Goal: Transaction & Acquisition: Purchase product/service

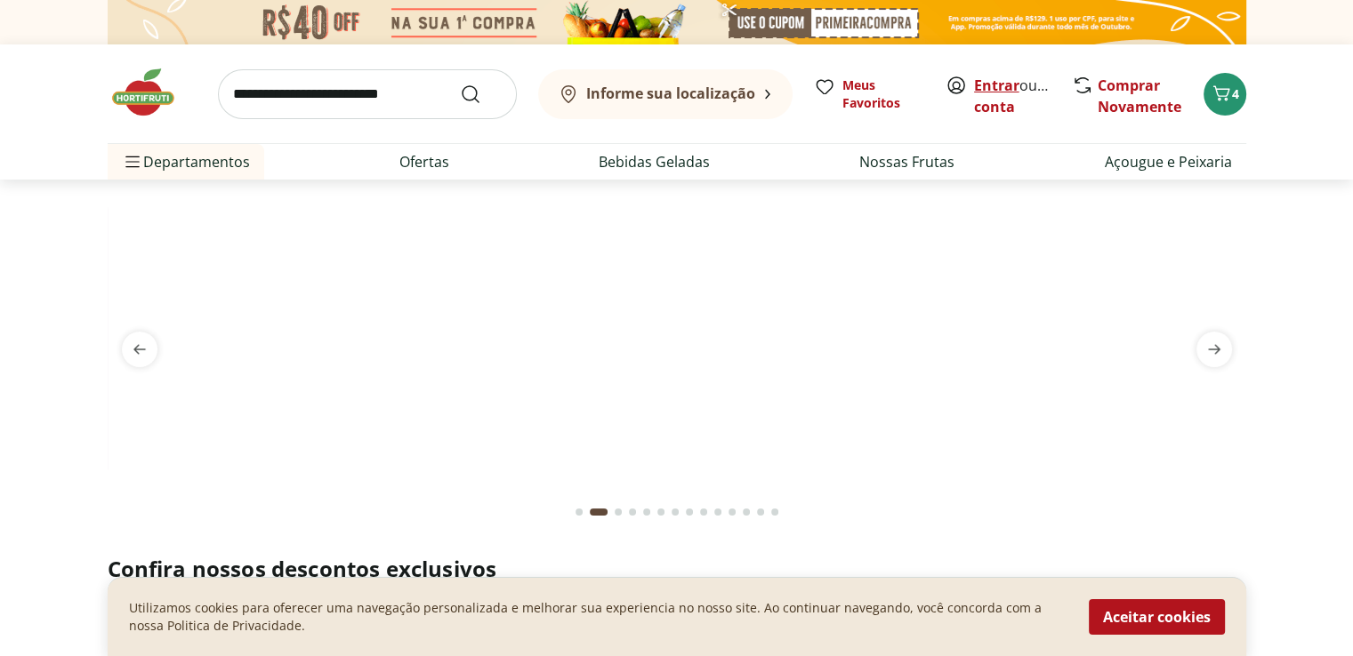
click at [994, 90] on link "Entrar" at bounding box center [996, 86] width 45 height 20
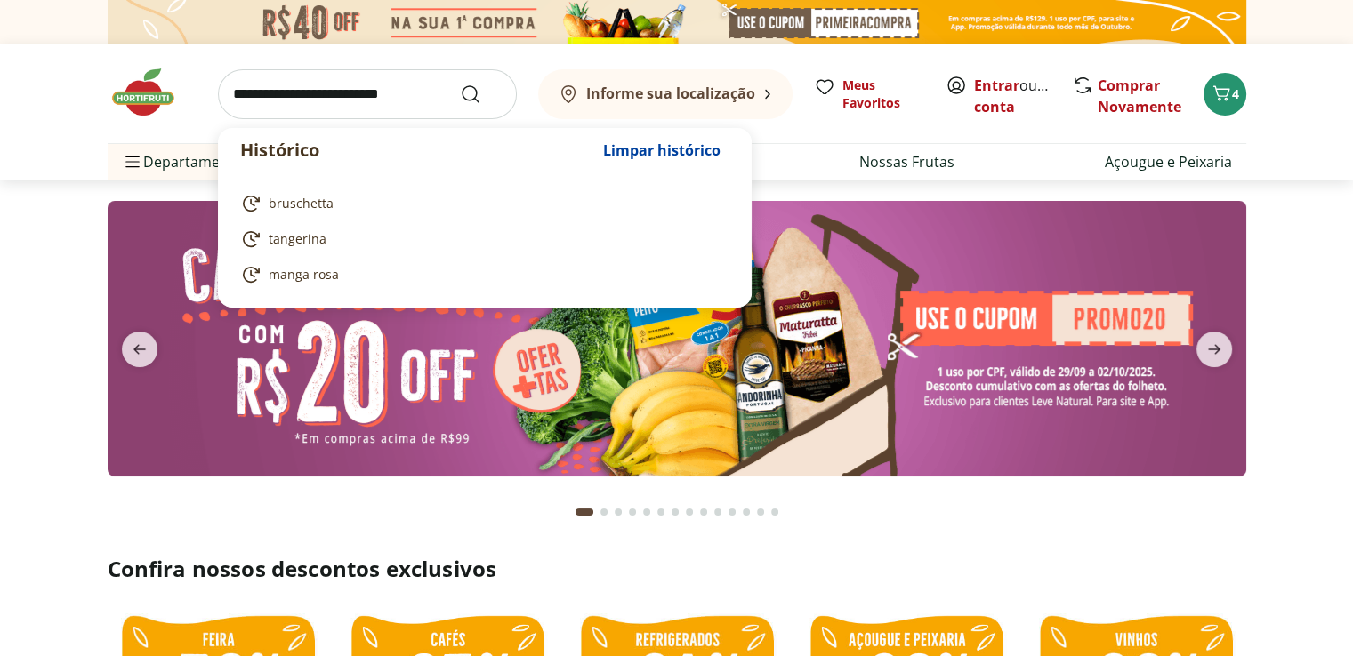
click at [335, 100] on input "search" at bounding box center [367, 94] width 299 height 50
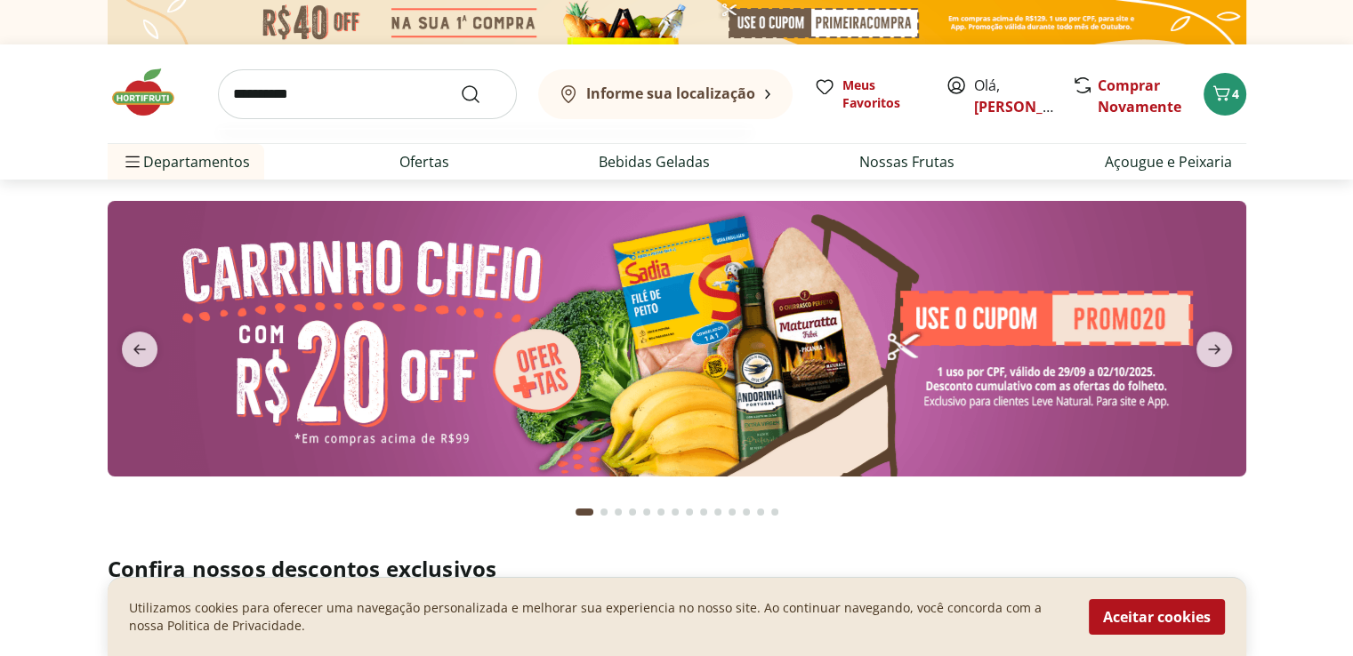
type input "**********"
click at [460, 84] on button "Submit Search" at bounding box center [481, 94] width 43 height 21
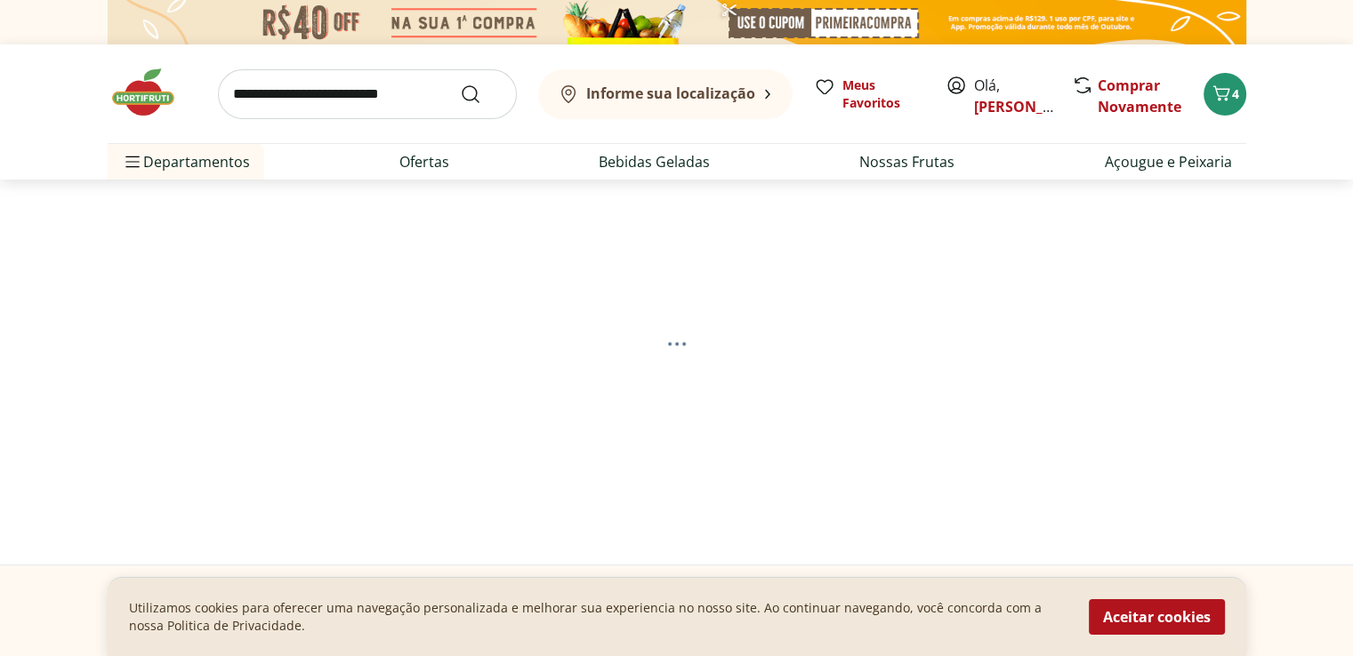
select select "**********"
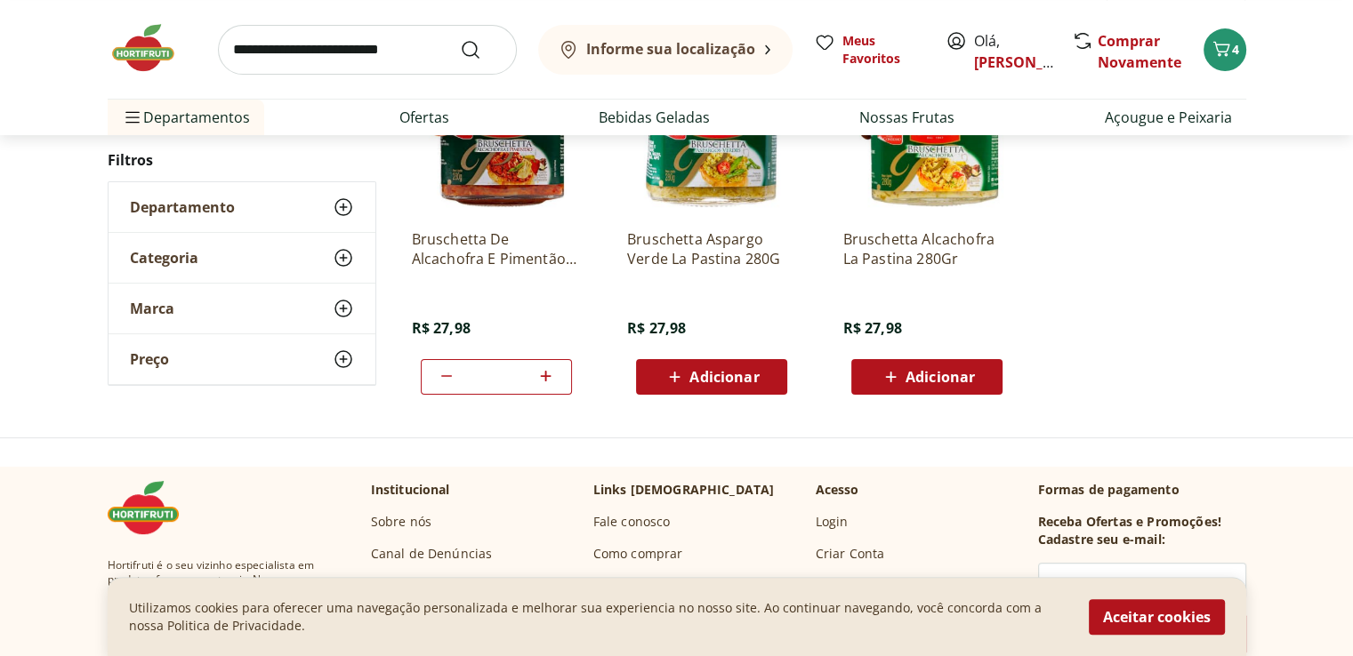
scroll to position [356, 0]
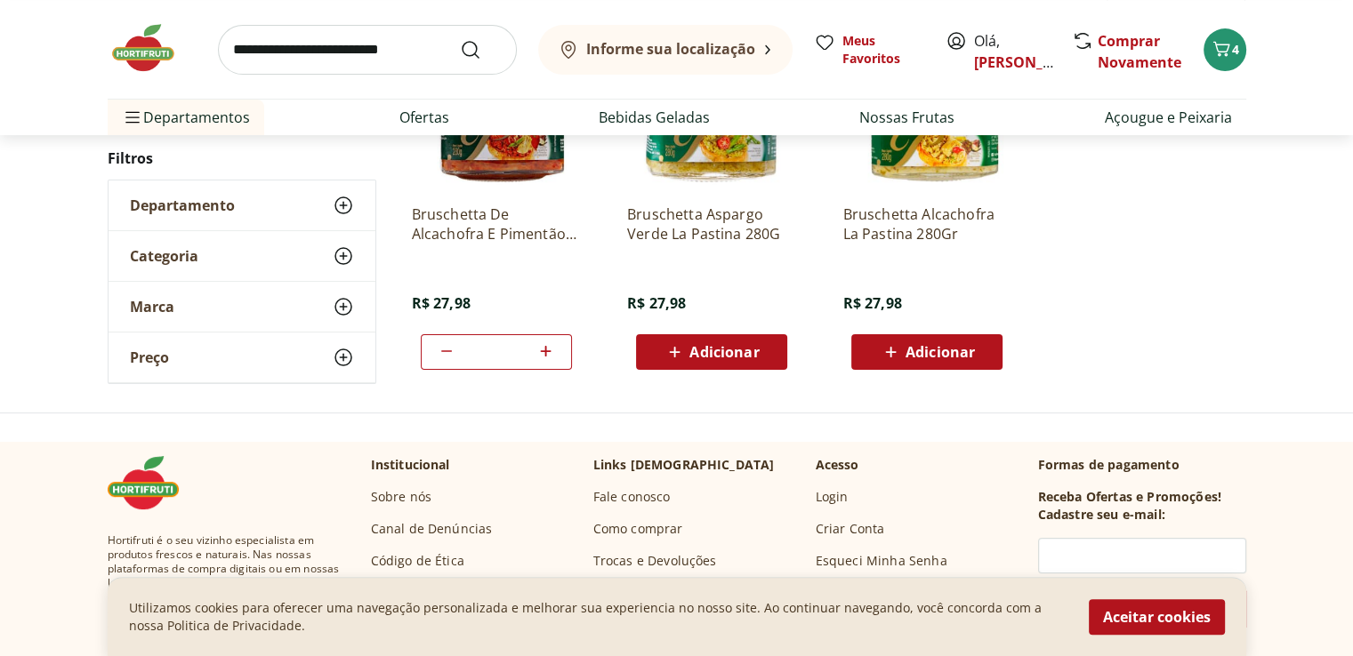
click at [448, 352] on icon at bounding box center [446, 351] width 21 height 21
click at [548, 346] on icon at bounding box center [545, 351] width 22 height 21
click at [445, 349] on icon at bounding box center [446, 351] width 21 height 21
type input "*"
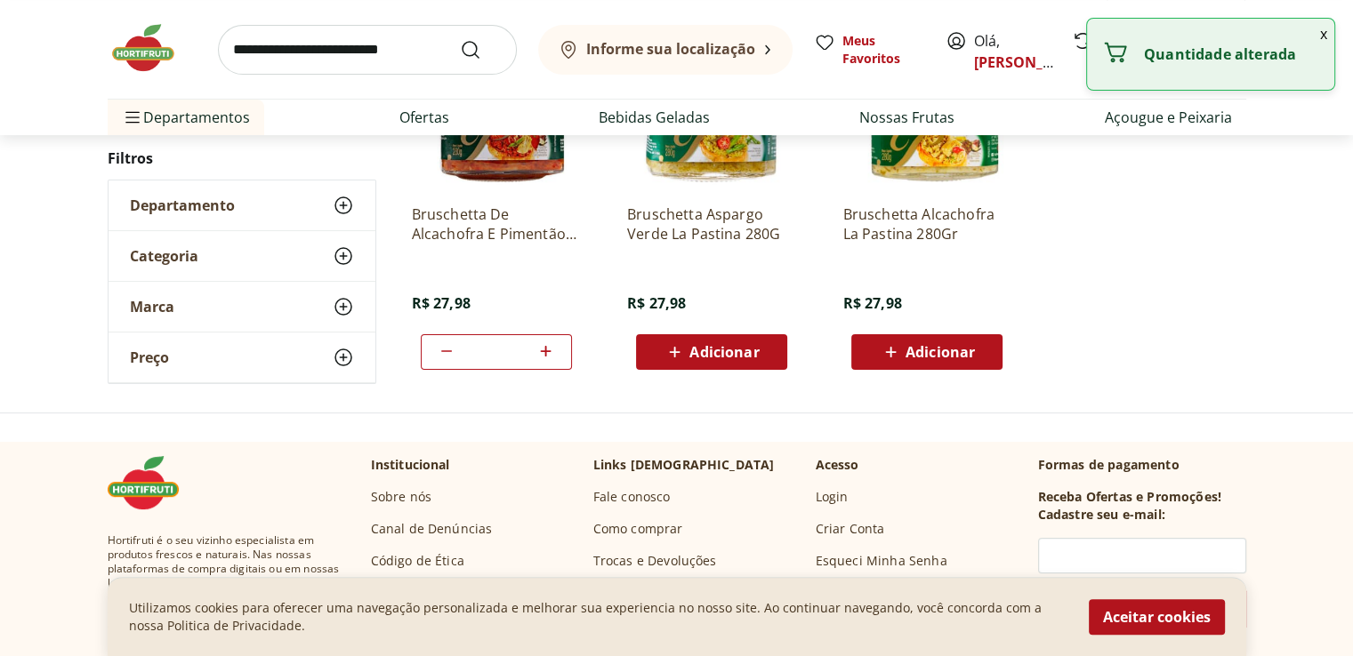
click at [290, 65] on input "search" at bounding box center [367, 50] width 299 height 50
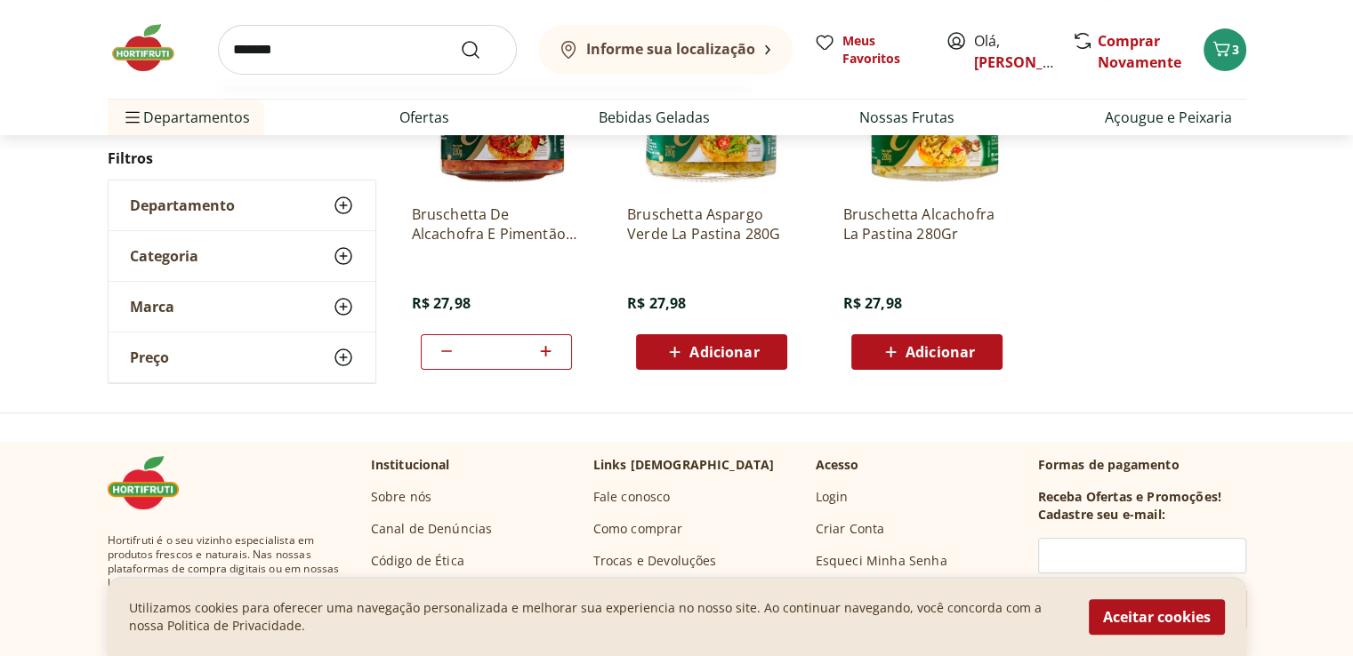
type input "********"
click at [460, 39] on button "Submit Search" at bounding box center [481, 49] width 43 height 21
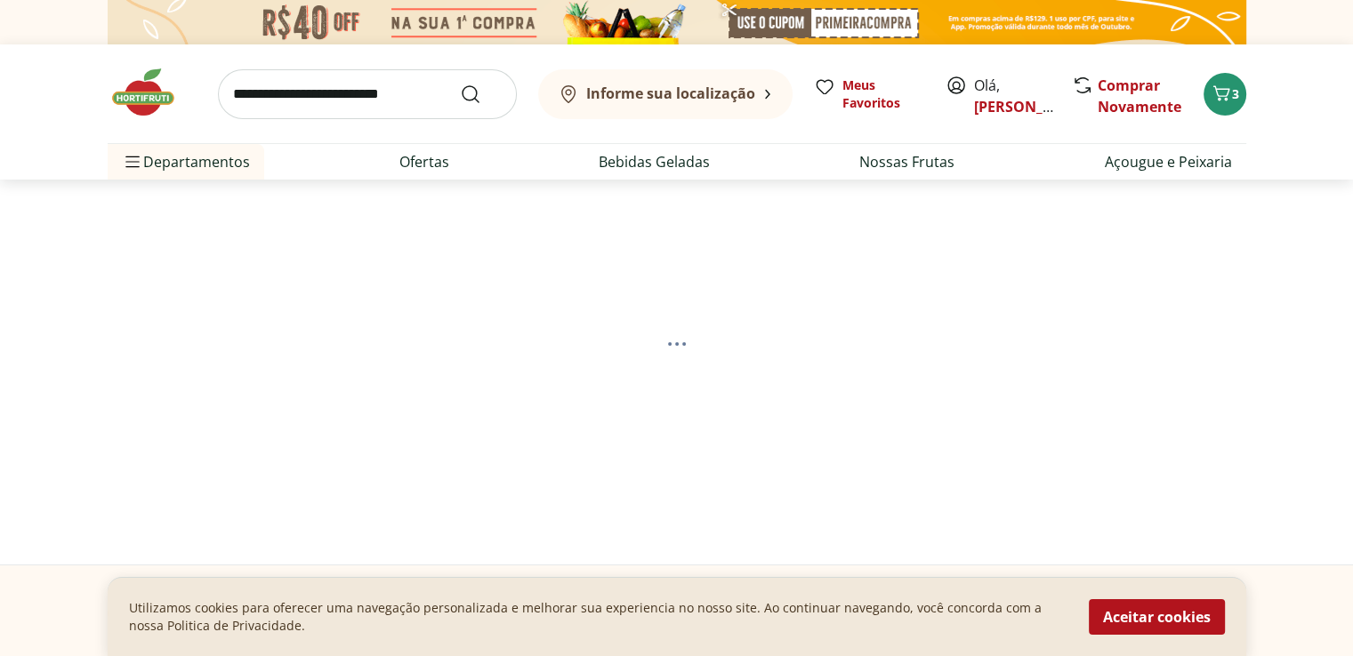
select select "**********"
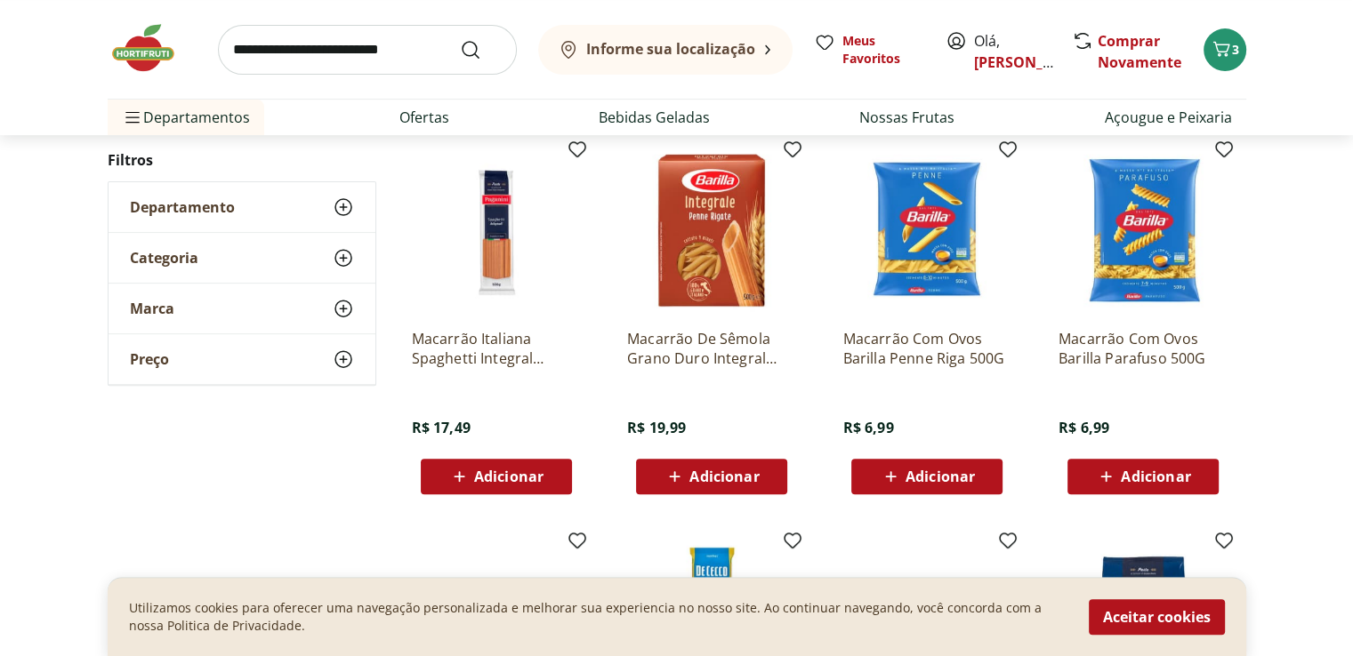
scroll to position [978, 0]
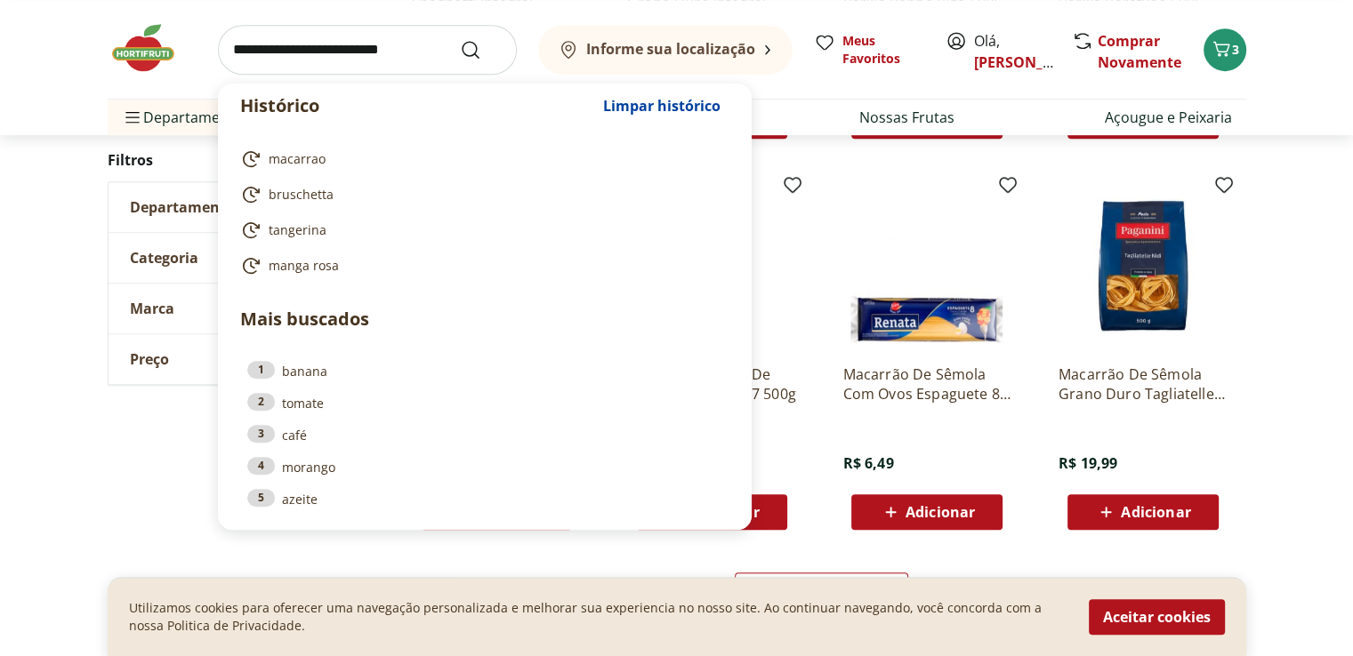
click at [363, 46] on input "search" at bounding box center [367, 50] width 299 height 50
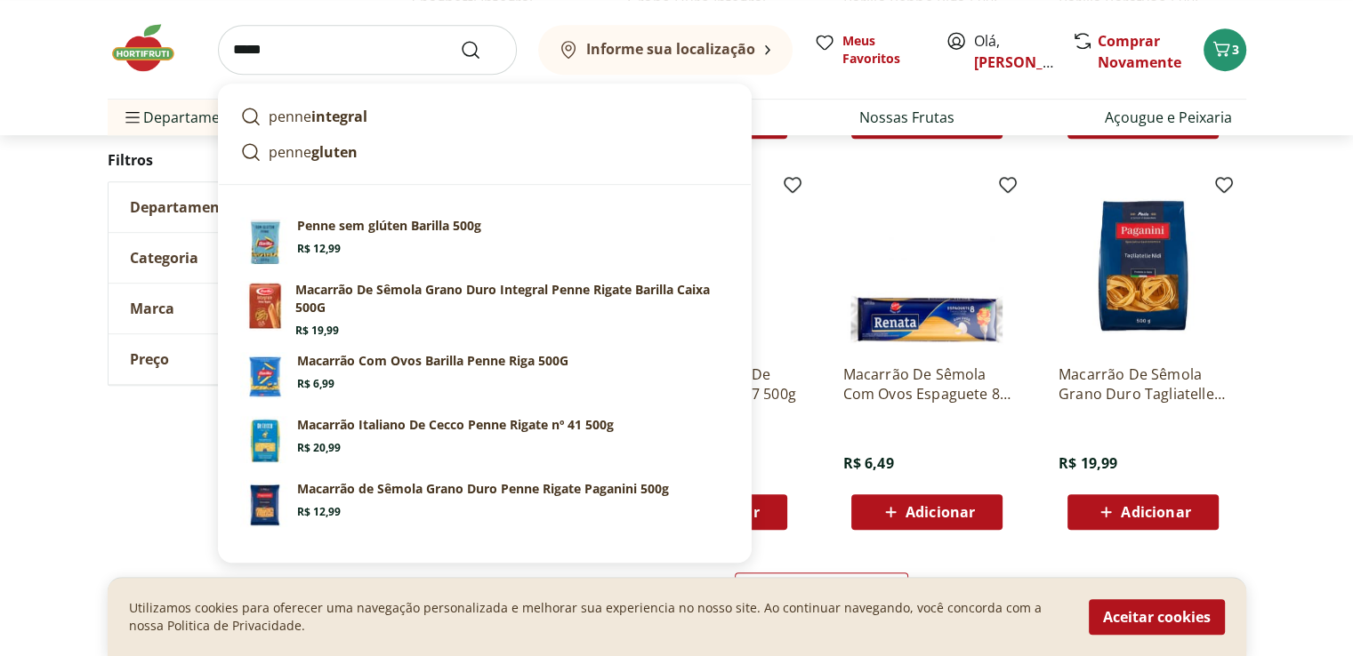
type input "*****"
click at [460, 39] on button "Submit Search" at bounding box center [481, 49] width 43 height 21
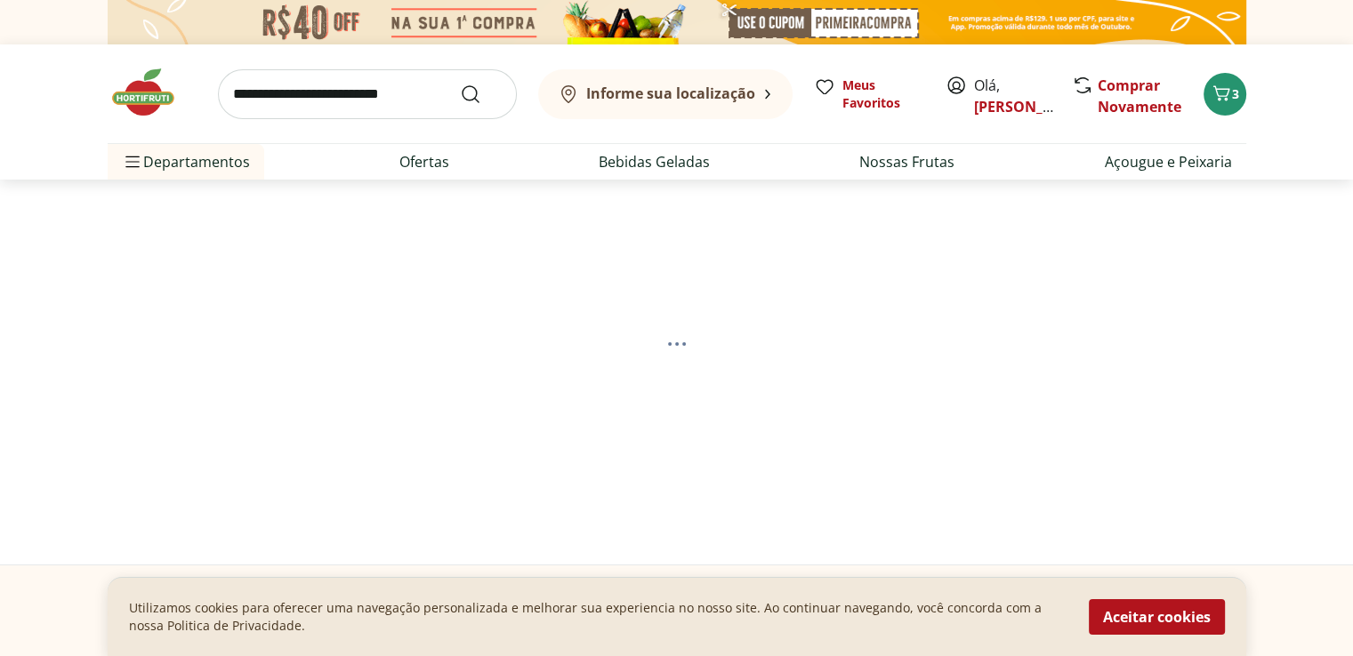
select select "**********"
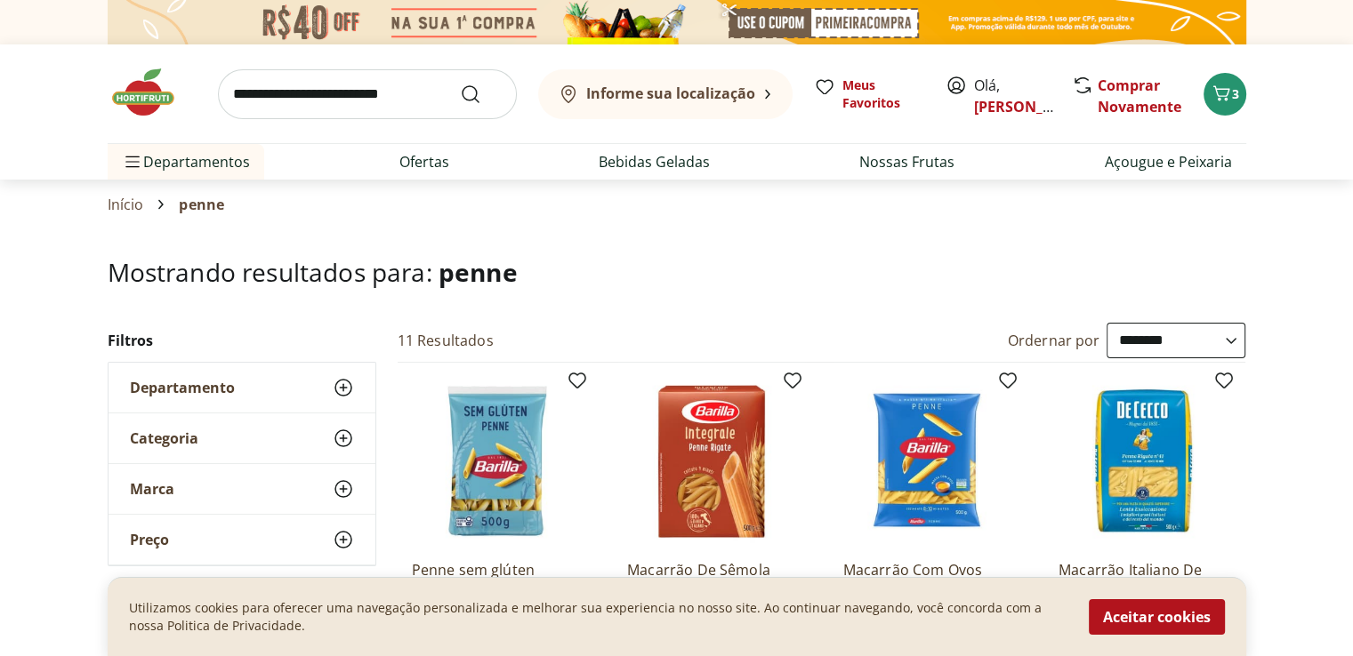
scroll to position [267, 0]
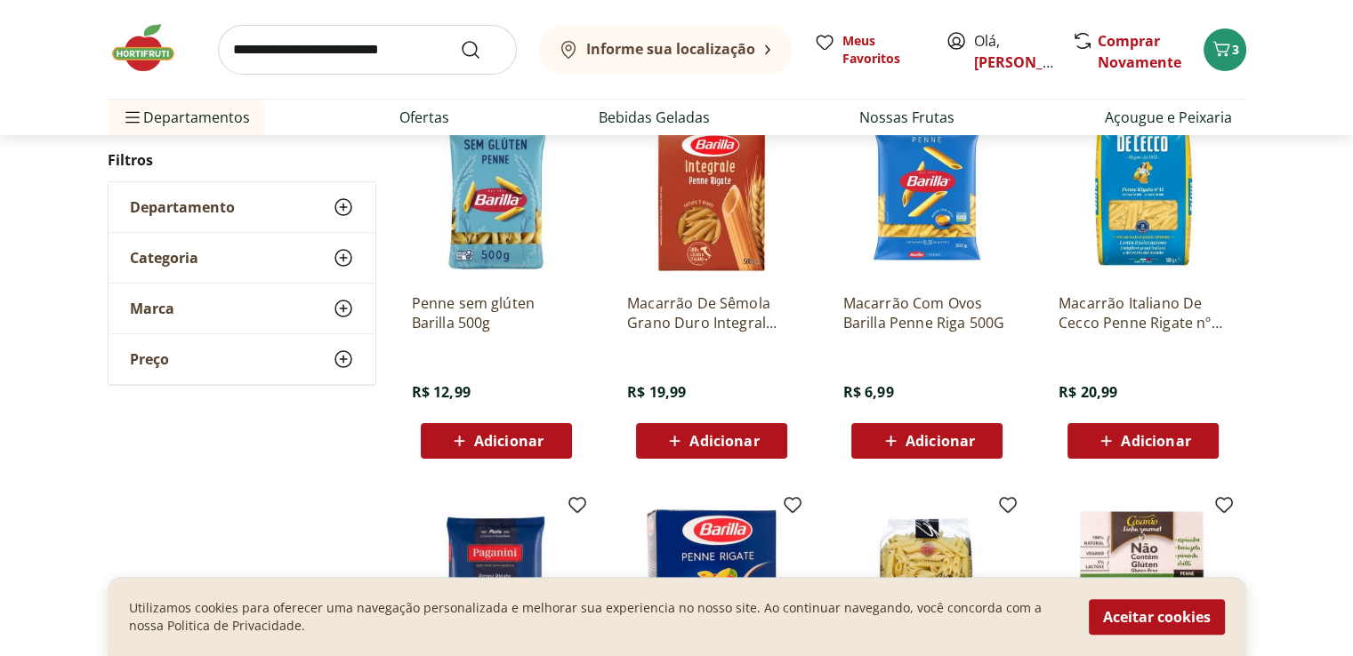
click at [933, 438] on span "Adicionar" at bounding box center [939, 441] width 69 height 14
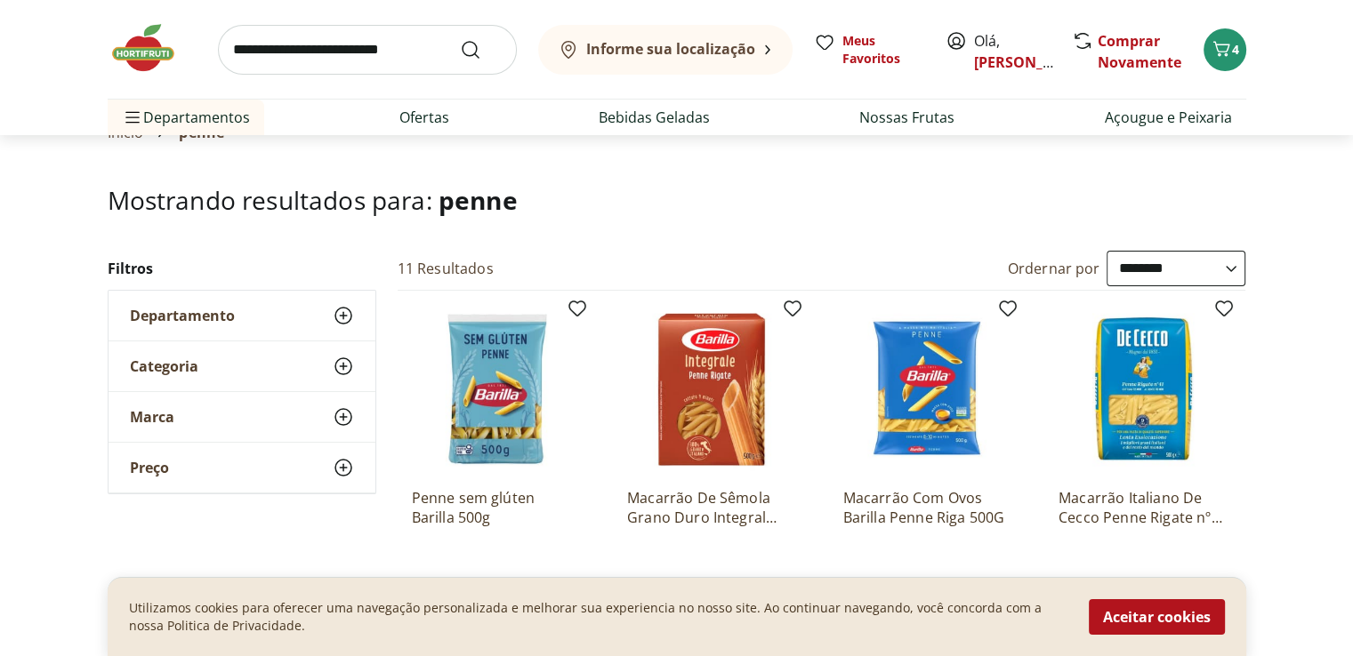
scroll to position [0, 0]
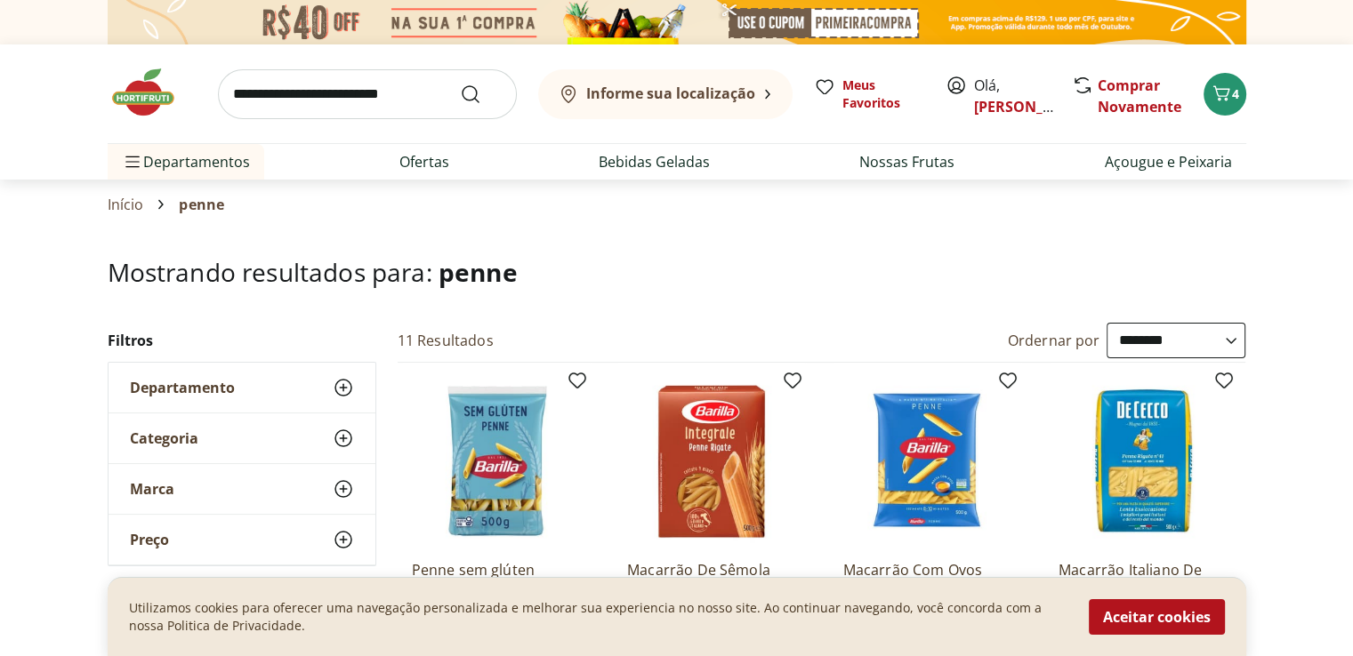
click at [292, 76] on input "search" at bounding box center [367, 94] width 299 height 50
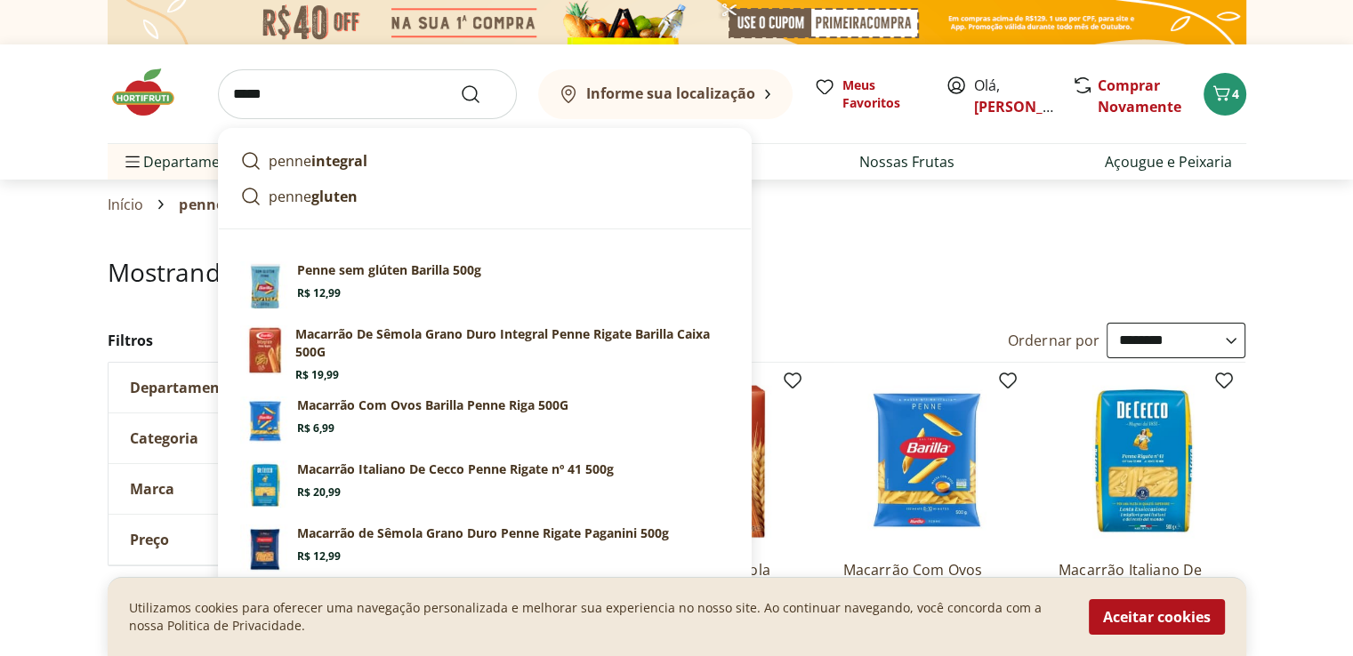
click at [460, 84] on button "Submit Search" at bounding box center [481, 94] width 43 height 21
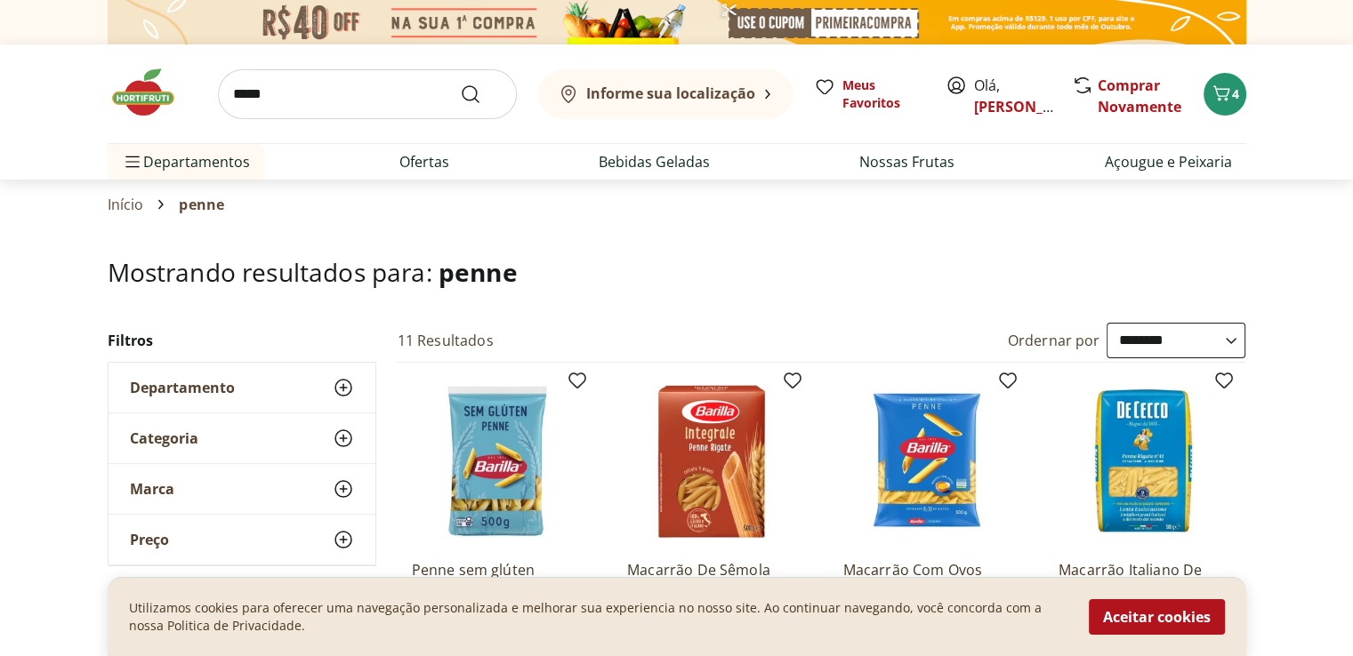
click at [332, 92] on input "*****" at bounding box center [367, 94] width 299 height 50
type input "*"
type input "*******"
click at [460, 84] on button "Submit Search" at bounding box center [481, 94] width 43 height 21
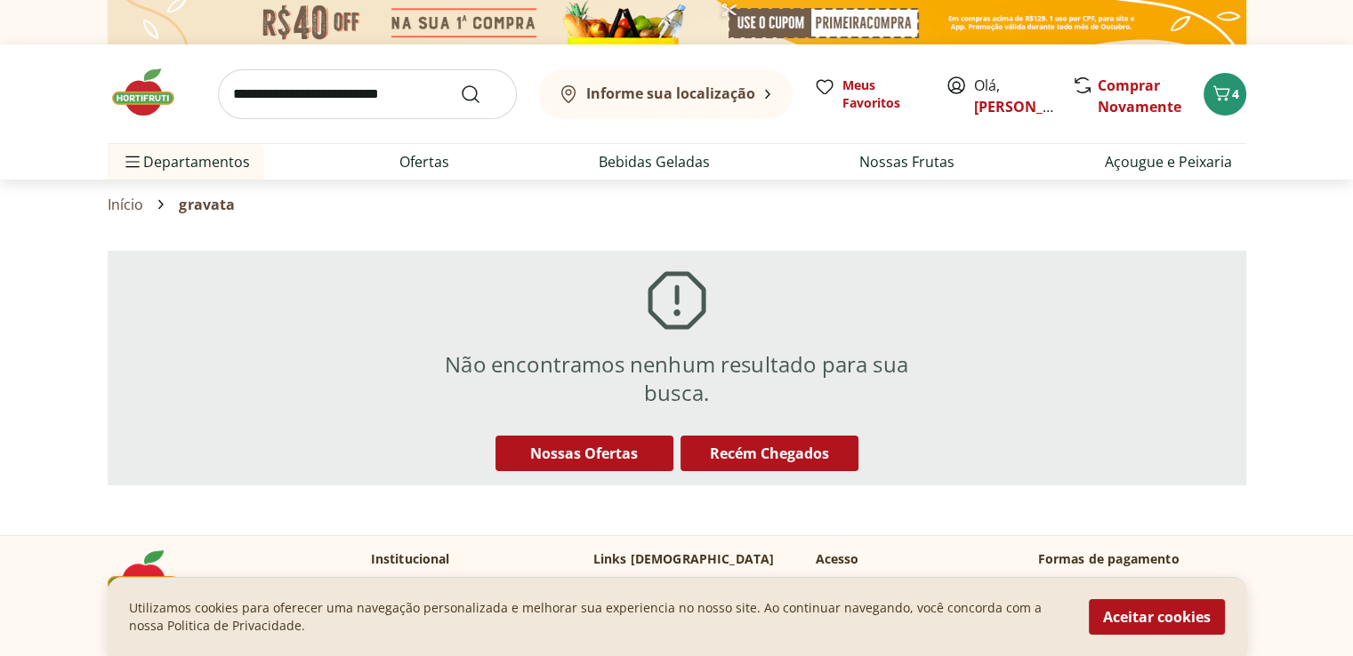
scroll to position [89, 0]
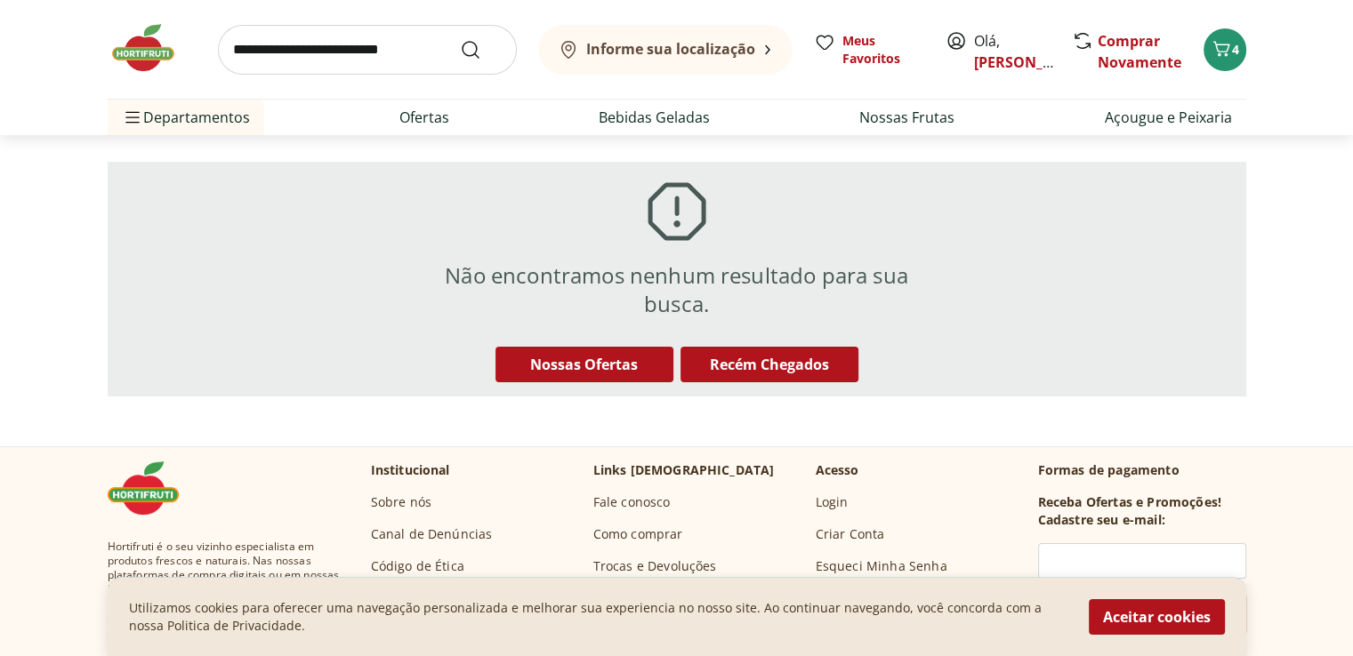
click at [283, 48] on input "search" at bounding box center [367, 50] width 299 height 50
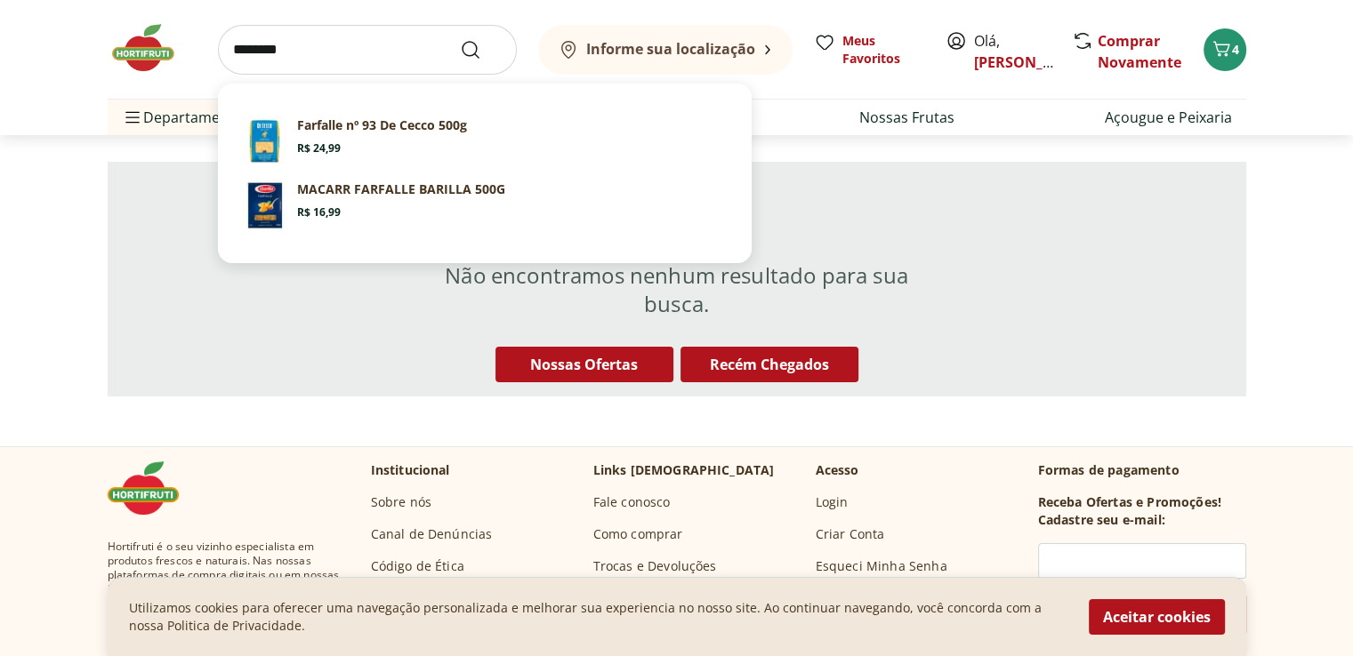
type input "********"
click at [460, 39] on button "Submit Search" at bounding box center [481, 49] width 43 height 21
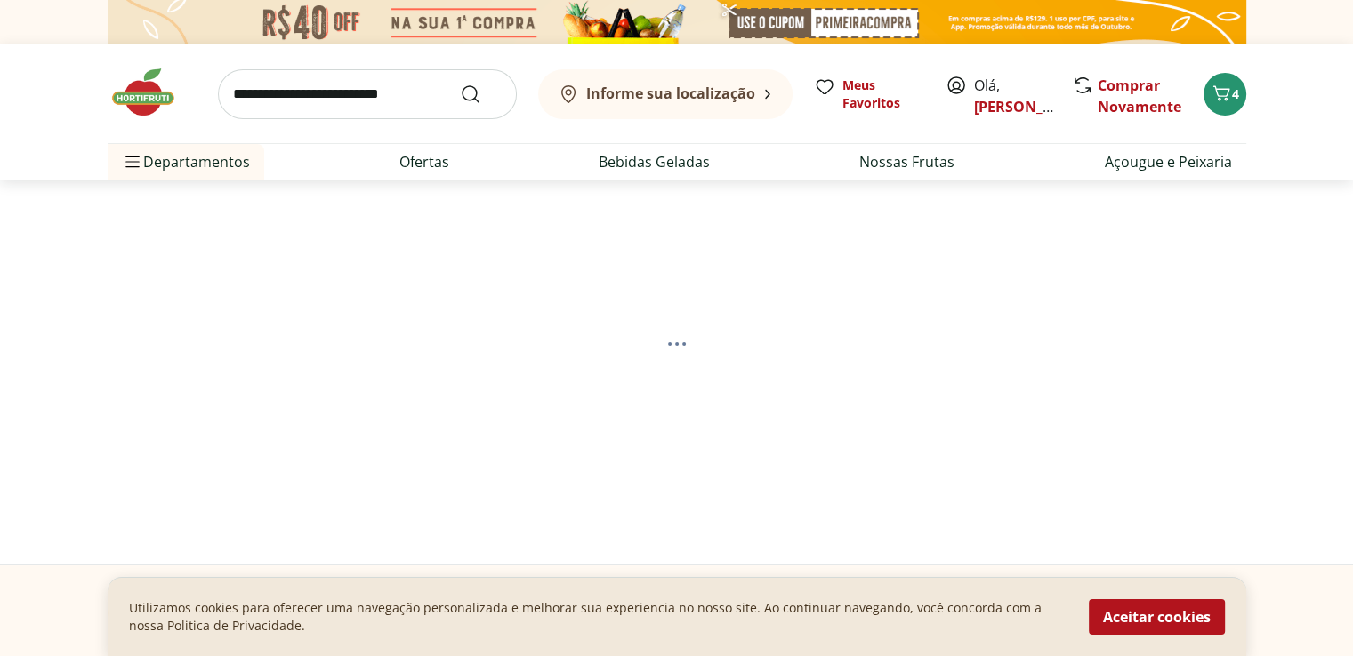
select select "**********"
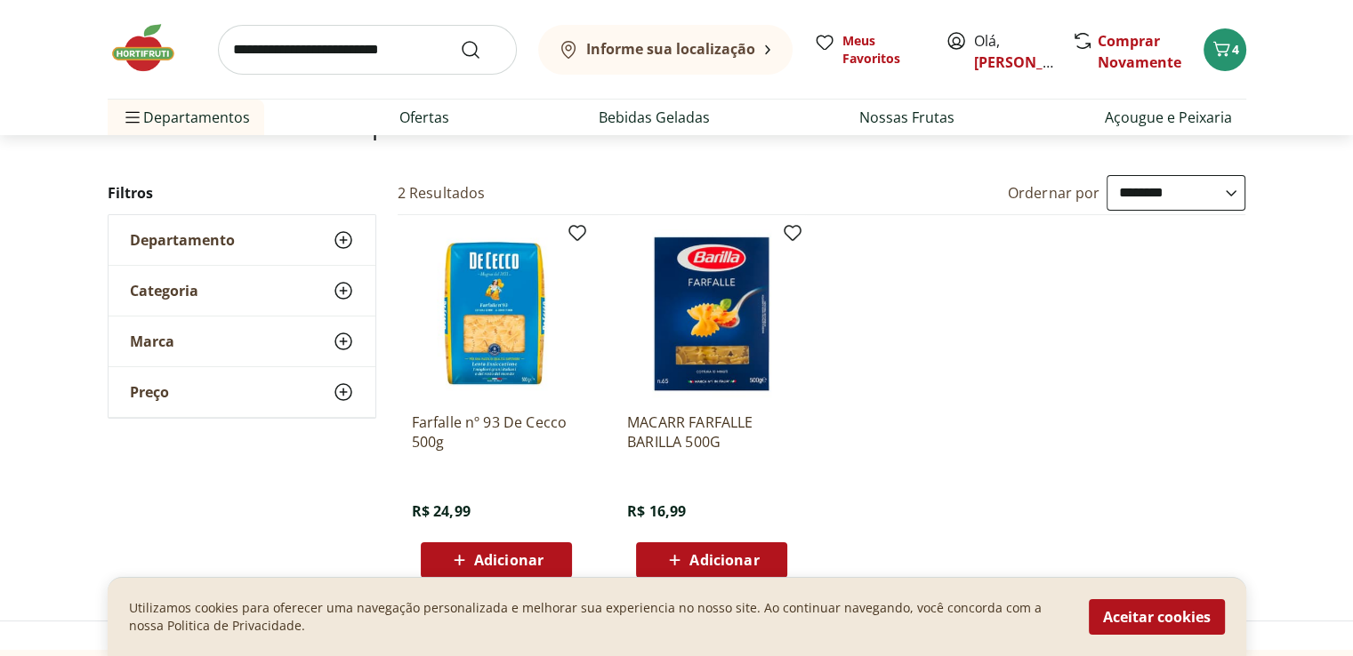
scroll to position [178, 0]
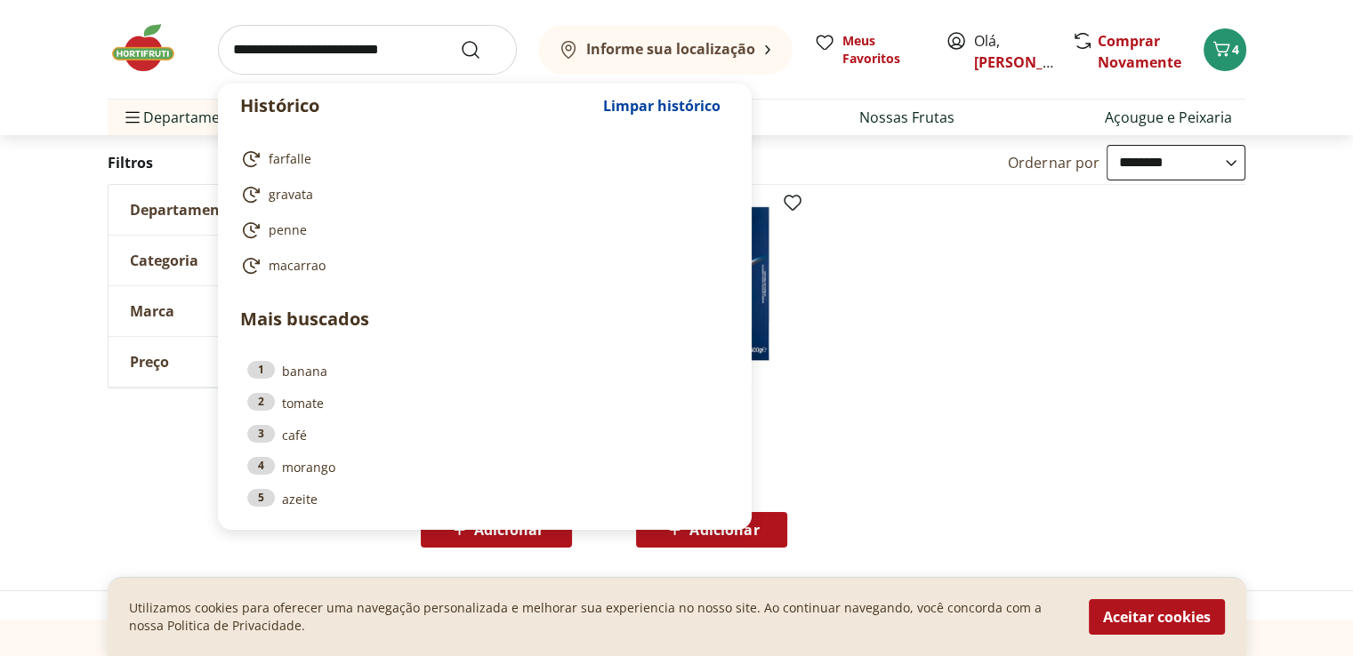
click at [300, 52] on input "search" at bounding box center [367, 50] width 299 height 50
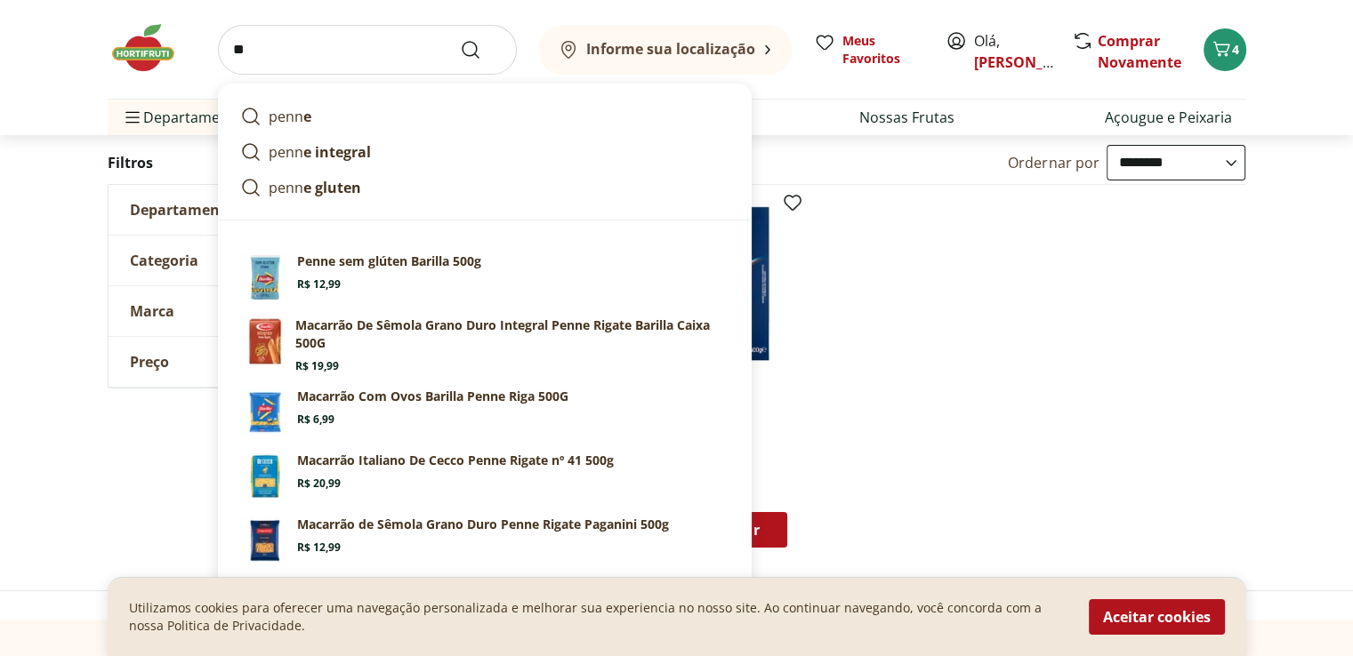
type input "*"
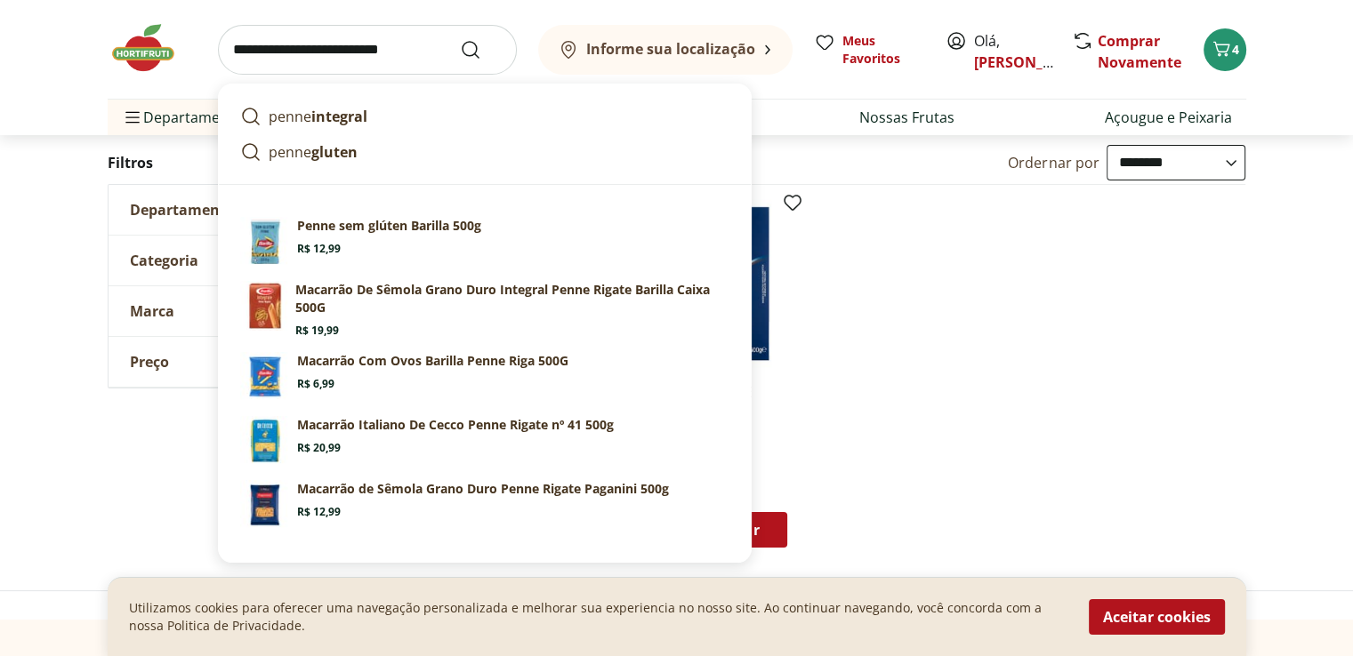
type input "*****"
click at [460, 39] on button "Submit Search" at bounding box center [481, 49] width 43 height 21
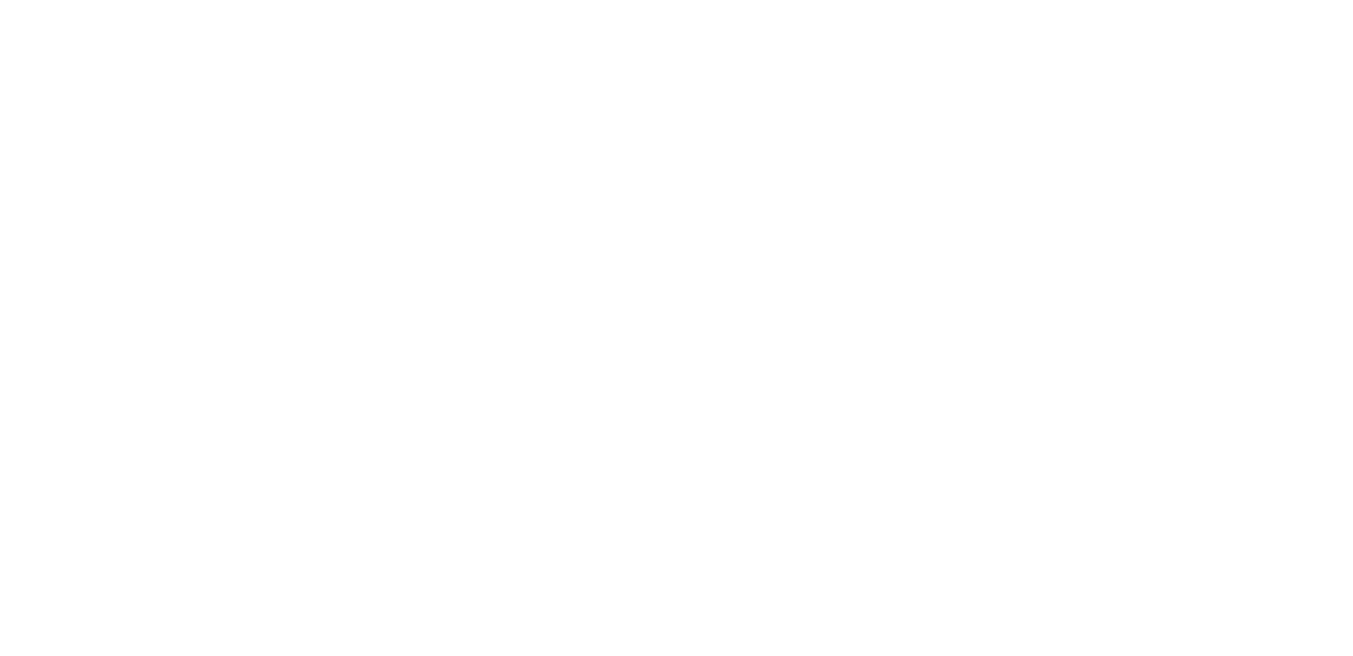
select select "**********"
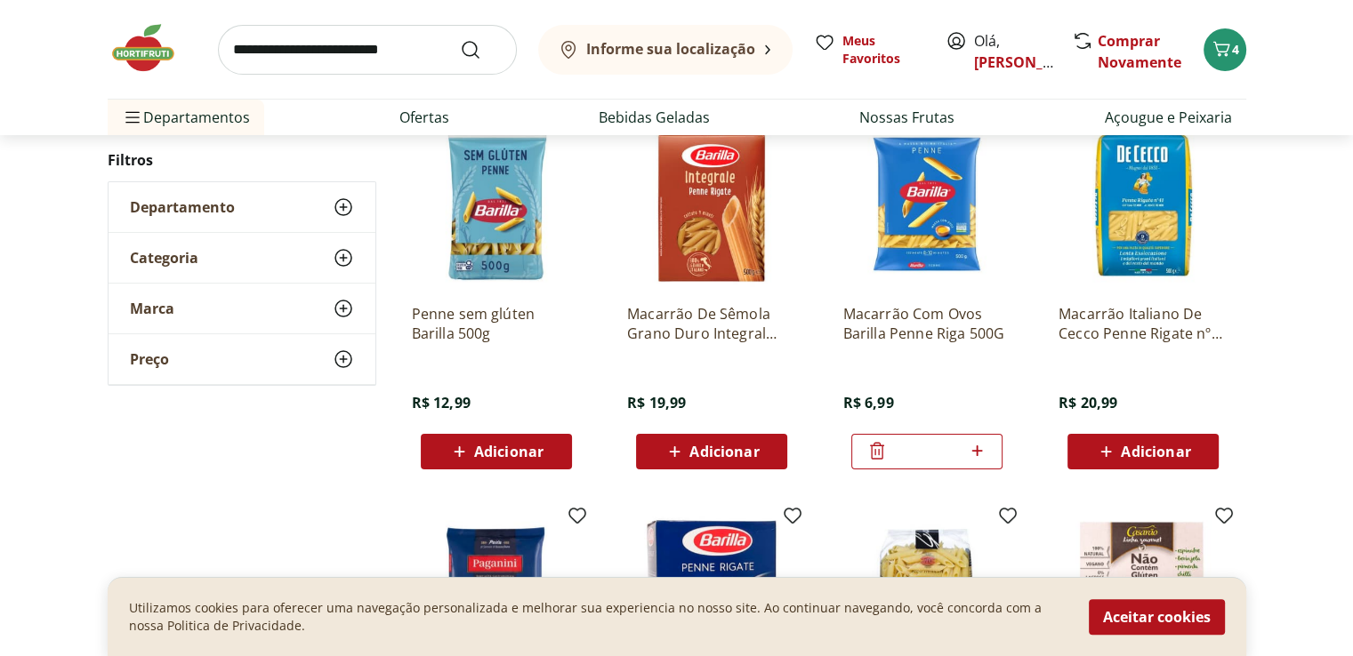
scroll to position [622, 0]
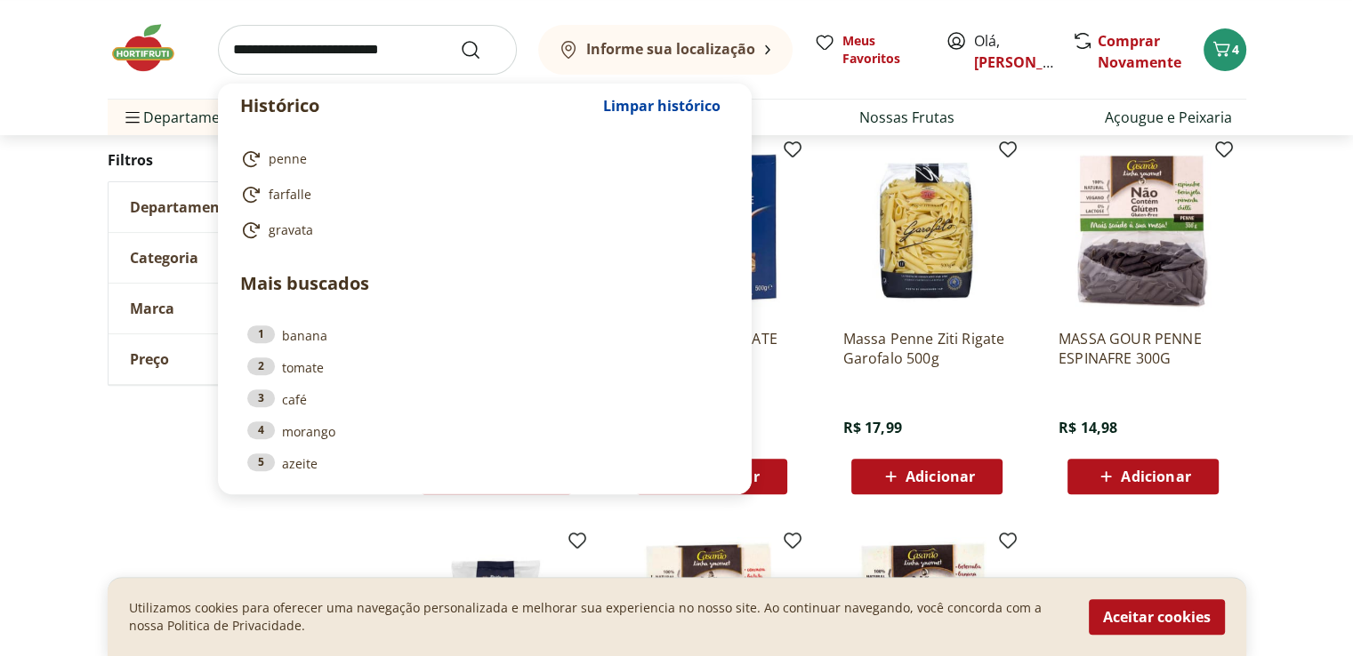
click at [281, 48] on input "search" at bounding box center [367, 50] width 299 height 50
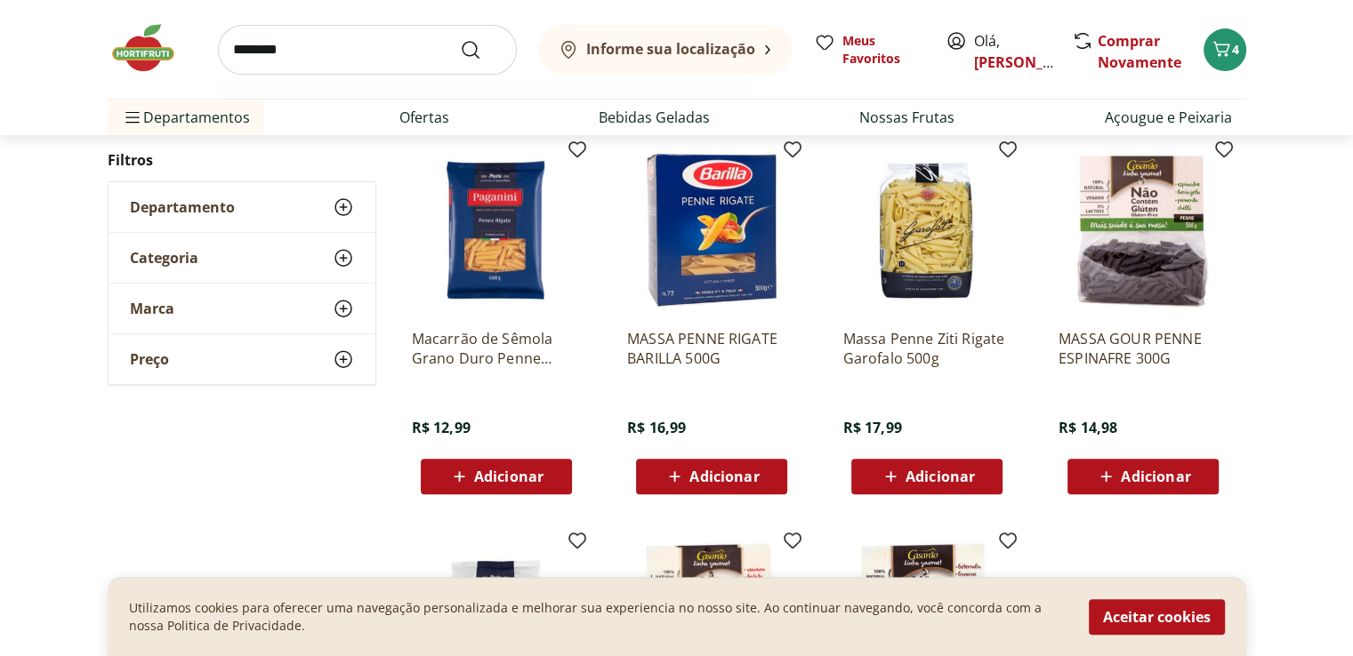
type input "********"
click at [460, 39] on button "Submit Search" at bounding box center [481, 49] width 43 height 21
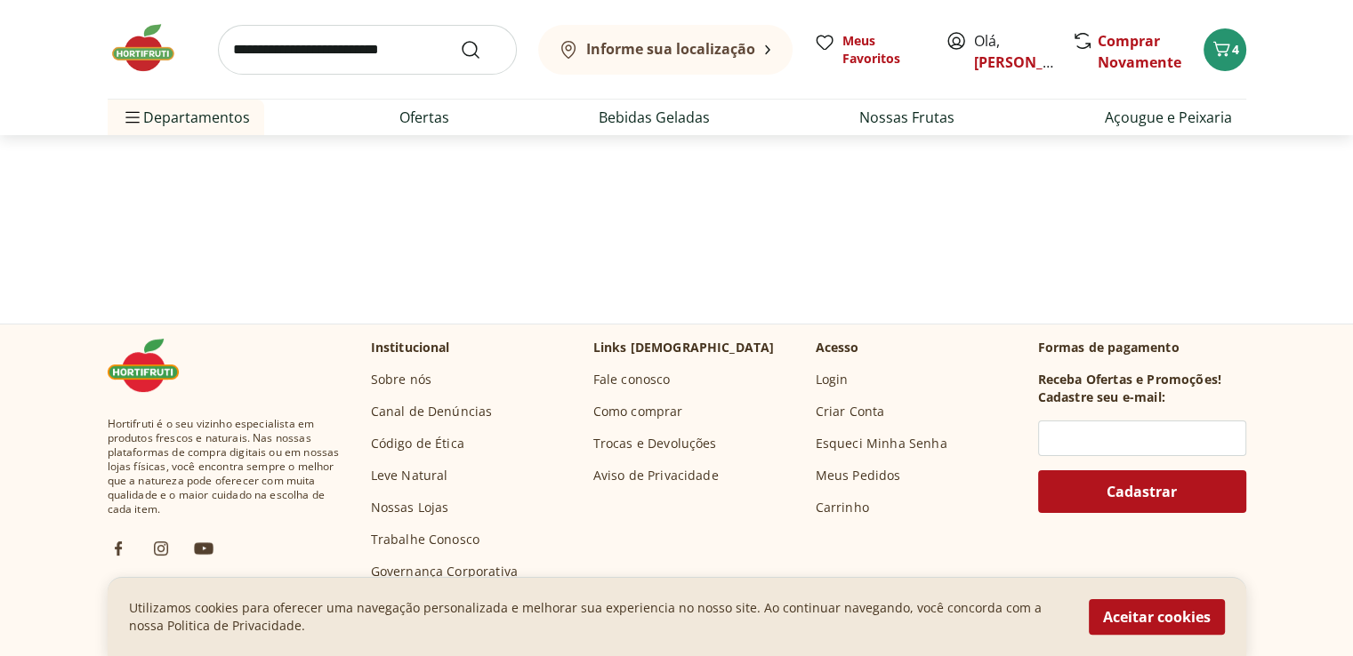
select select "**********"
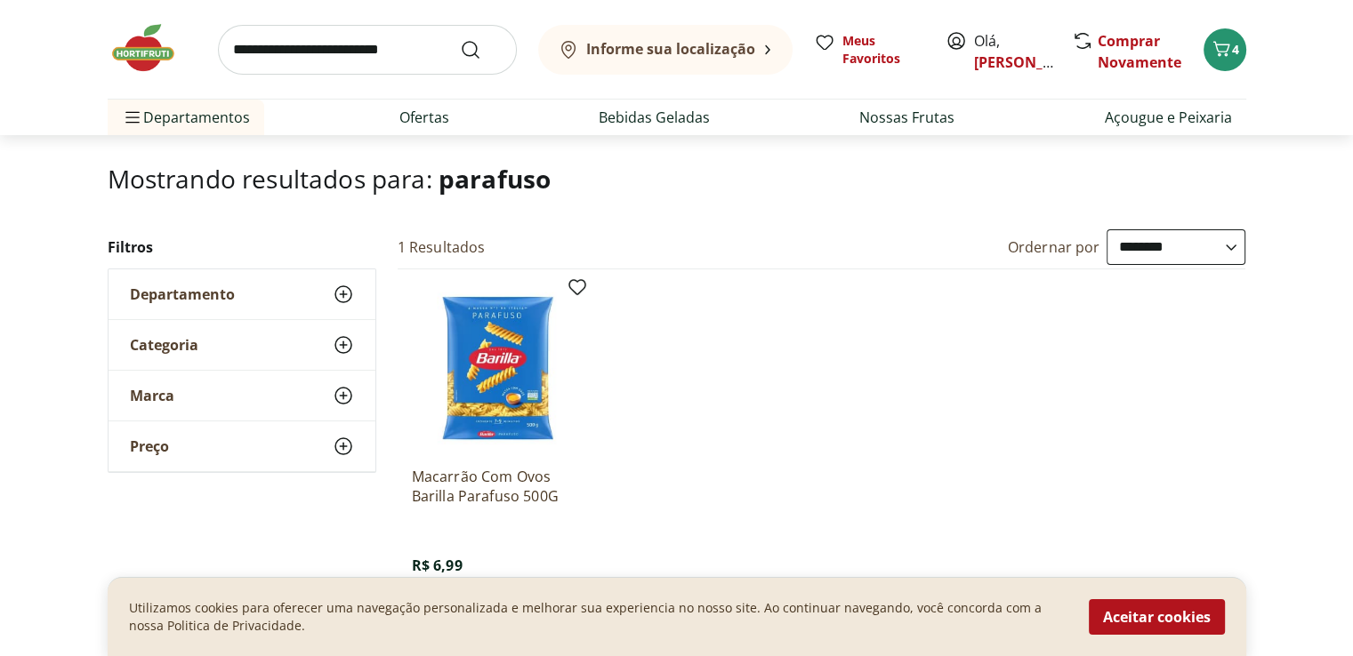
scroll to position [184, 0]
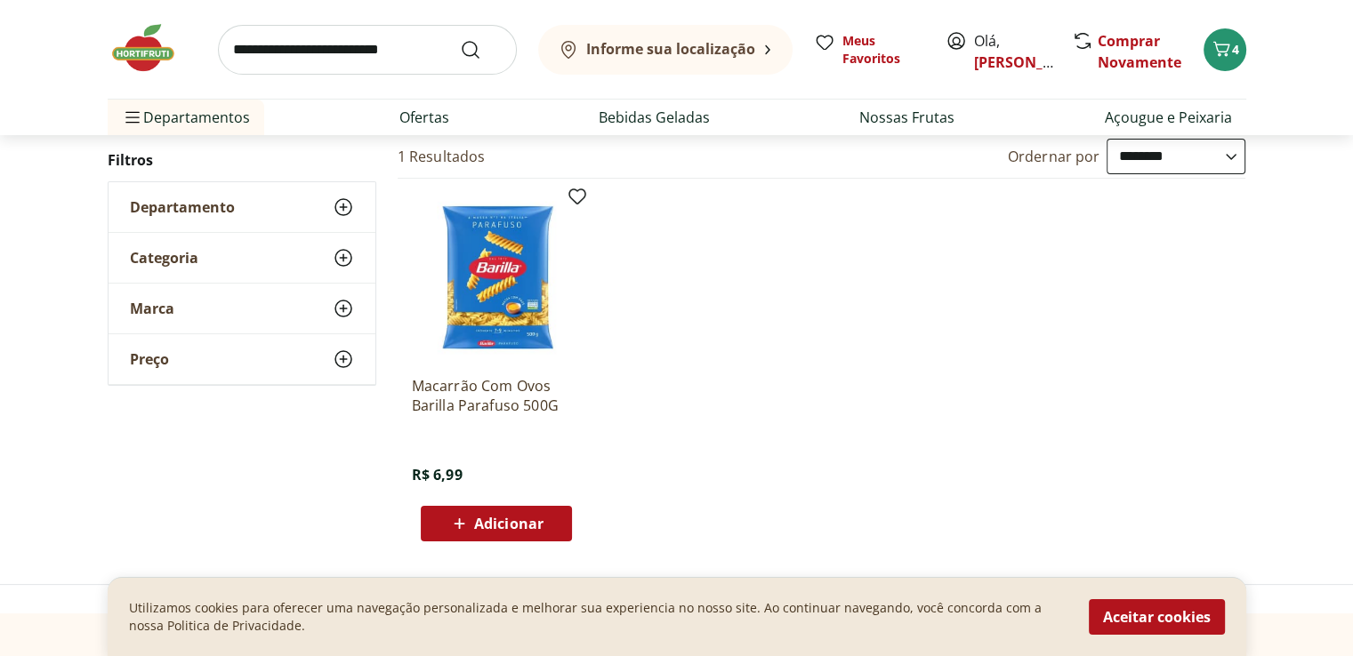
click at [301, 38] on input "search" at bounding box center [367, 50] width 299 height 50
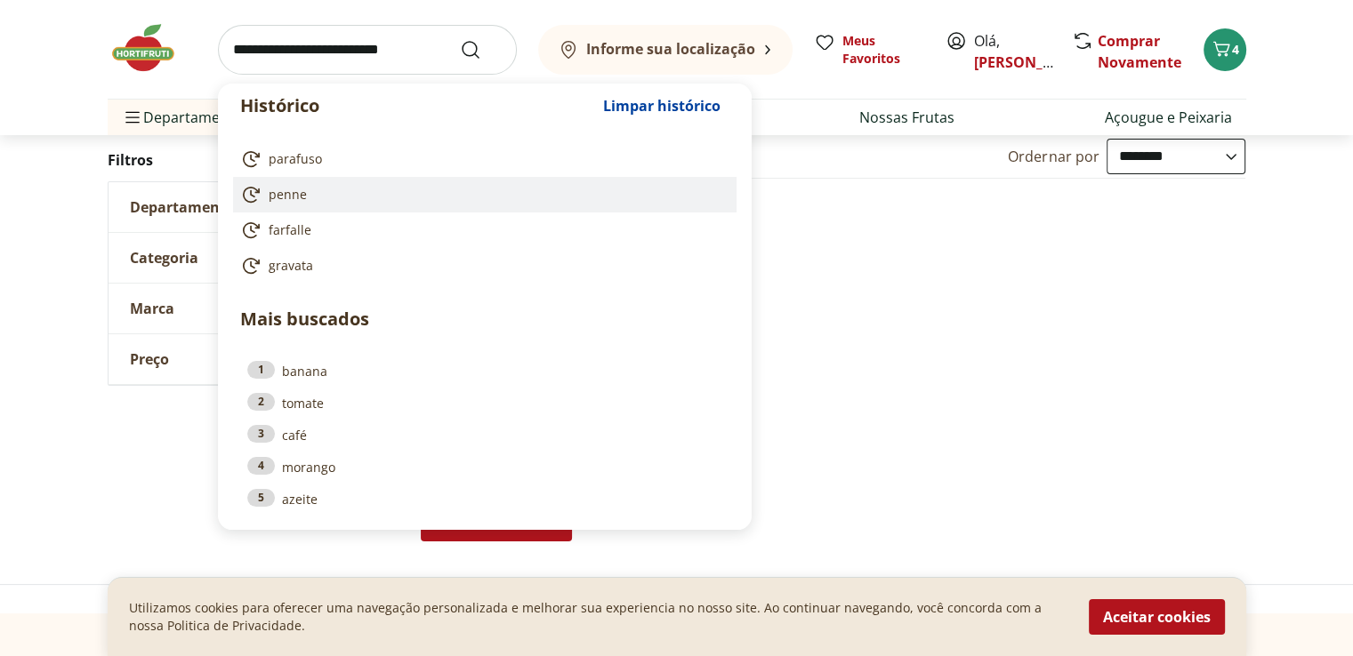
click at [309, 196] on link "penne" at bounding box center [481, 194] width 482 height 21
type input "*****"
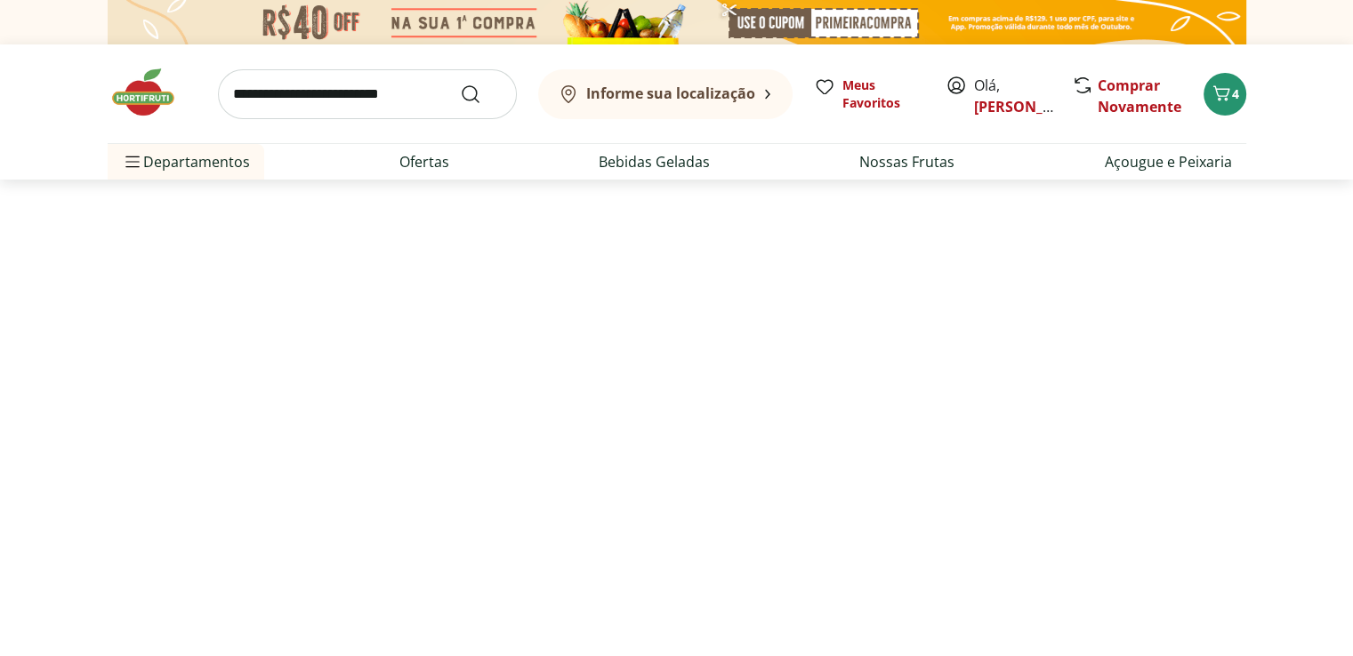
select select "**********"
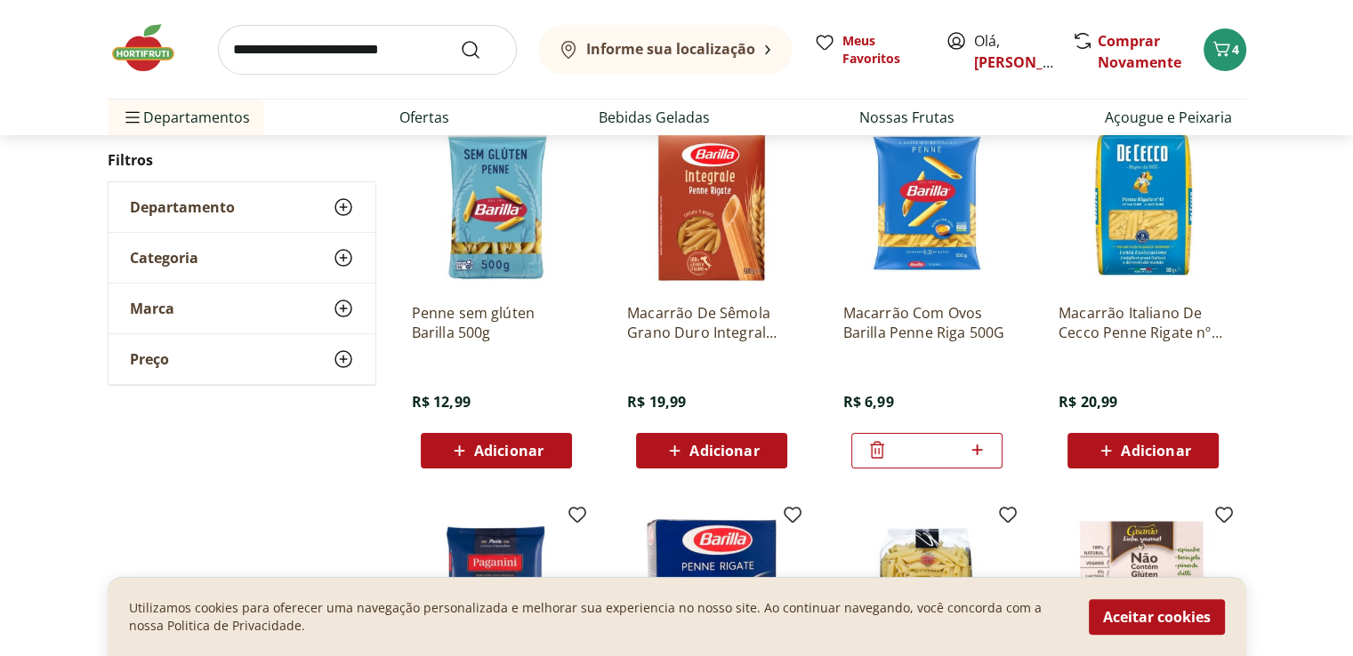
scroll to position [267, 0]
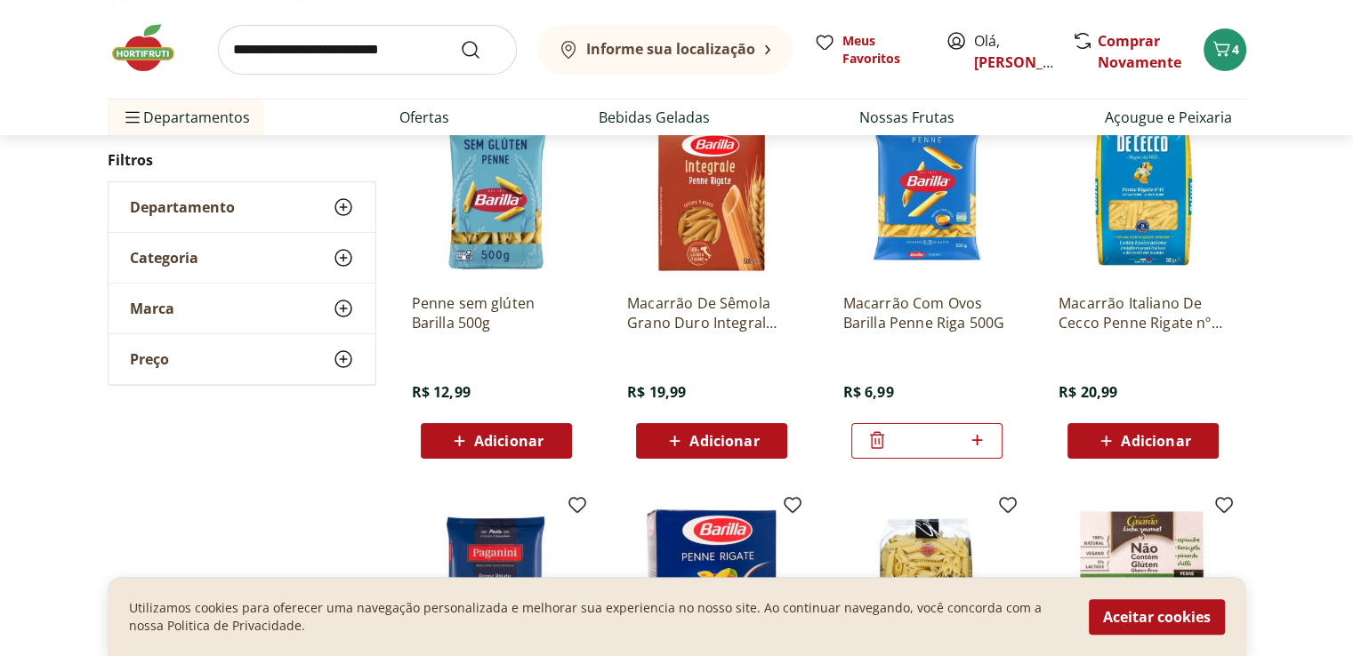
click at [980, 429] on icon at bounding box center [977, 439] width 22 height 21
type input "*"
click at [1212, 55] on icon "Carrinho" at bounding box center [1220, 48] width 21 height 21
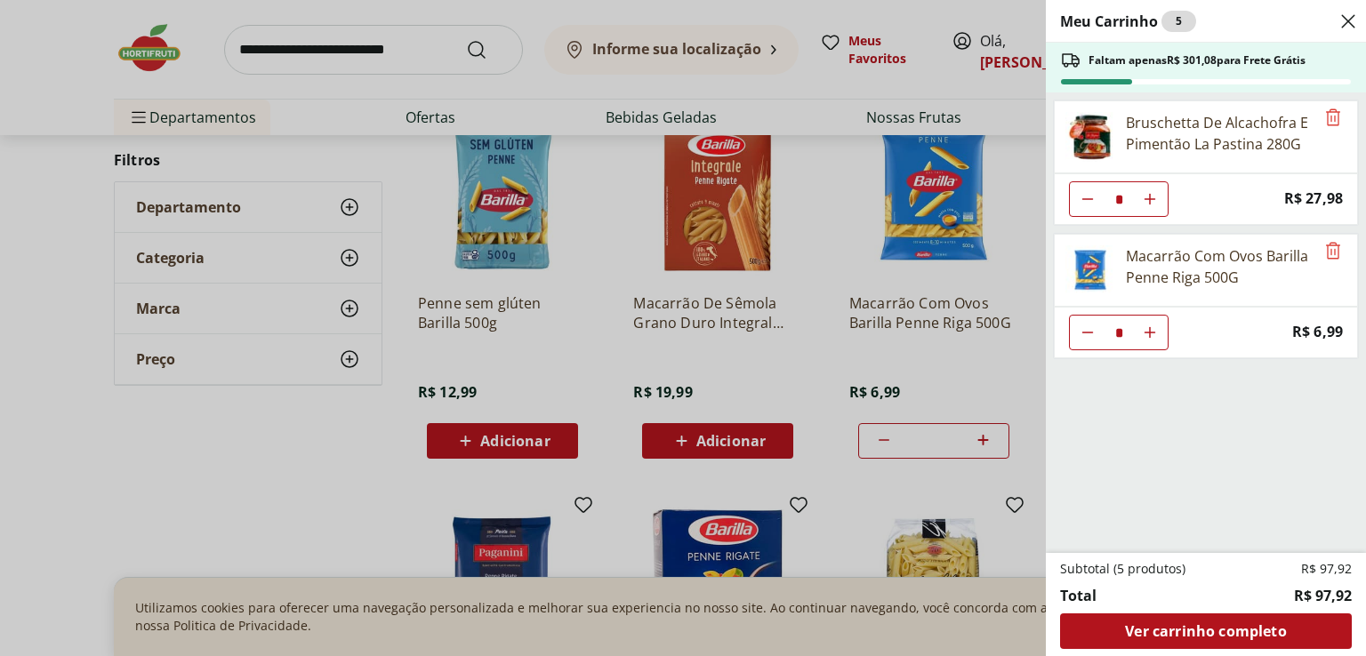
click at [334, 55] on div "Meu Carrinho 5 Faltam apenas R$ 301,08 para Frete Grátis Bruschetta De Alcachof…" at bounding box center [683, 328] width 1366 height 656
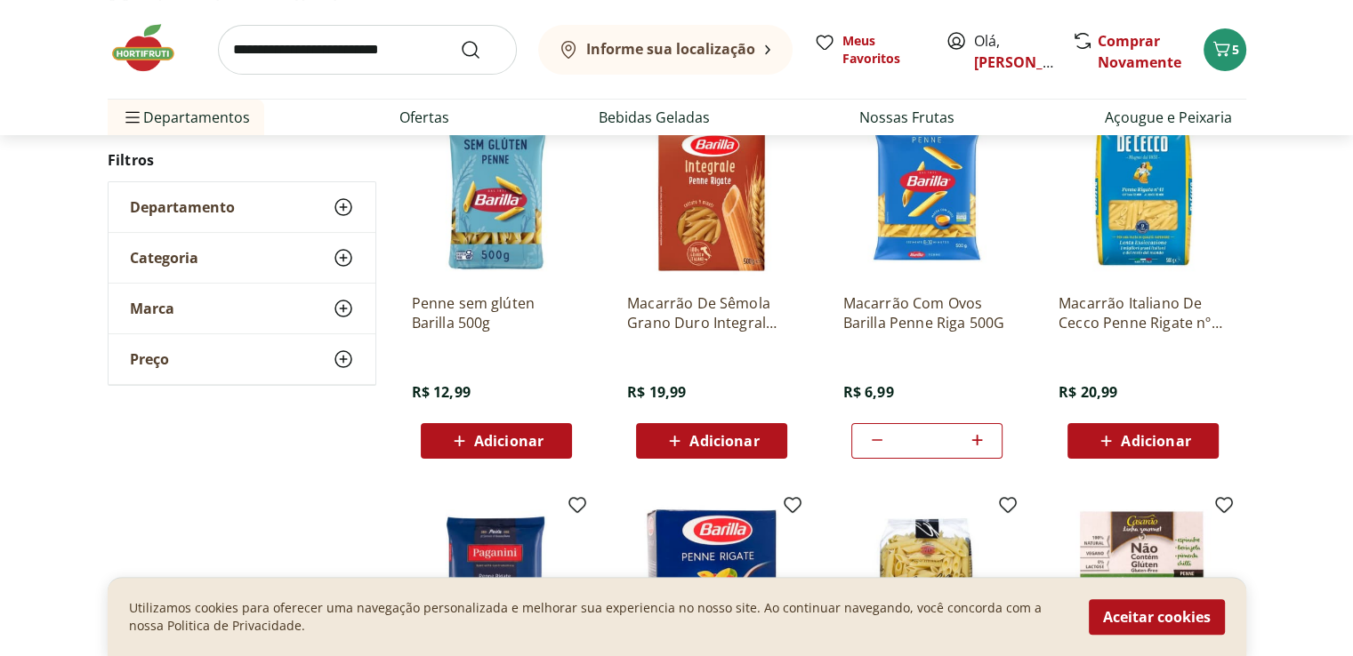
click at [334, 48] on input "search" at bounding box center [367, 50] width 299 height 50
type input "***"
click at [460, 39] on button "Submit Search" at bounding box center [481, 49] width 43 height 21
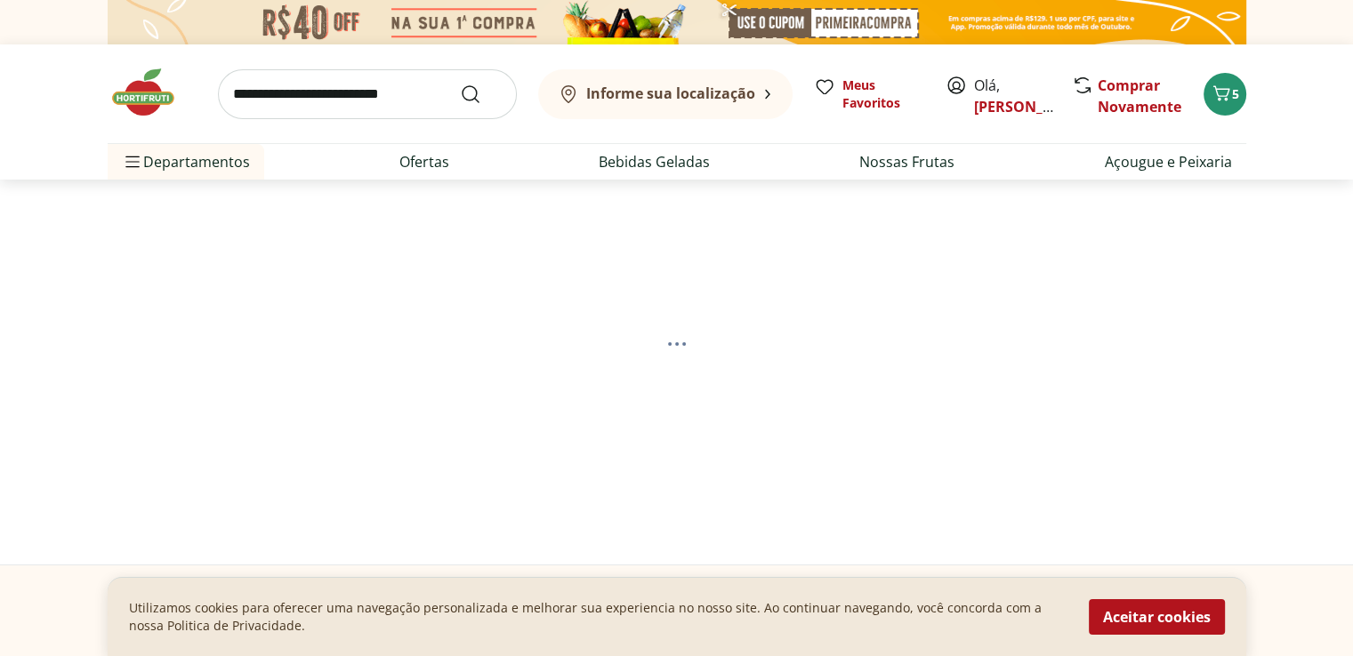
select select "**********"
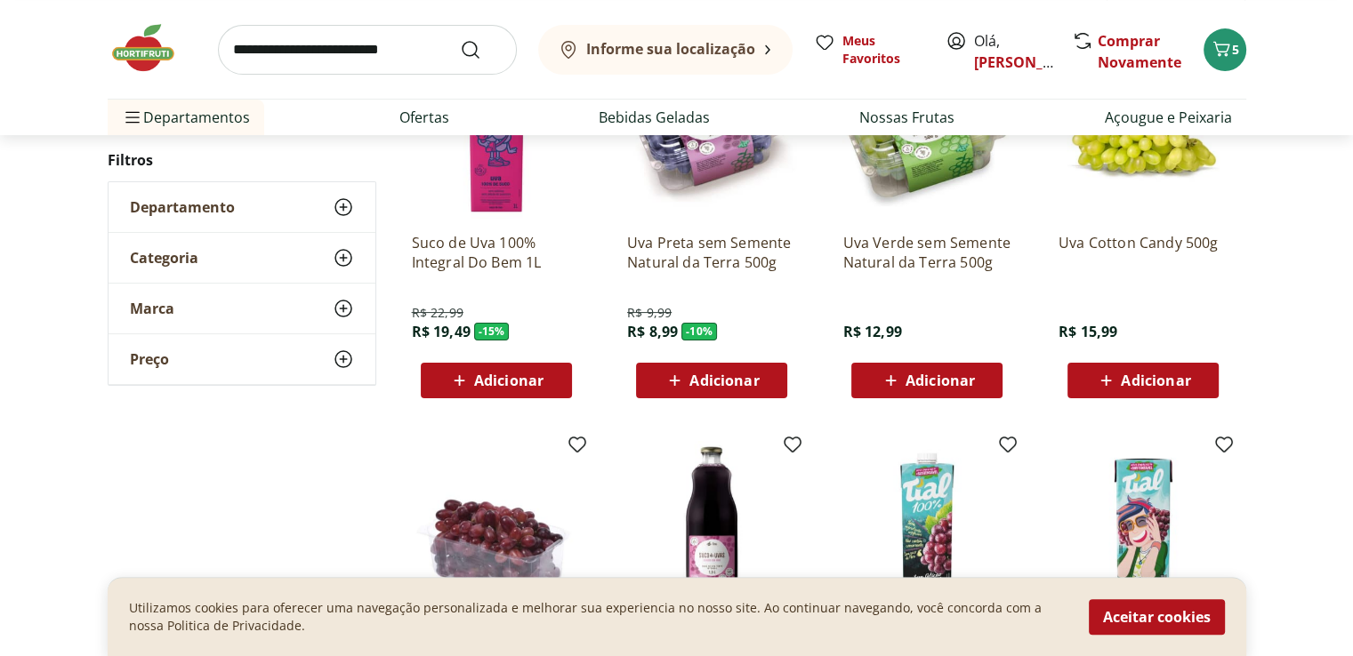
scroll to position [356, 0]
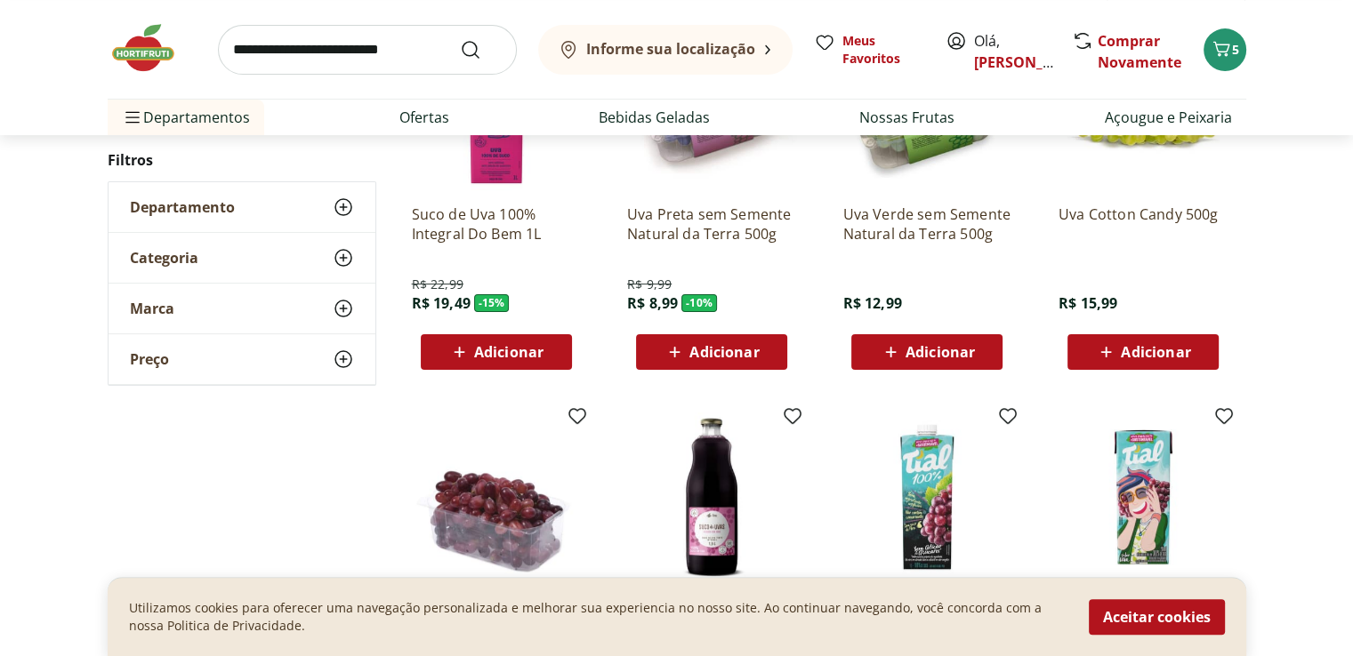
click at [728, 349] on span "Adicionar" at bounding box center [723, 352] width 69 height 14
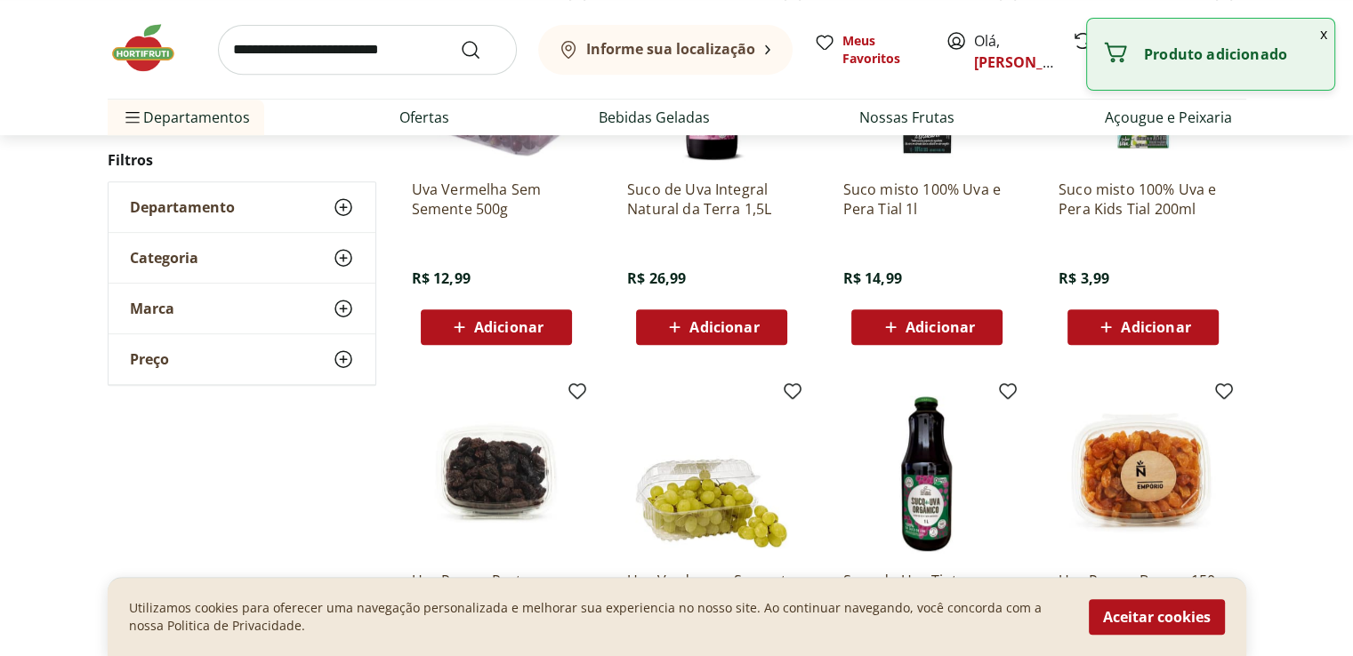
scroll to position [800, 0]
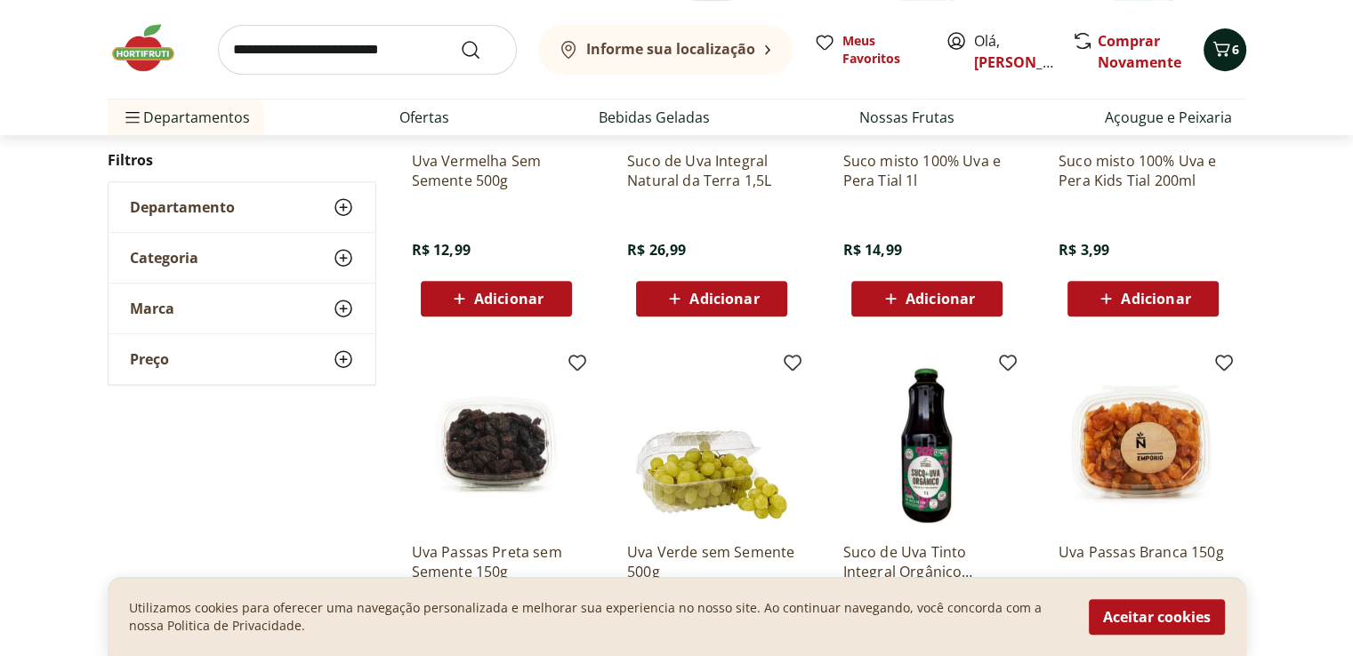
click at [1234, 58] on button "6" at bounding box center [1224, 49] width 43 height 43
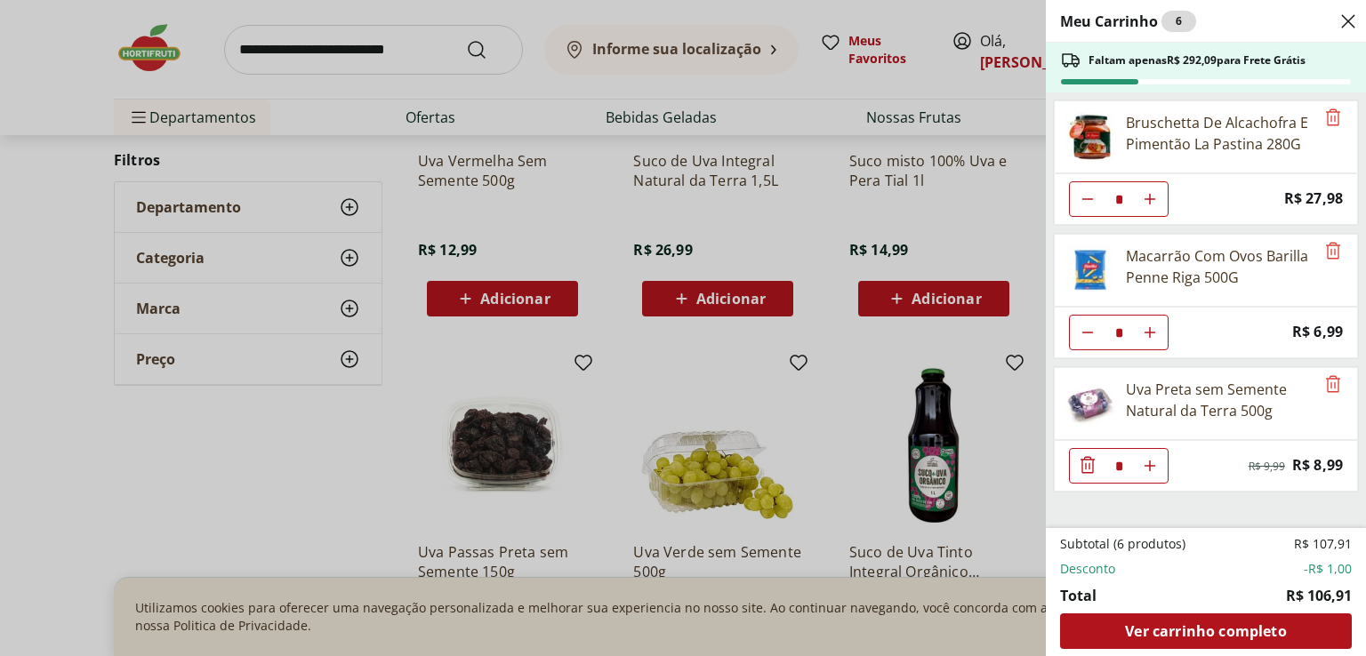
click at [1151, 463] on use "Aumentar Quantidade" at bounding box center [1150, 466] width 14 height 14
type input "*"
click at [306, 40] on div "Meu Carrinho 7 Faltam apenas R$ 283,10 para Frete Grátis Bruschetta De Alcachof…" at bounding box center [683, 328] width 1366 height 656
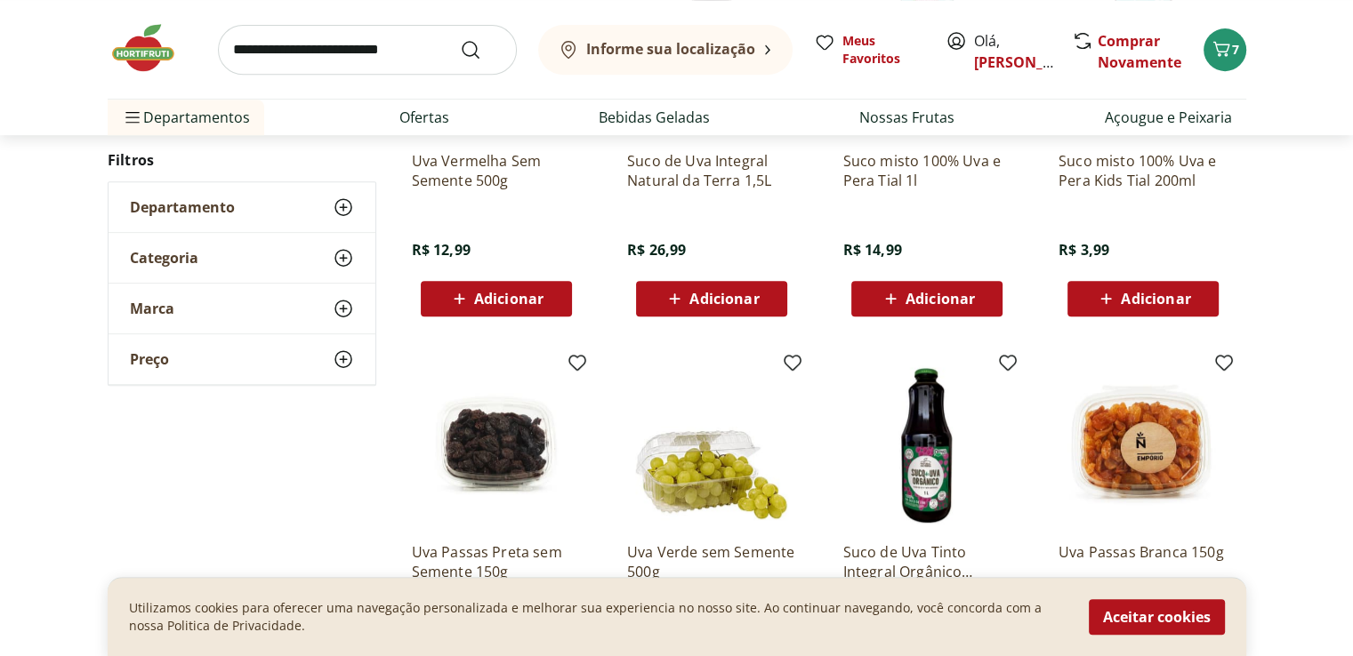
click at [309, 51] on input "search" at bounding box center [367, 50] width 299 height 50
type input "****"
click at [460, 39] on button "Submit Search" at bounding box center [481, 49] width 43 height 21
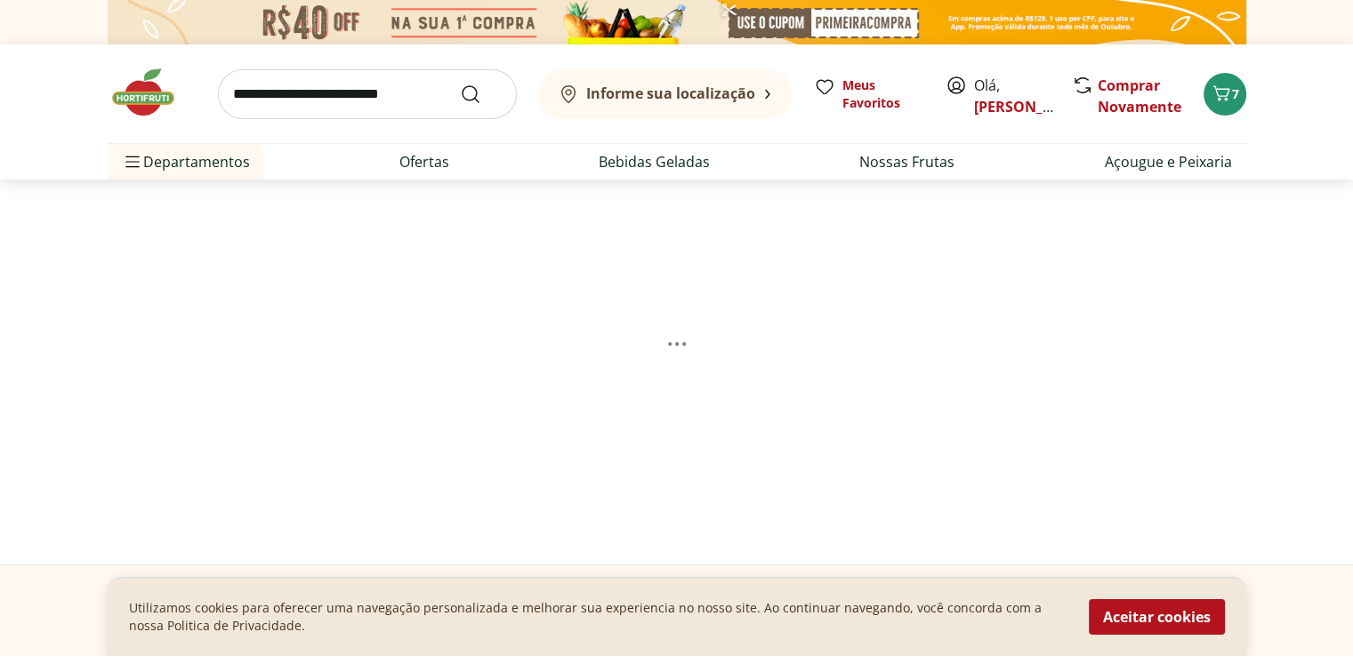
select select "**********"
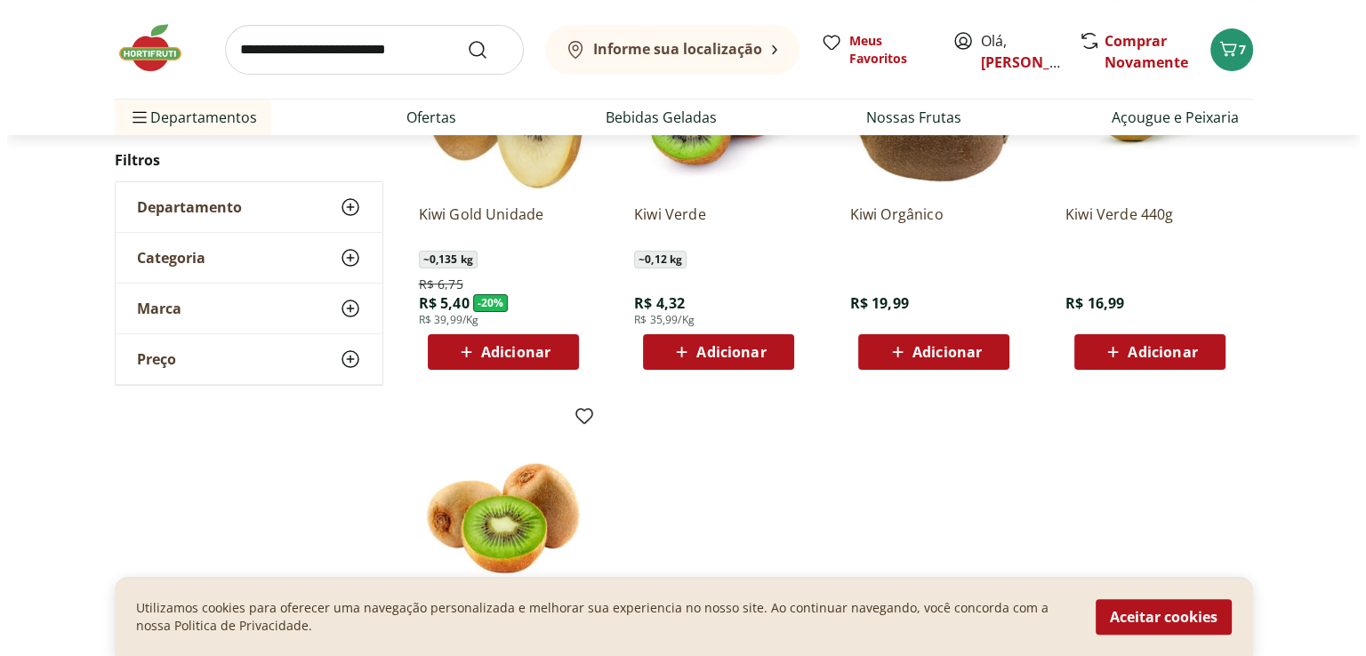
scroll to position [267, 0]
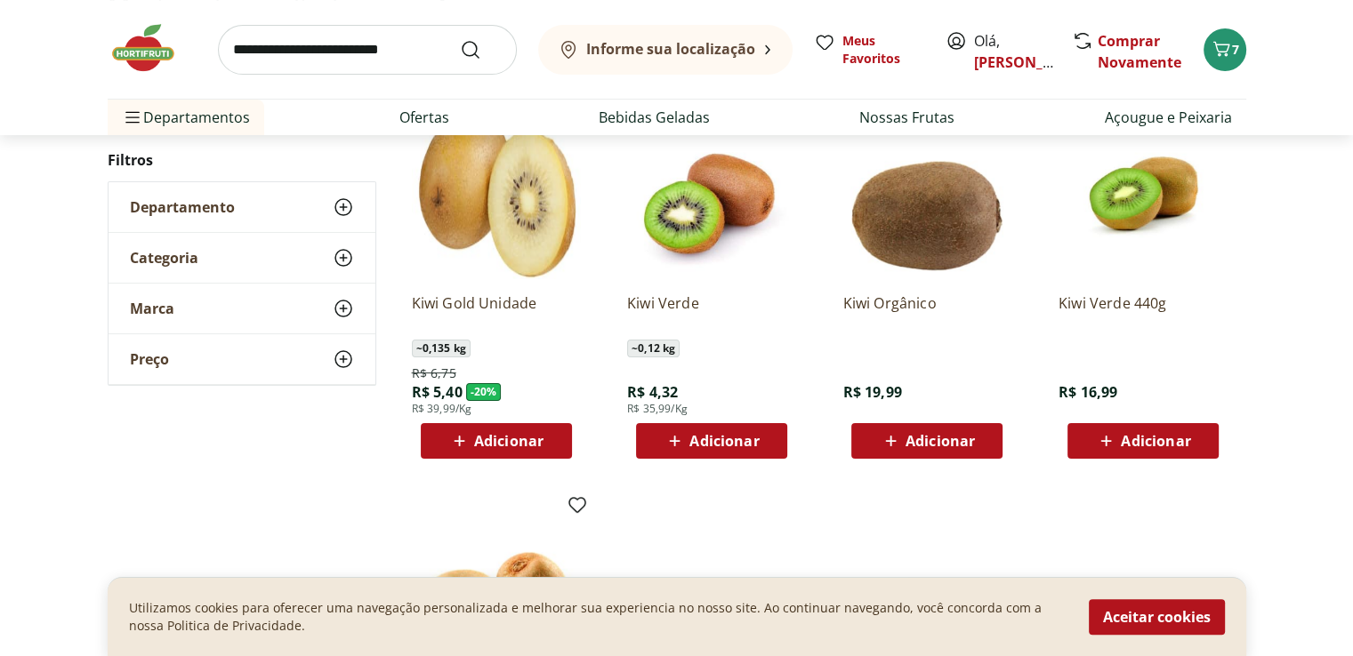
click at [747, 437] on span "Adicionar" at bounding box center [723, 441] width 69 height 14
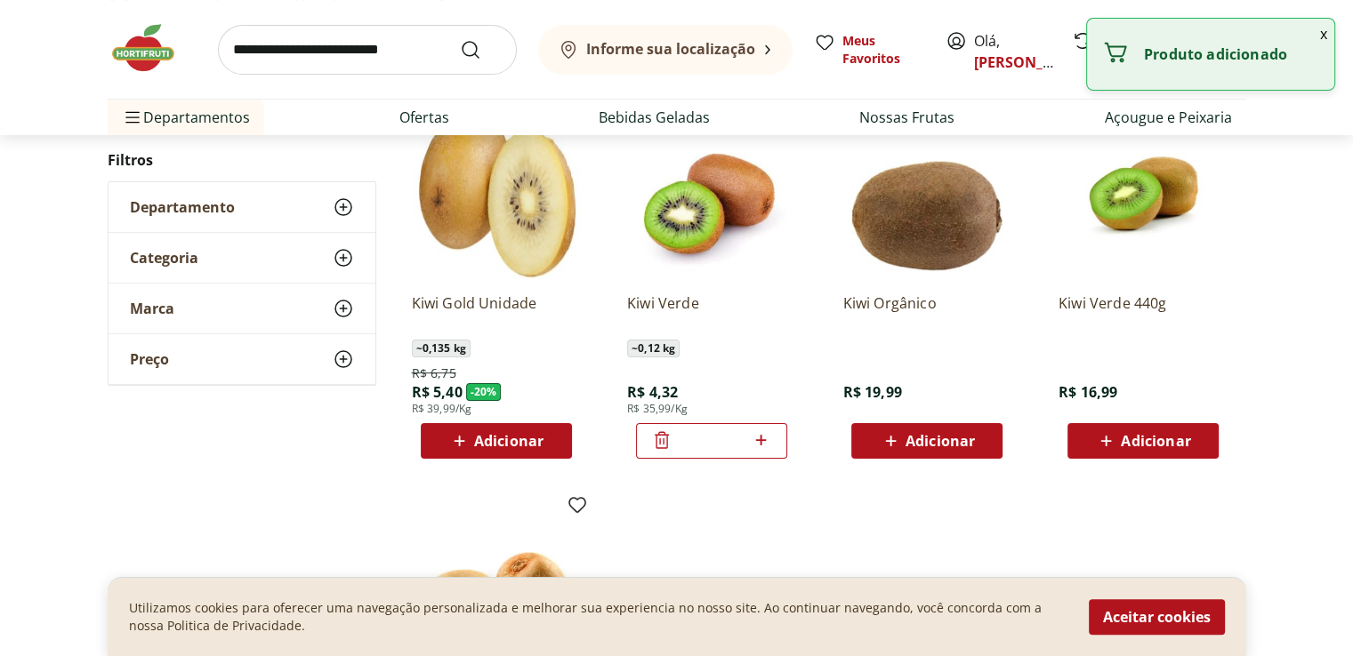
click at [494, 440] on span "Adicionar" at bounding box center [508, 441] width 69 height 14
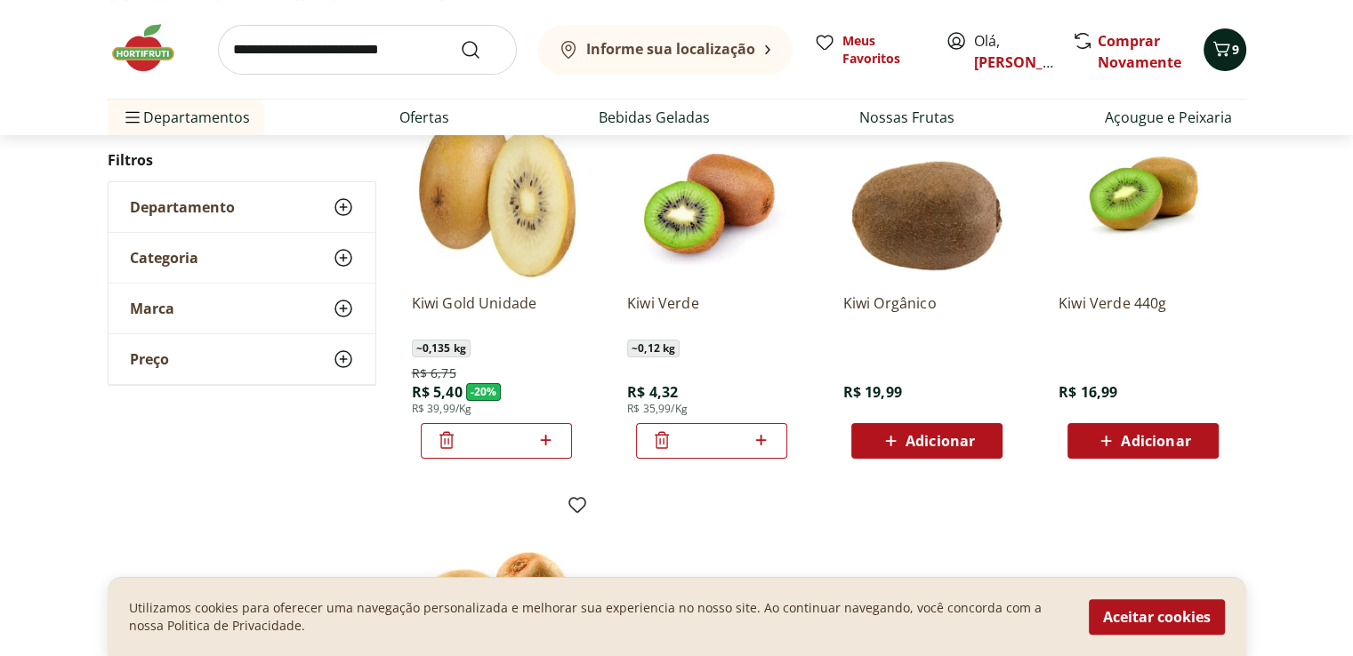
click at [1210, 49] on icon "Carrinho" at bounding box center [1220, 48] width 21 height 21
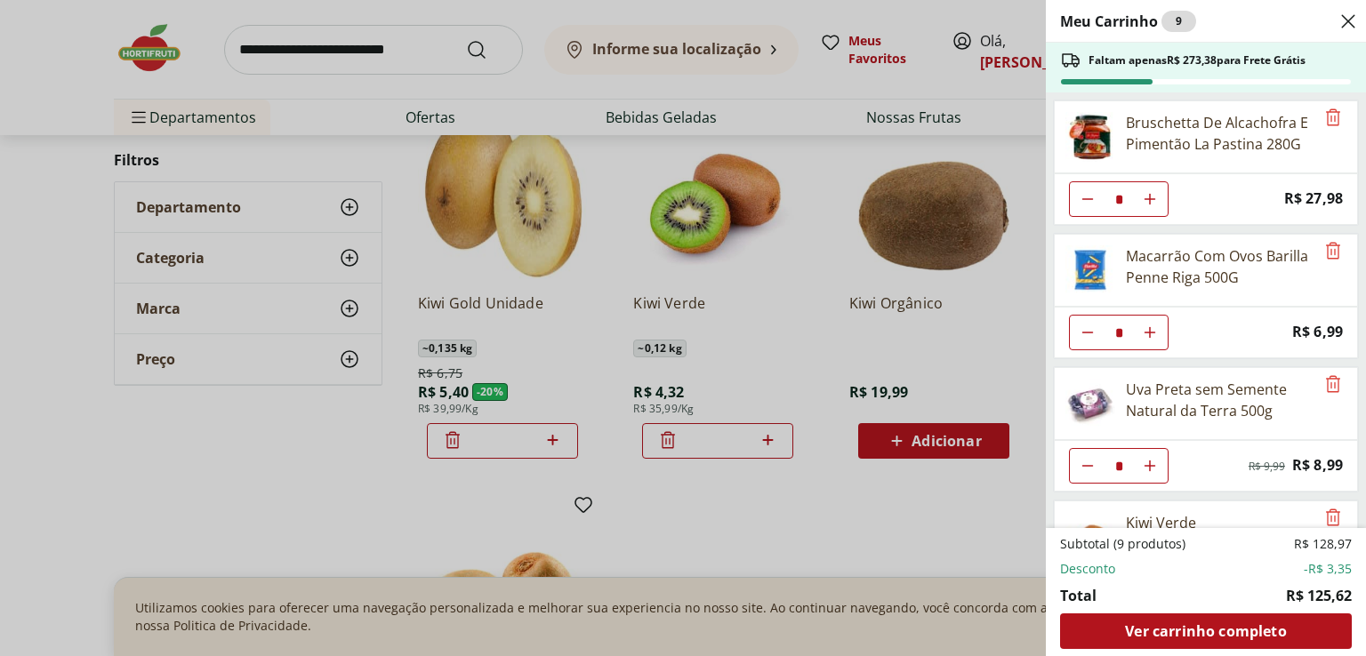
scroll to position [233, 0]
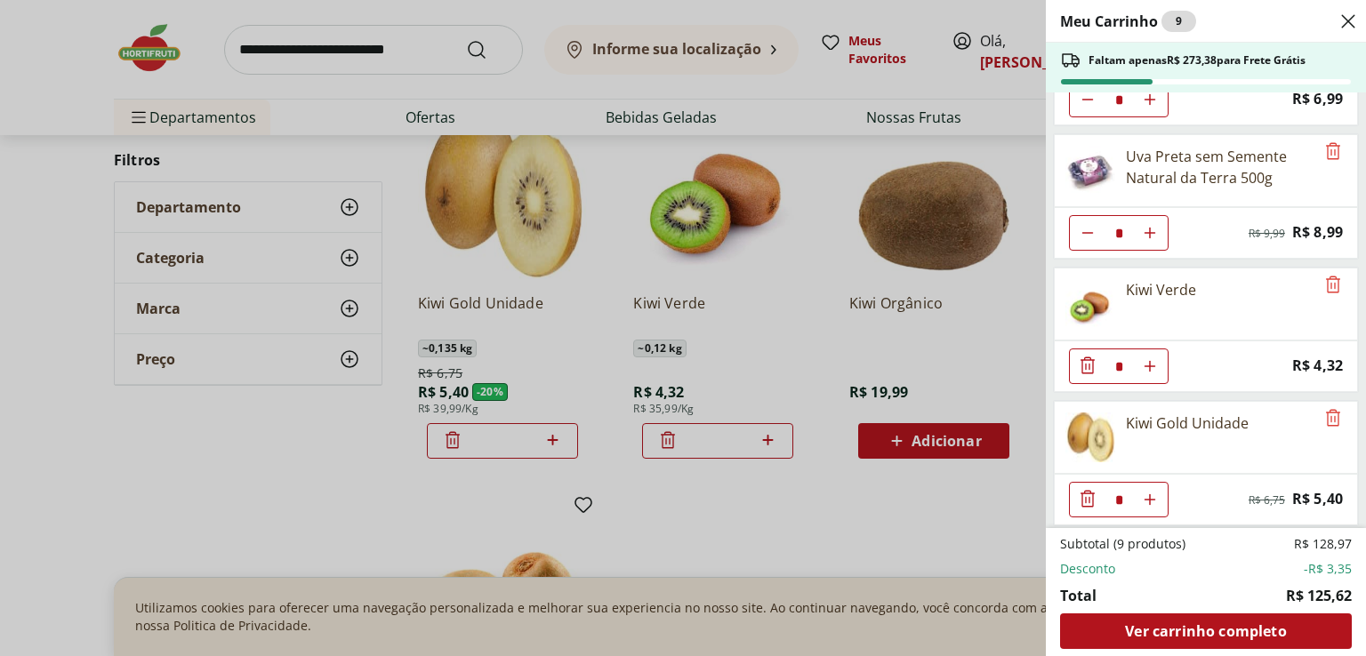
click at [1151, 493] on icon "Aumentar Quantidade" at bounding box center [1150, 500] width 14 height 14
type input "*"
click at [1151, 493] on icon "Aumentar Quantidade" at bounding box center [1150, 500] width 14 height 14
type input "*"
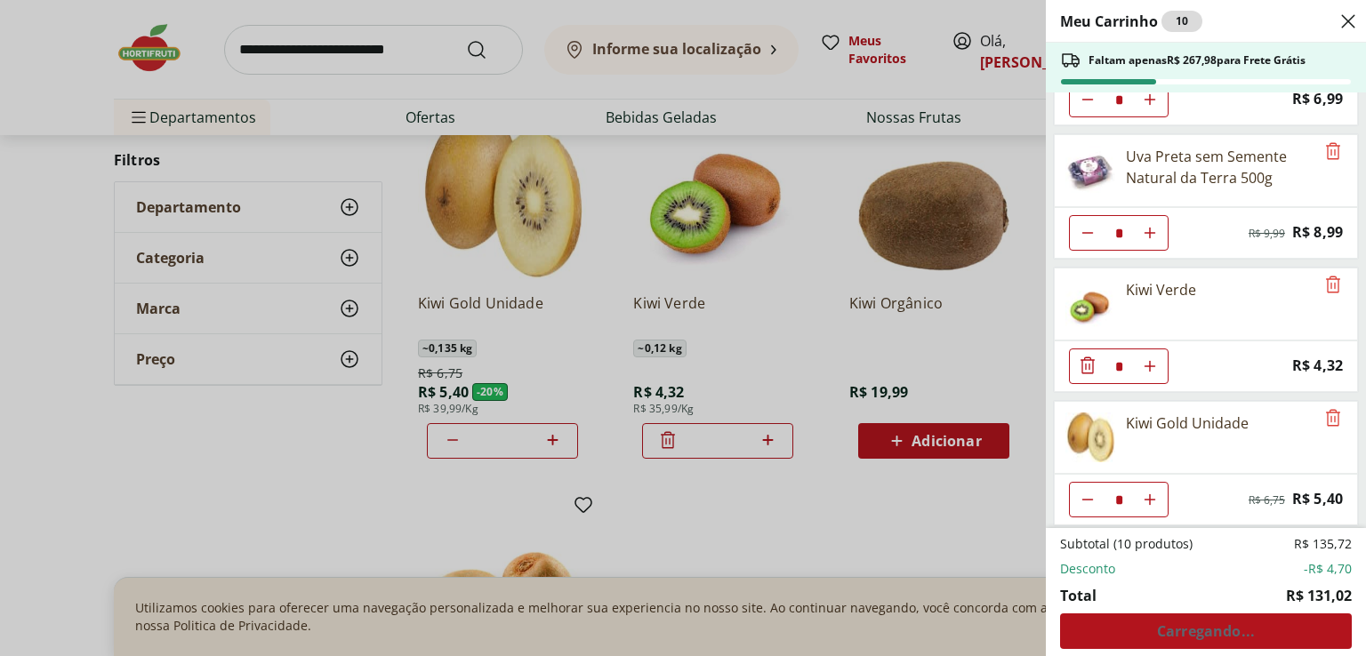
type input "*"
click at [1151, 493] on icon "Aumentar Quantidade" at bounding box center [1150, 500] width 14 height 14
type input "*"
click at [1151, 493] on icon "Aumentar Quantidade" at bounding box center [1150, 500] width 14 height 14
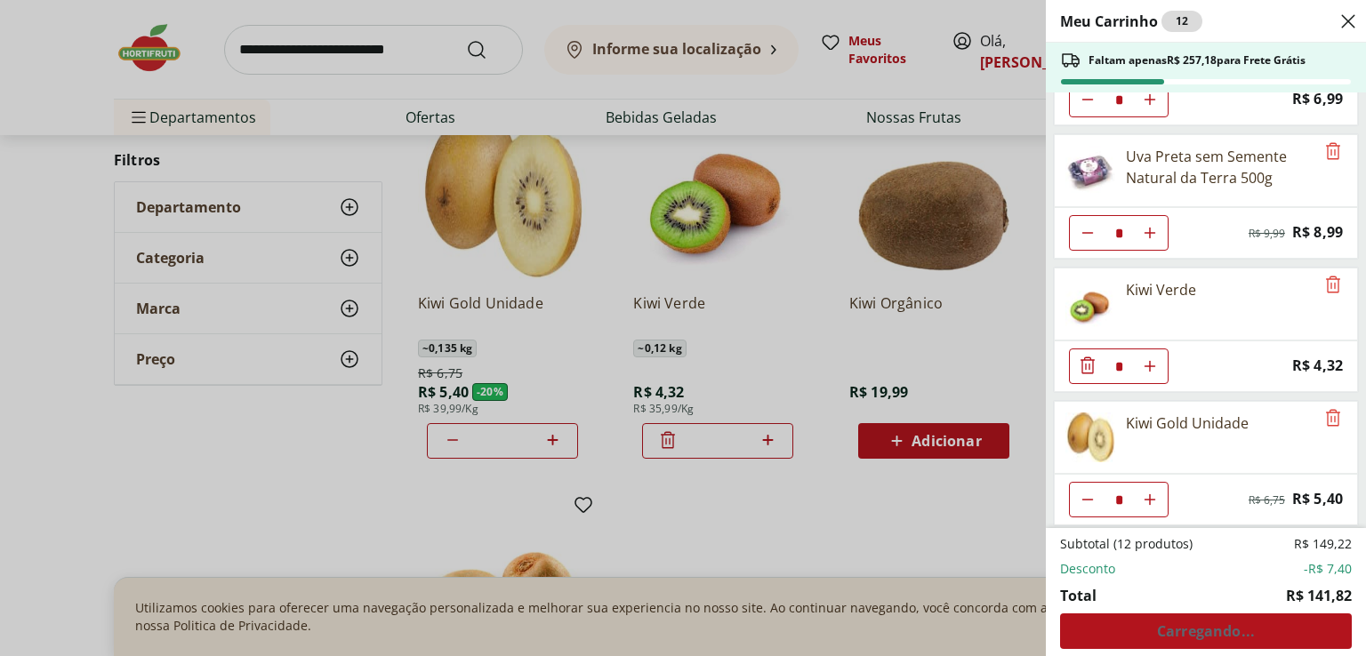
type input "*"
click at [1149, 493] on icon "Aumentar Quantidade" at bounding box center [1150, 500] width 14 height 14
type input "*"
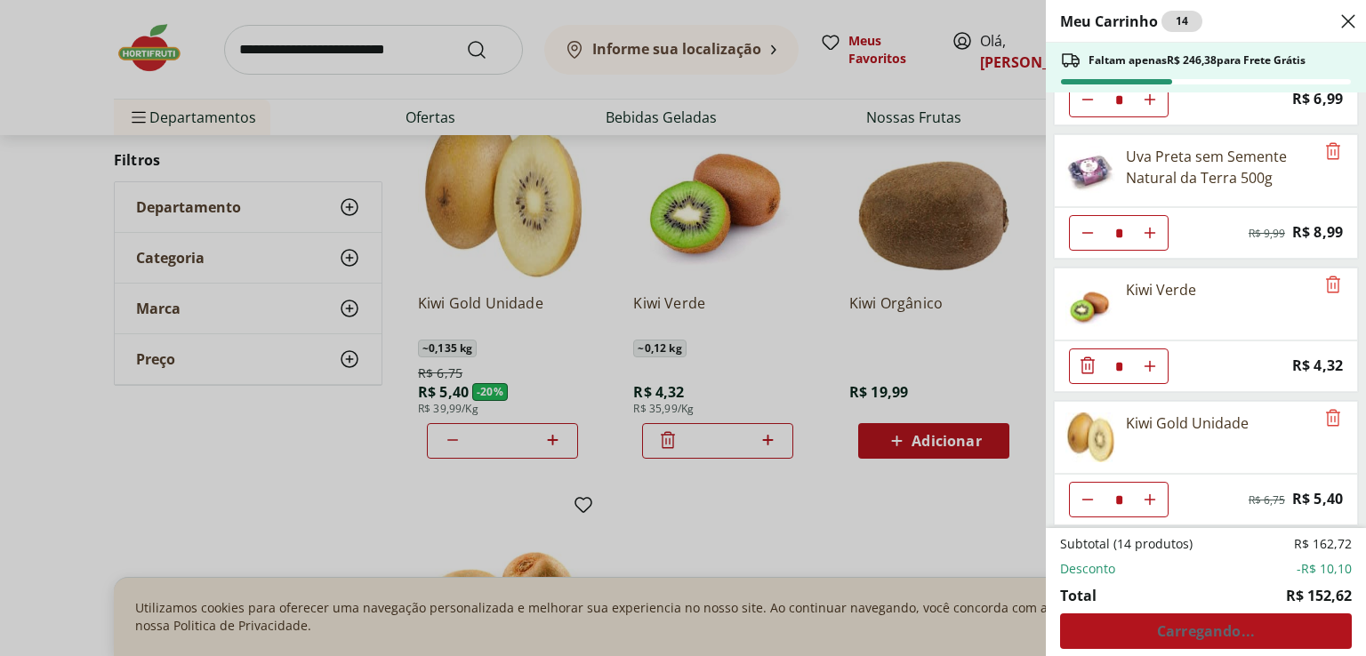
click at [1147, 359] on icon "Aumentar Quantidade" at bounding box center [1150, 366] width 14 height 14
type input "*"
click at [1150, 359] on icon "Aumentar Quantidade" at bounding box center [1150, 366] width 14 height 14
type input "*"
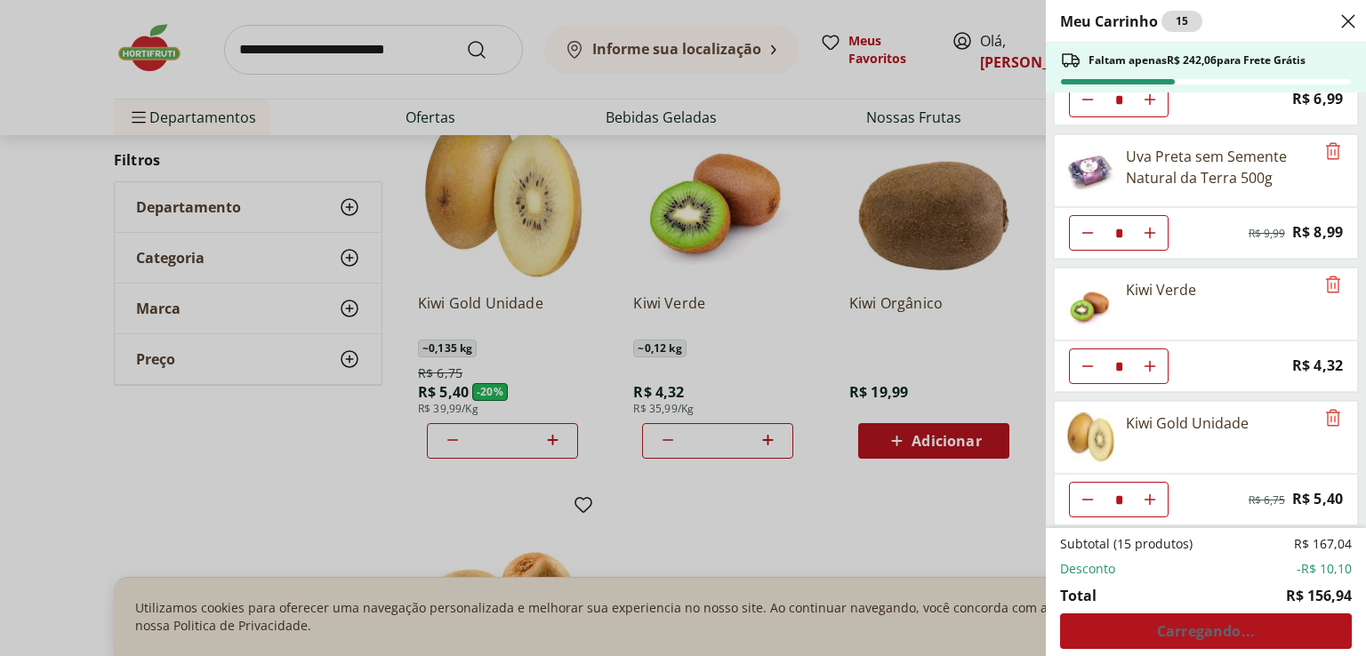
type input "*"
click at [1150, 359] on icon "Aumentar Quantidade" at bounding box center [1150, 366] width 14 height 14
type input "*"
click at [1150, 359] on icon "Aumentar Quantidade" at bounding box center [1150, 366] width 14 height 14
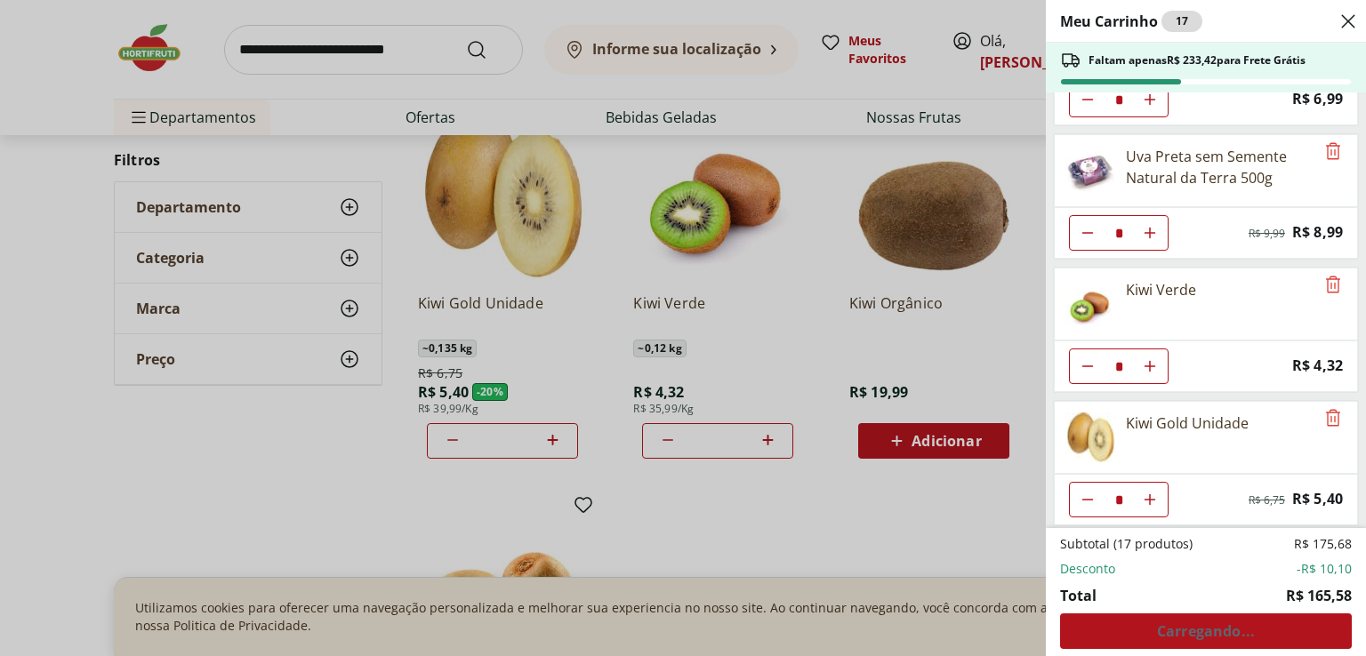
type input "*"
click at [1150, 359] on icon "Aumentar Quantidade" at bounding box center [1150, 366] width 14 height 14
type input "*"
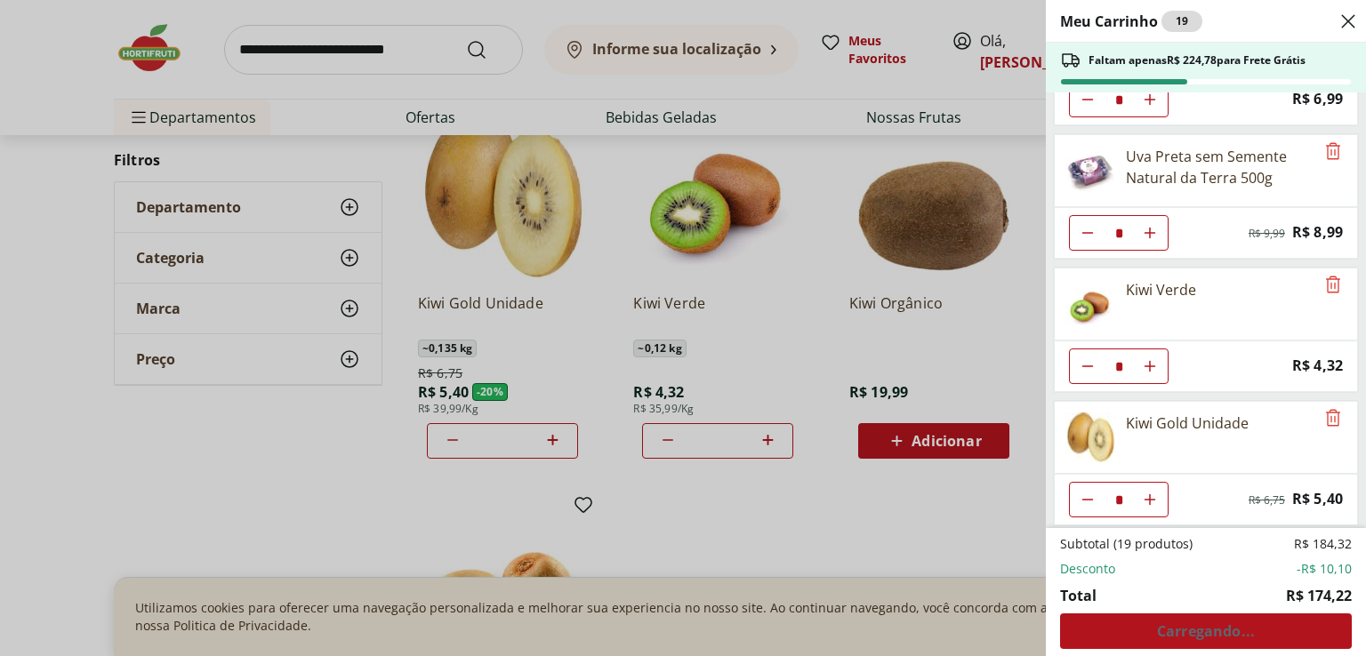
click at [1150, 359] on icon "Aumentar Quantidade" at bounding box center [1150, 366] width 14 height 14
type input "*"
click at [1150, 359] on icon "Aumentar Quantidade" at bounding box center [1150, 366] width 14 height 14
type input "*"
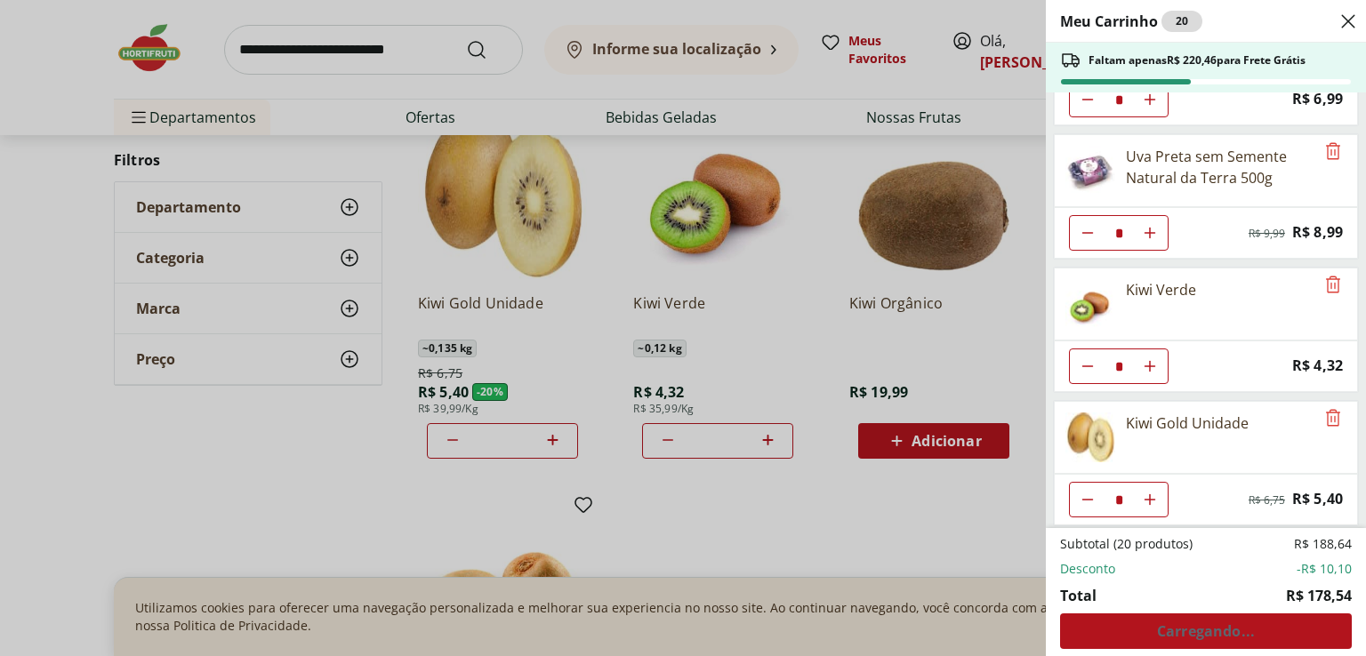
type input "*"
click at [350, 43] on div "Meu Carrinho 21 Faltam apenas R$ 216,14 para Frete Grátis Bruschetta De Alcacho…" at bounding box center [683, 328] width 1366 height 656
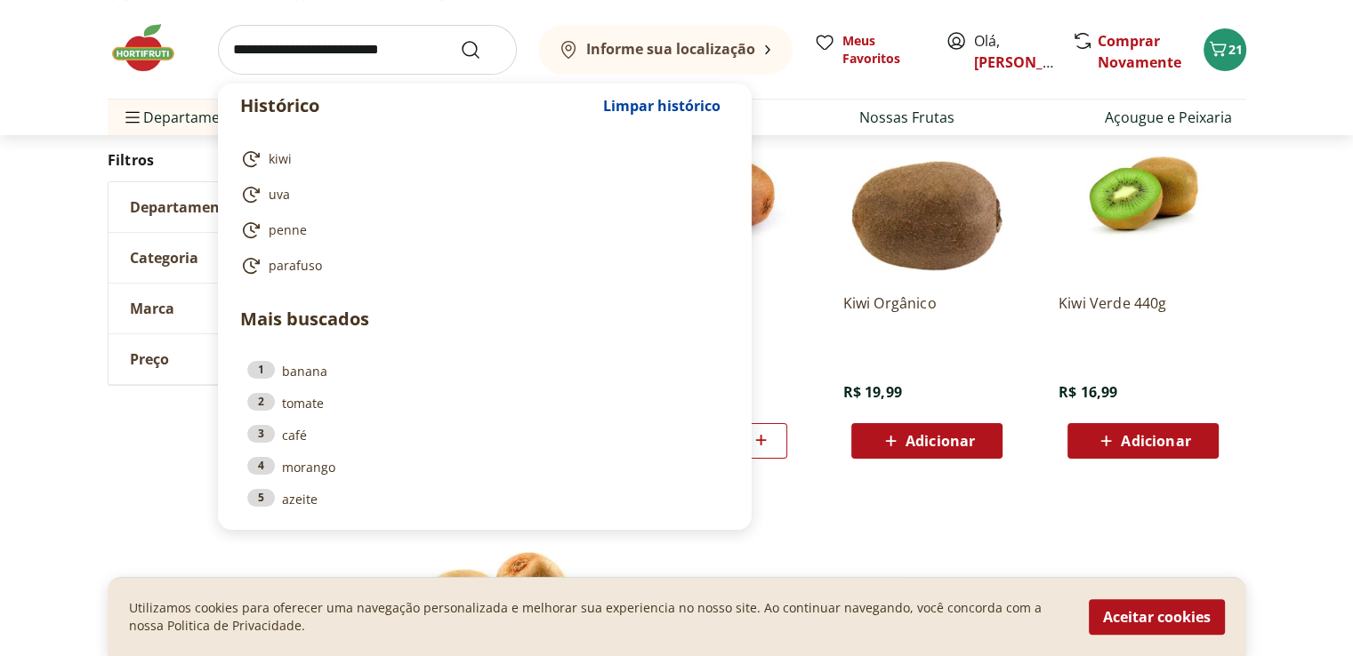
click at [330, 54] on input "search" at bounding box center [367, 50] width 299 height 50
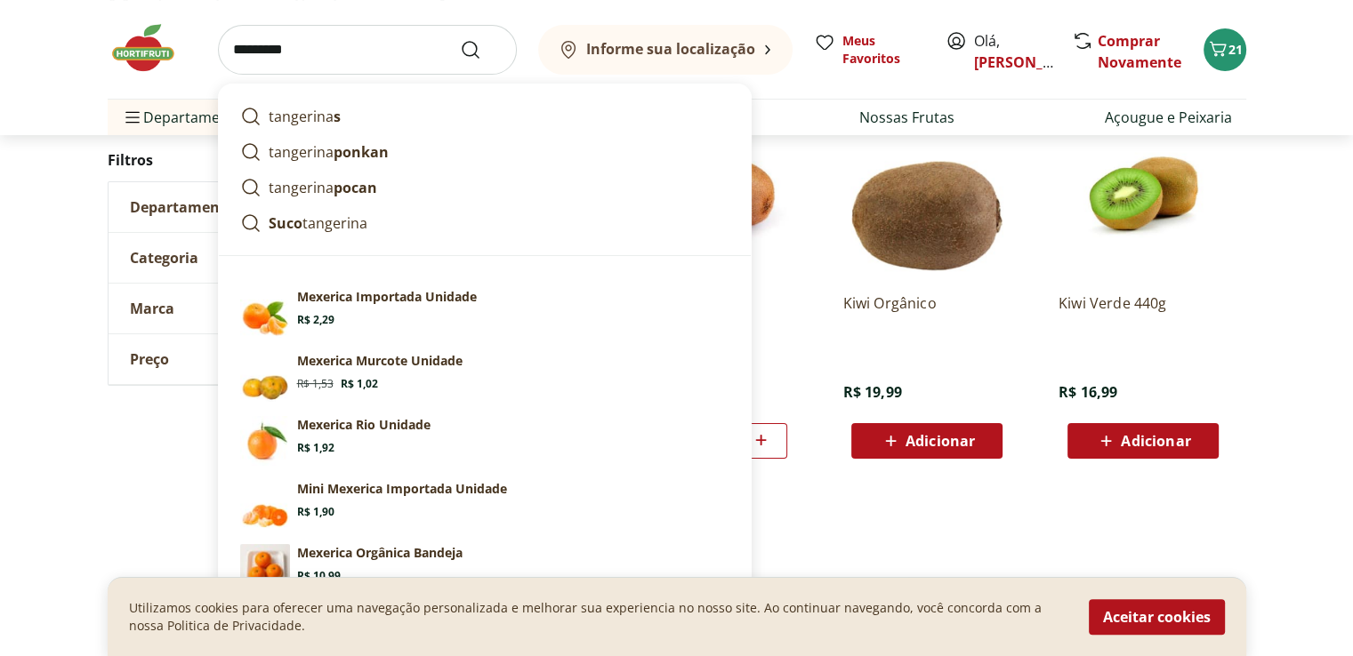
type input "*********"
click at [460, 39] on button "Submit Search" at bounding box center [481, 49] width 43 height 21
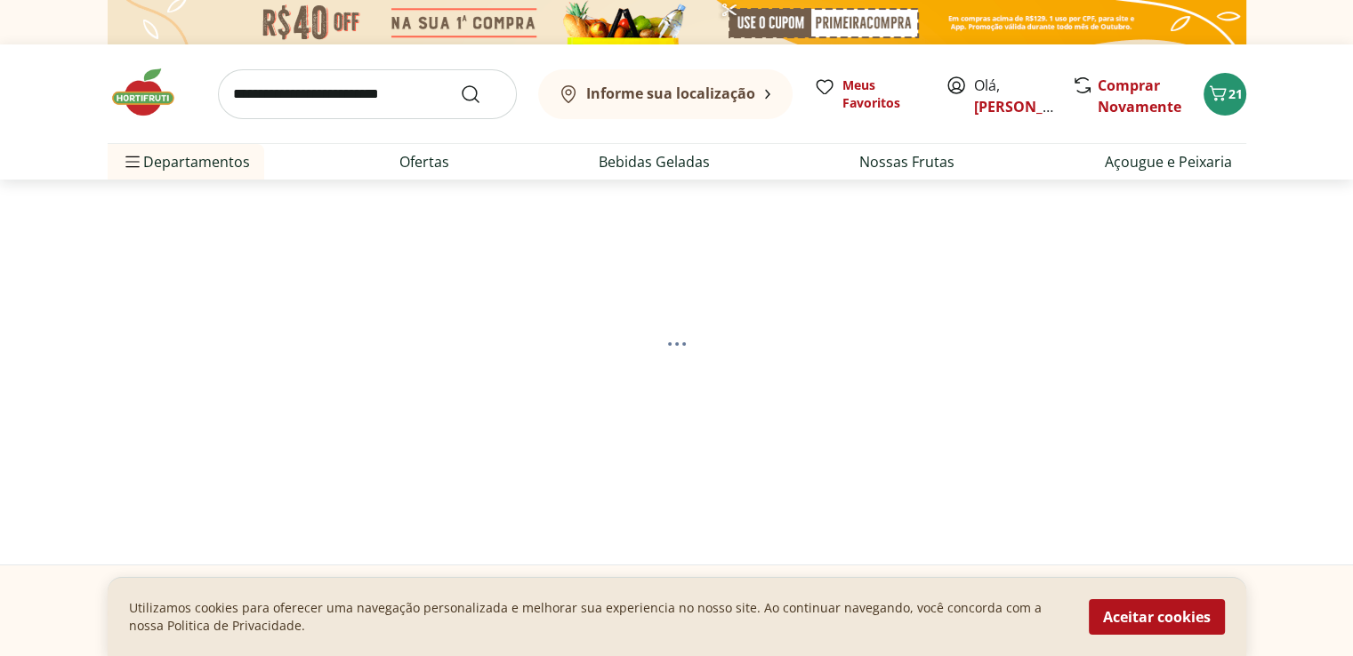
select select "**********"
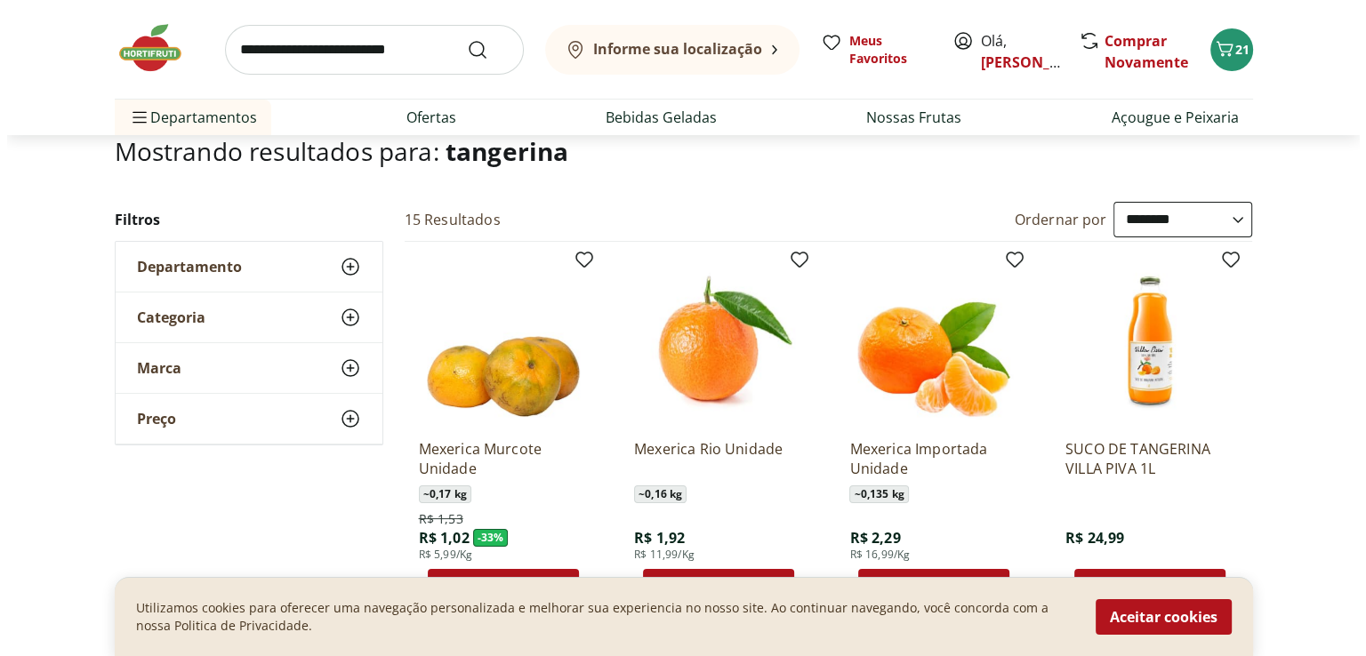
scroll to position [267, 0]
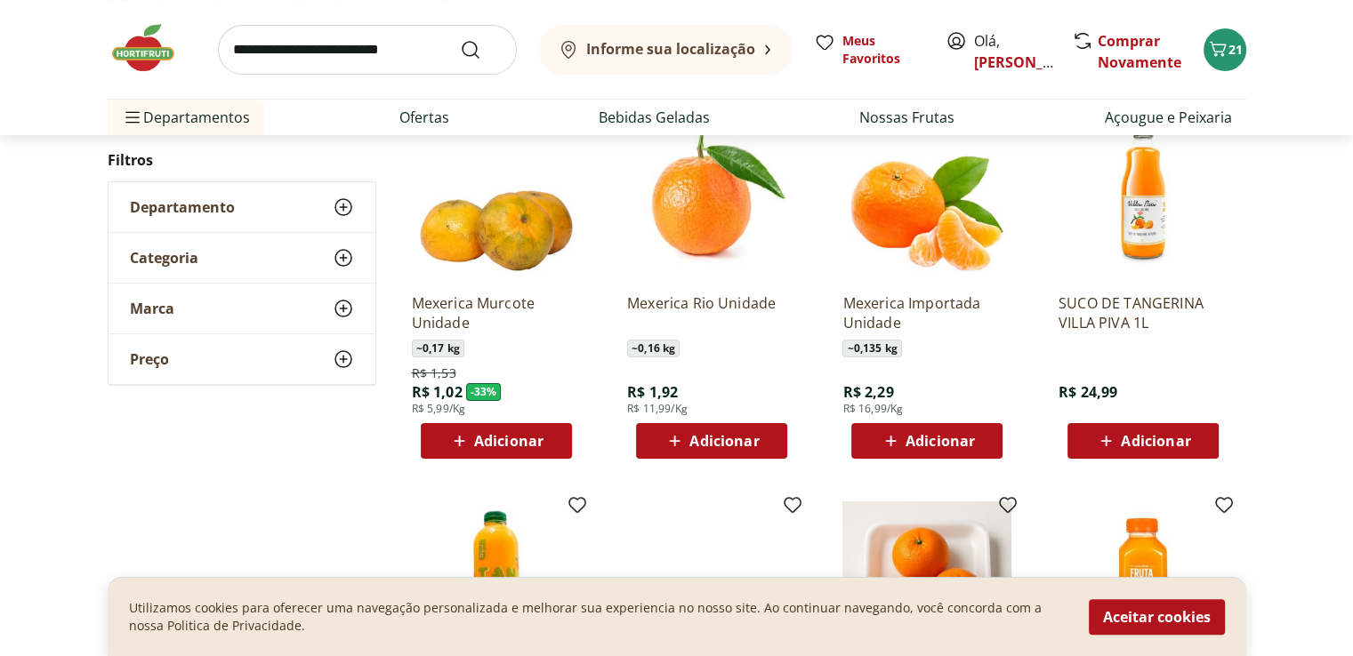
click at [948, 439] on span "Adicionar" at bounding box center [939, 441] width 69 height 14
click at [1224, 64] on button "22" at bounding box center [1224, 49] width 43 height 43
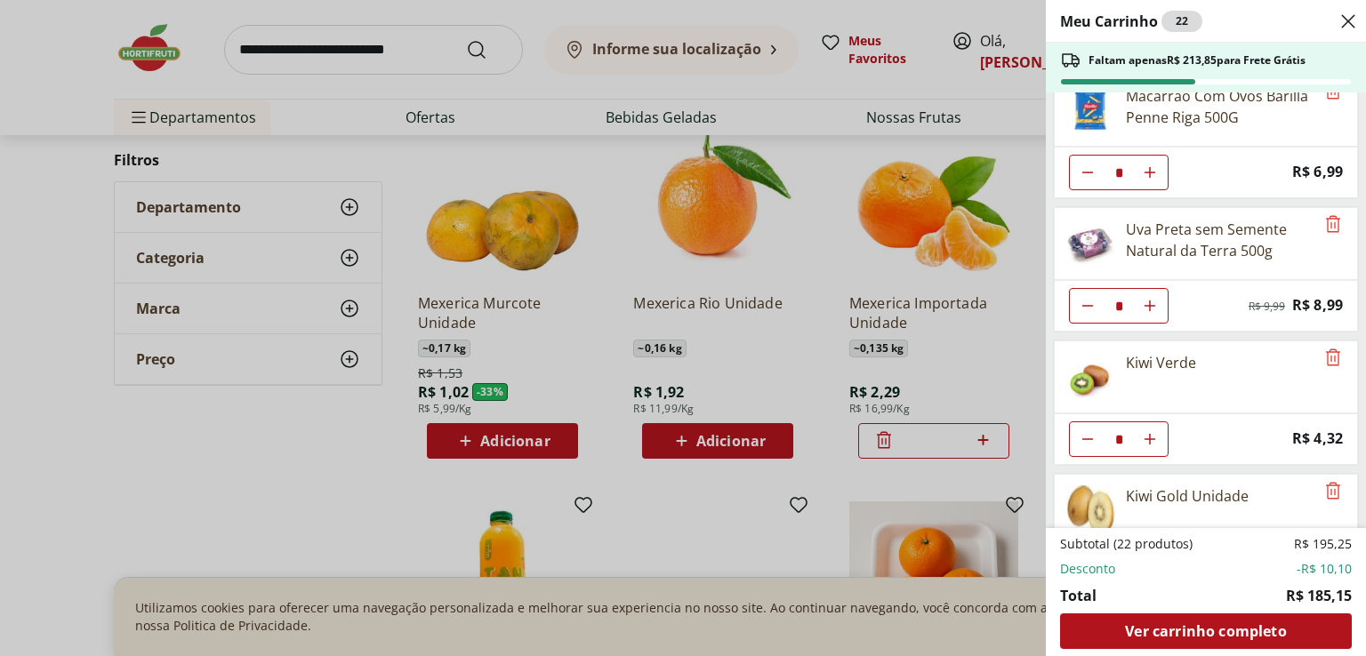
scroll to position [365, 0]
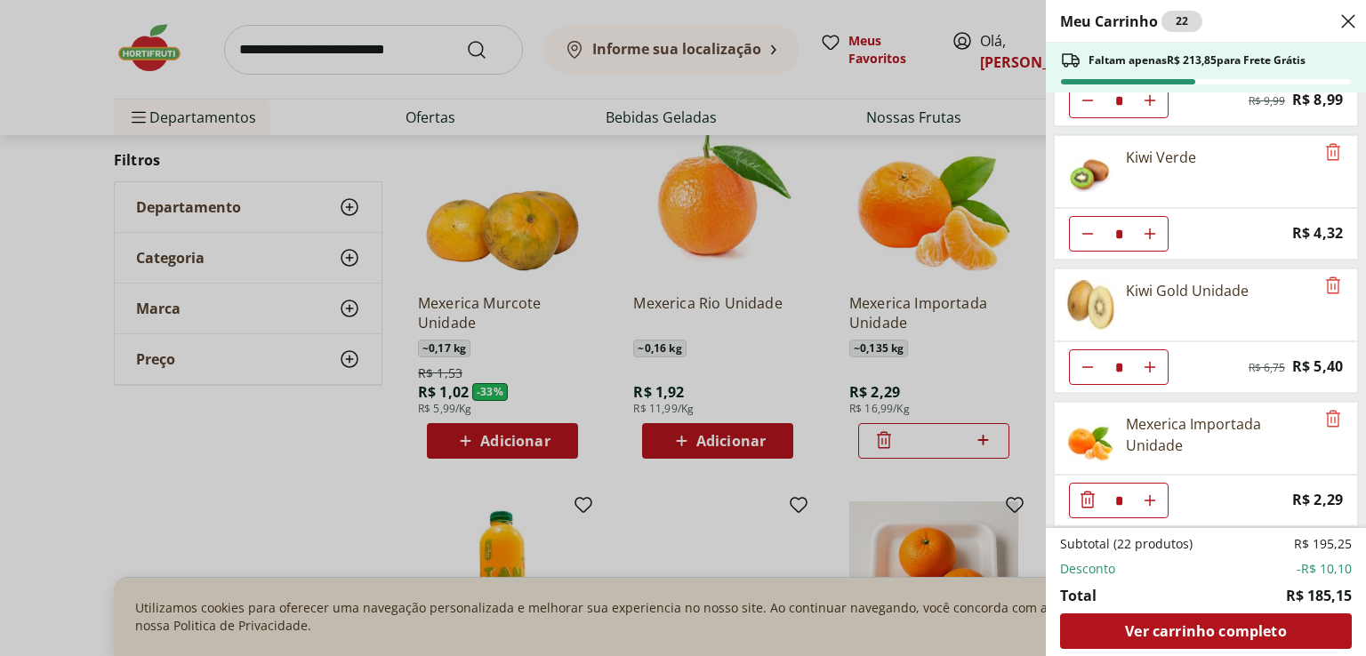
click at [1151, 494] on icon "Aumentar Quantidade" at bounding box center [1150, 501] width 14 height 14
type input "*"
click at [1151, 494] on icon "Aumentar Quantidade" at bounding box center [1150, 501] width 14 height 14
type input "*"
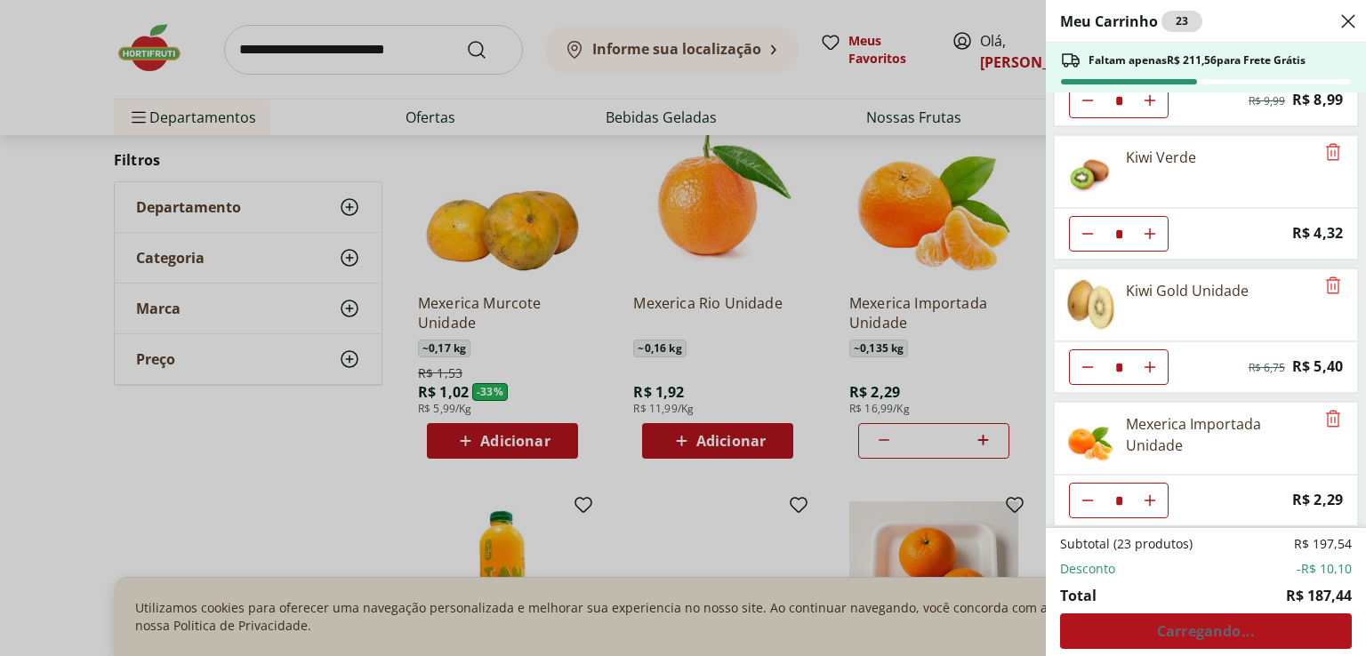
type input "*"
click at [1152, 494] on icon "Aumentar Quantidade" at bounding box center [1150, 501] width 14 height 14
type input "*"
click at [1152, 494] on icon "Aumentar Quantidade" at bounding box center [1150, 501] width 14 height 14
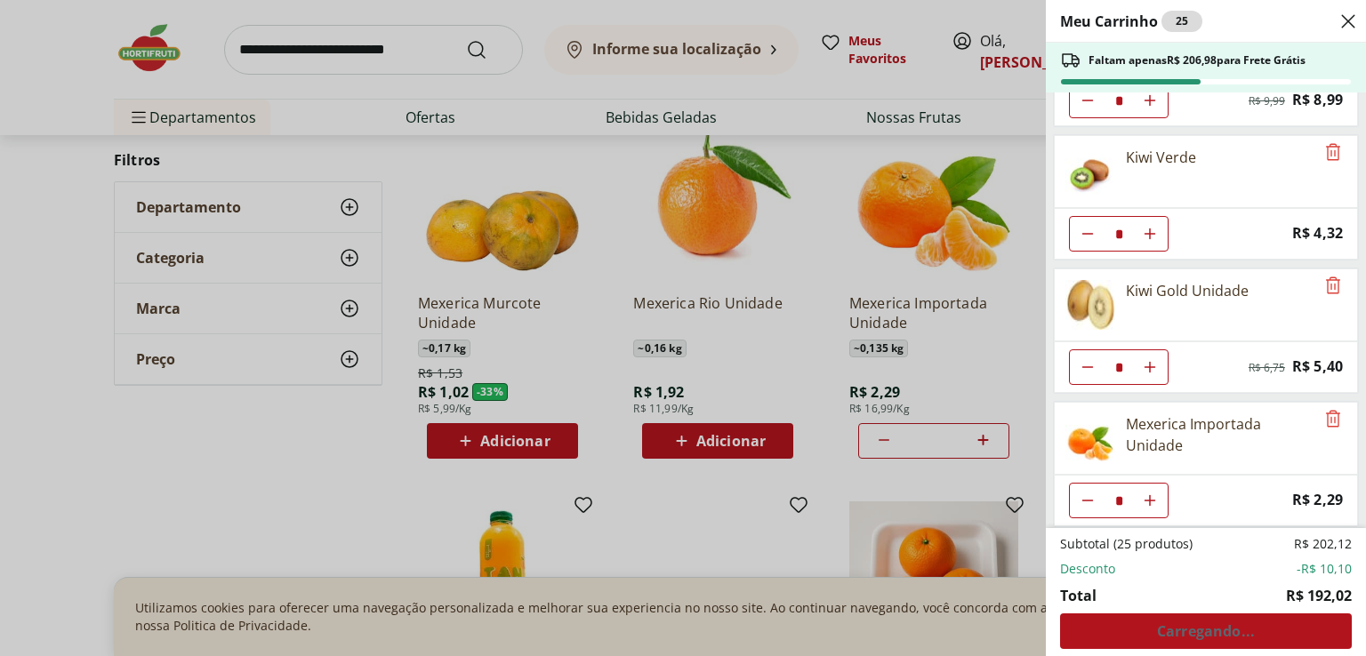
type input "*"
click at [1152, 494] on icon "Aumentar Quantidade" at bounding box center [1150, 501] width 14 height 14
type input "*"
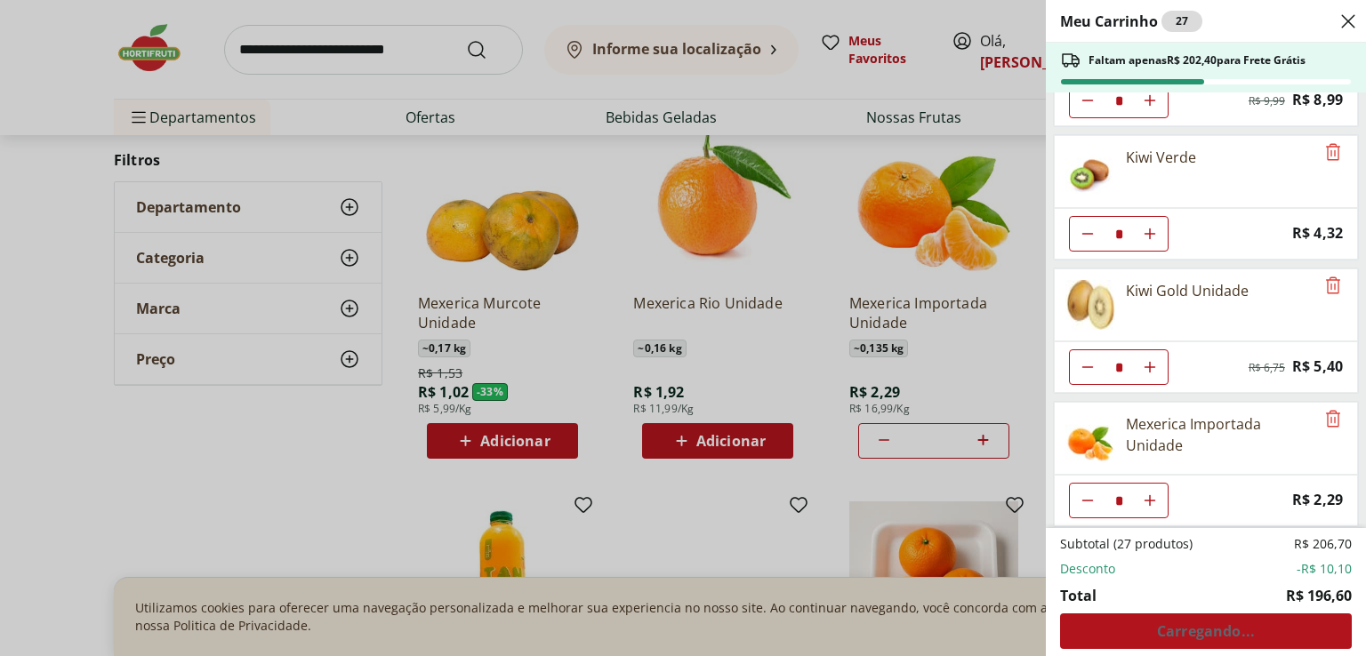
click at [1152, 494] on icon "Aumentar Quantidade" at bounding box center [1150, 501] width 14 height 14
type input "*"
click at [1152, 494] on icon "Aumentar Quantidade" at bounding box center [1150, 501] width 14 height 14
type input "*"
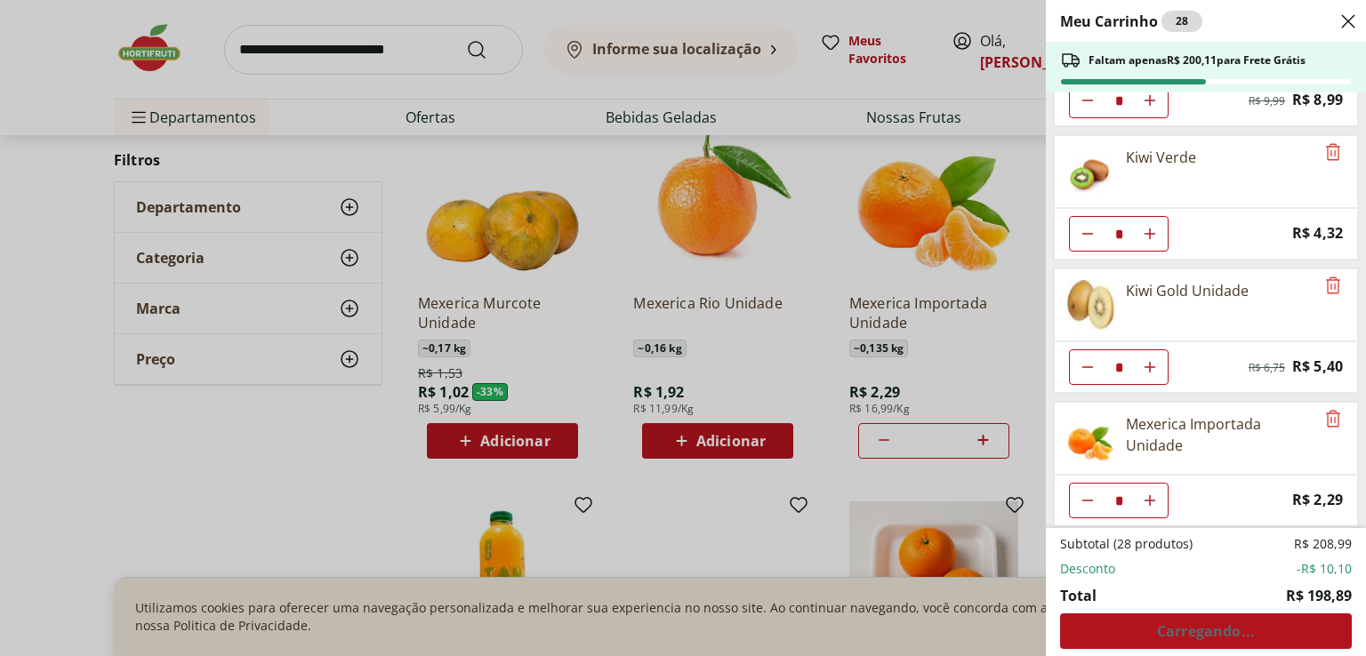
type input "*"
click at [1152, 494] on icon "Aumentar Quantidade" at bounding box center [1150, 501] width 14 height 14
type input "*"
click at [1152, 494] on icon "Aumentar Quantidade" at bounding box center [1150, 501] width 14 height 14
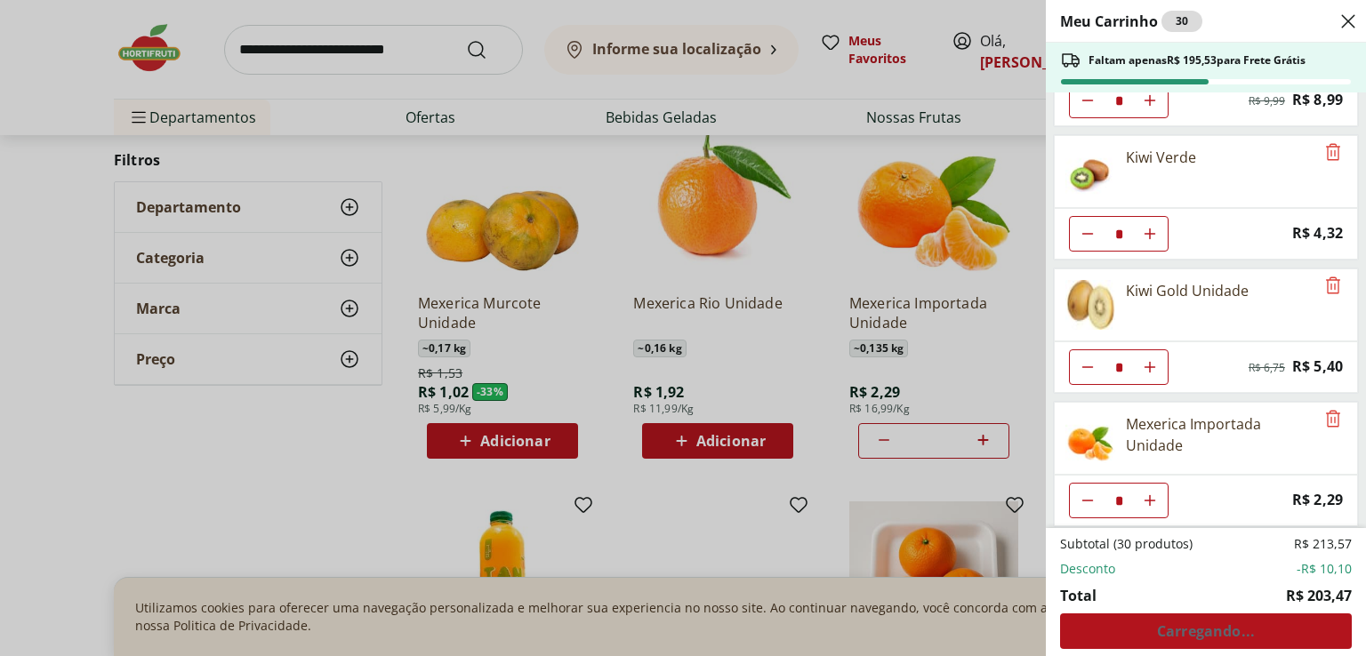
type input "**"
click at [1235, 631] on span "Ver carrinho completo" at bounding box center [1205, 631] width 161 height 14
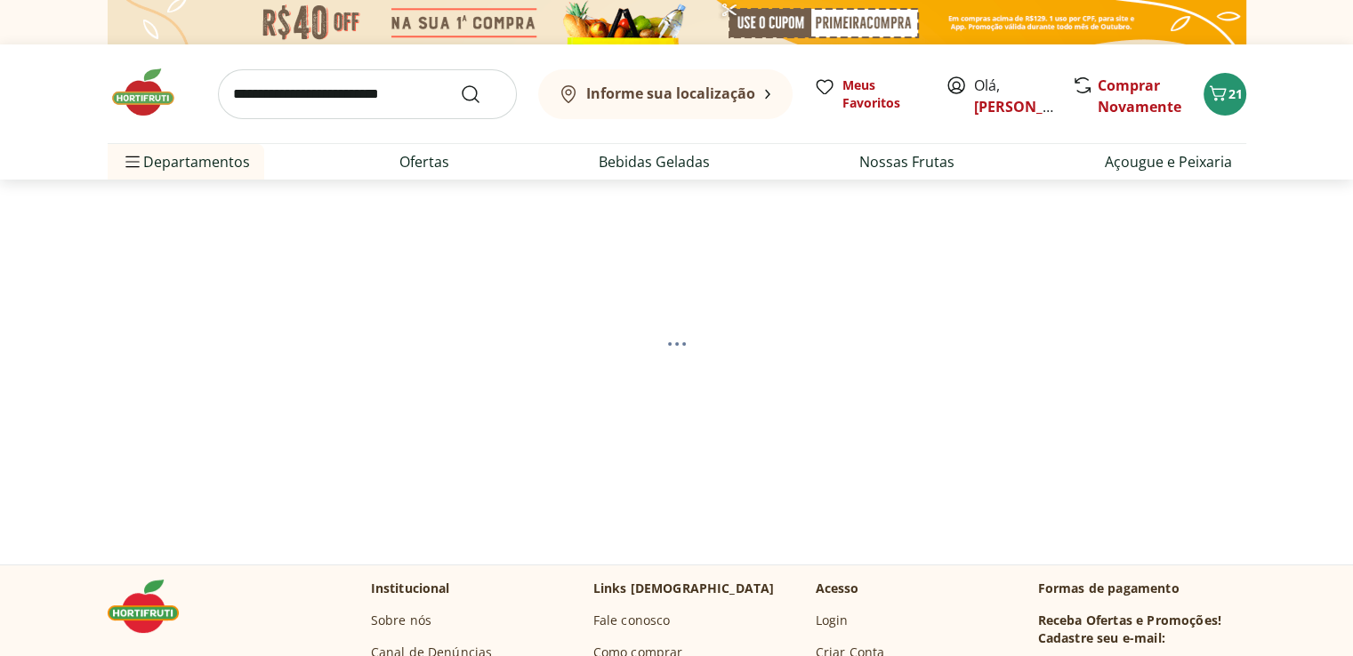
select select "**********"
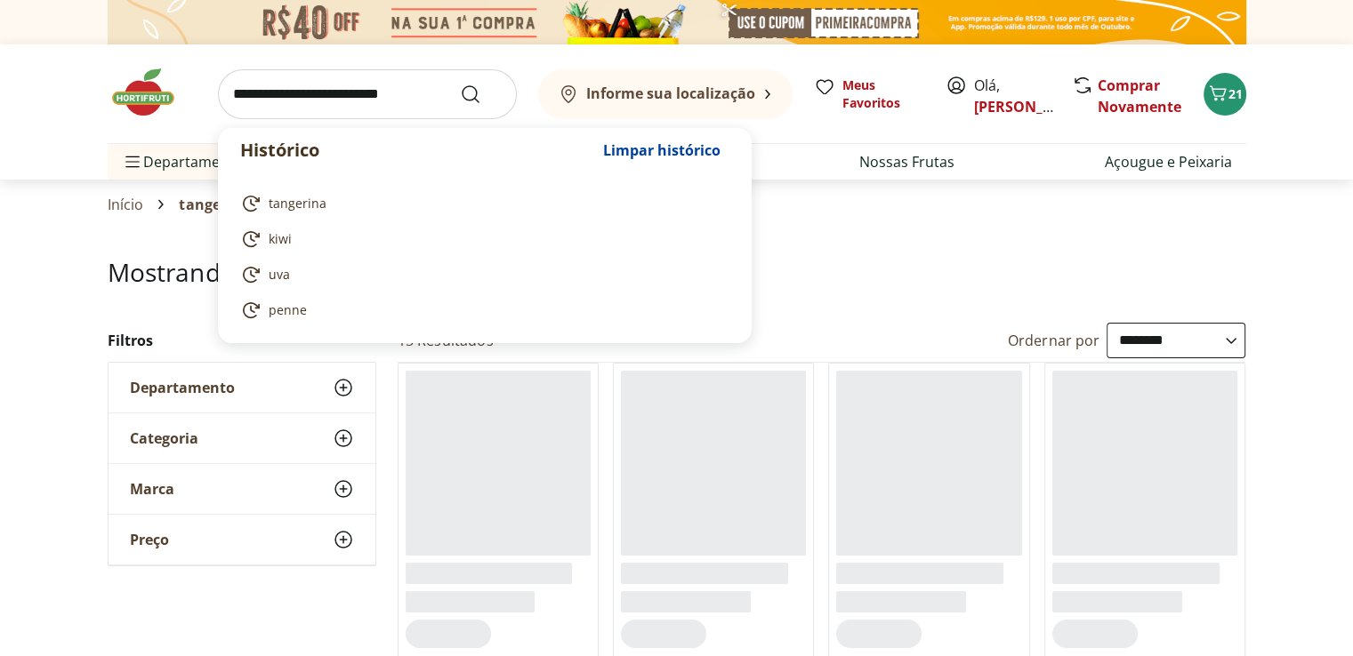
click at [316, 95] on input "search" at bounding box center [367, 94] width 299 height 50
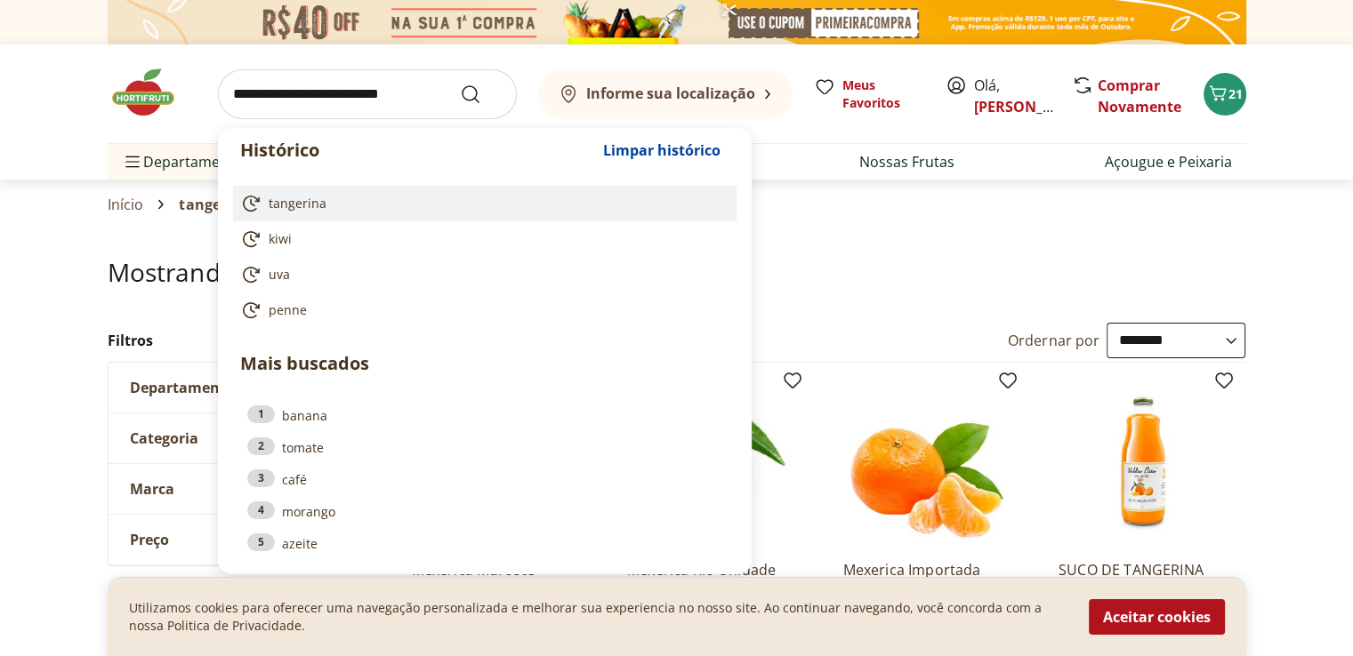
click at [296, 213] on link "tangerina" at bounding box center [481, 203] width 482 height 21
type input "*********"
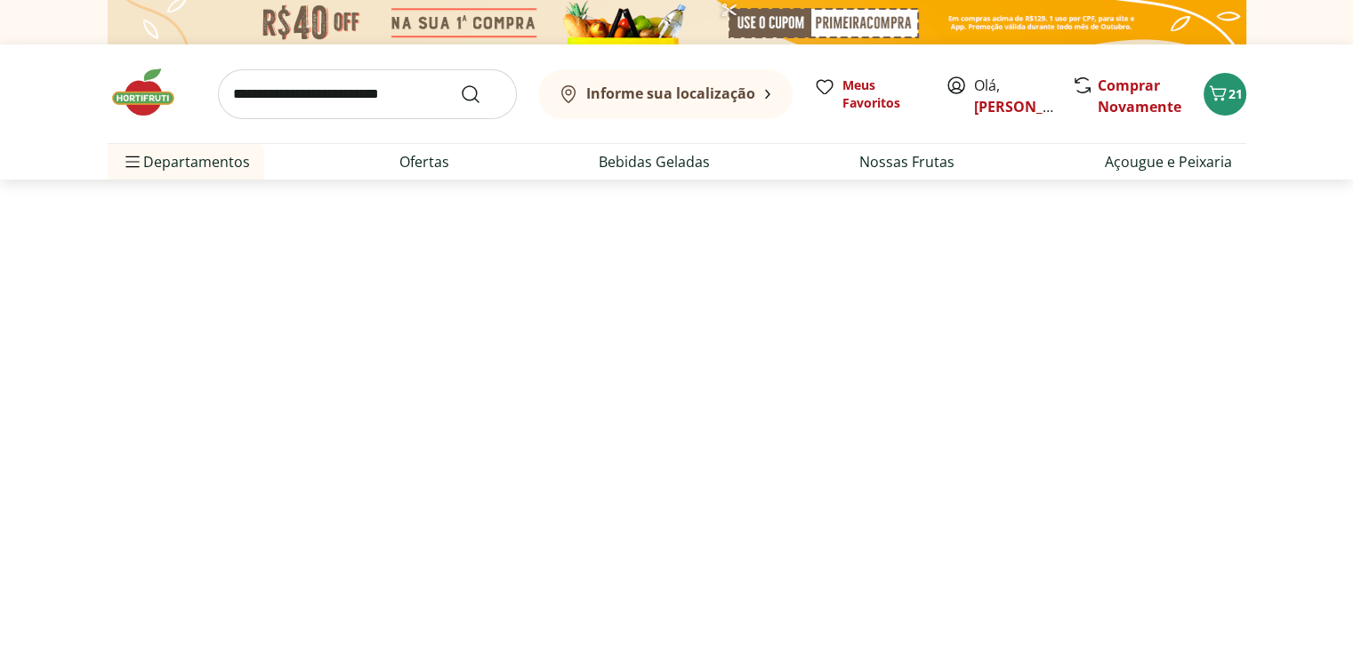
select select "**********"
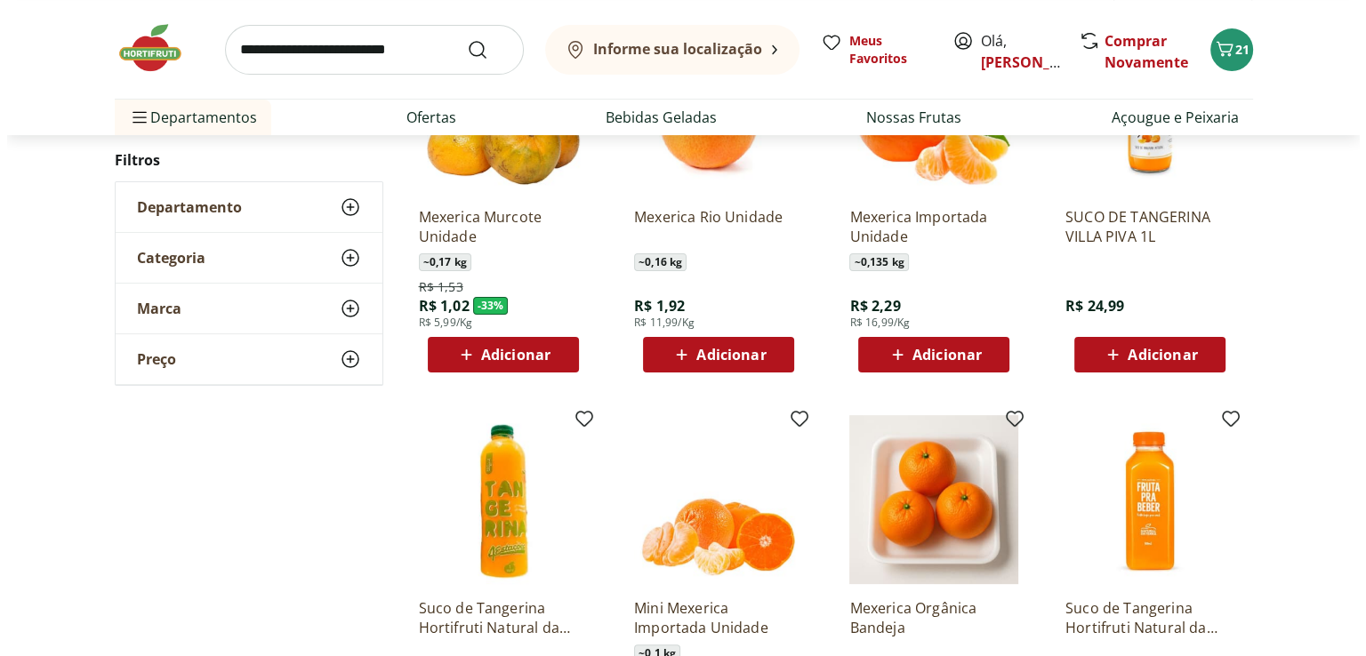
scroll to position [356, 0]
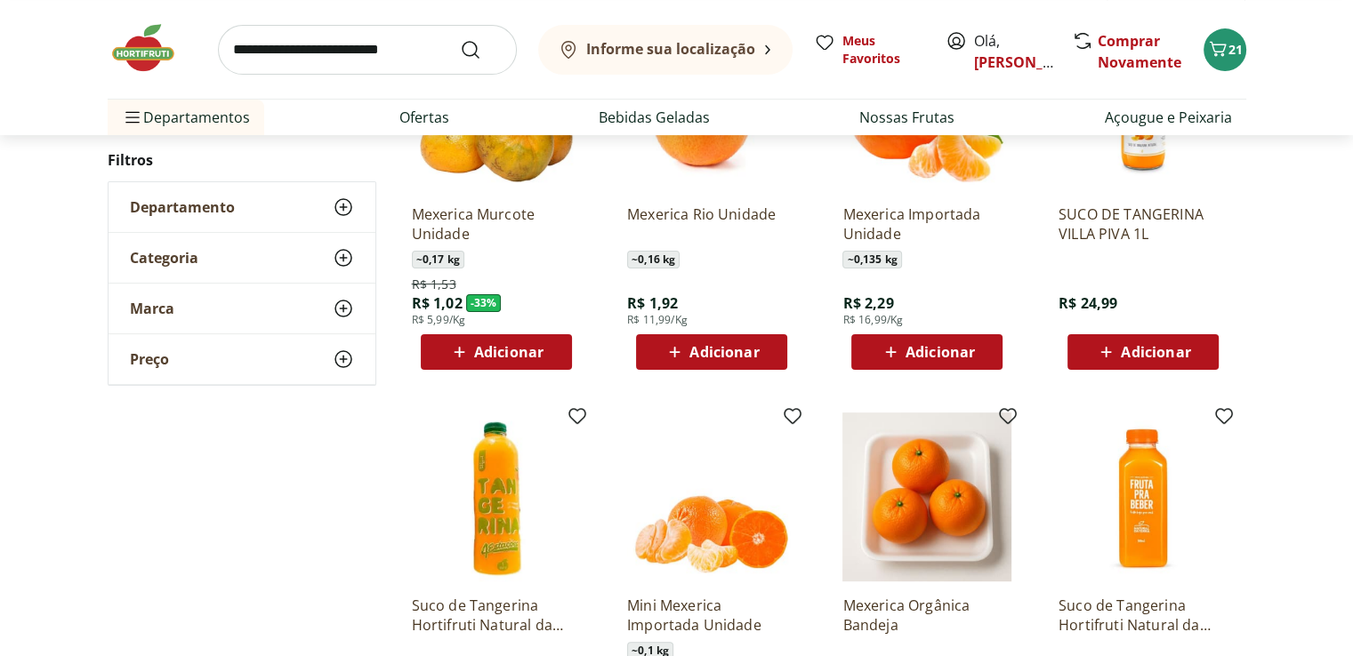
click at [947, 349] on span "Adicionar" at bounding box center [939, 352] width 69 height 14
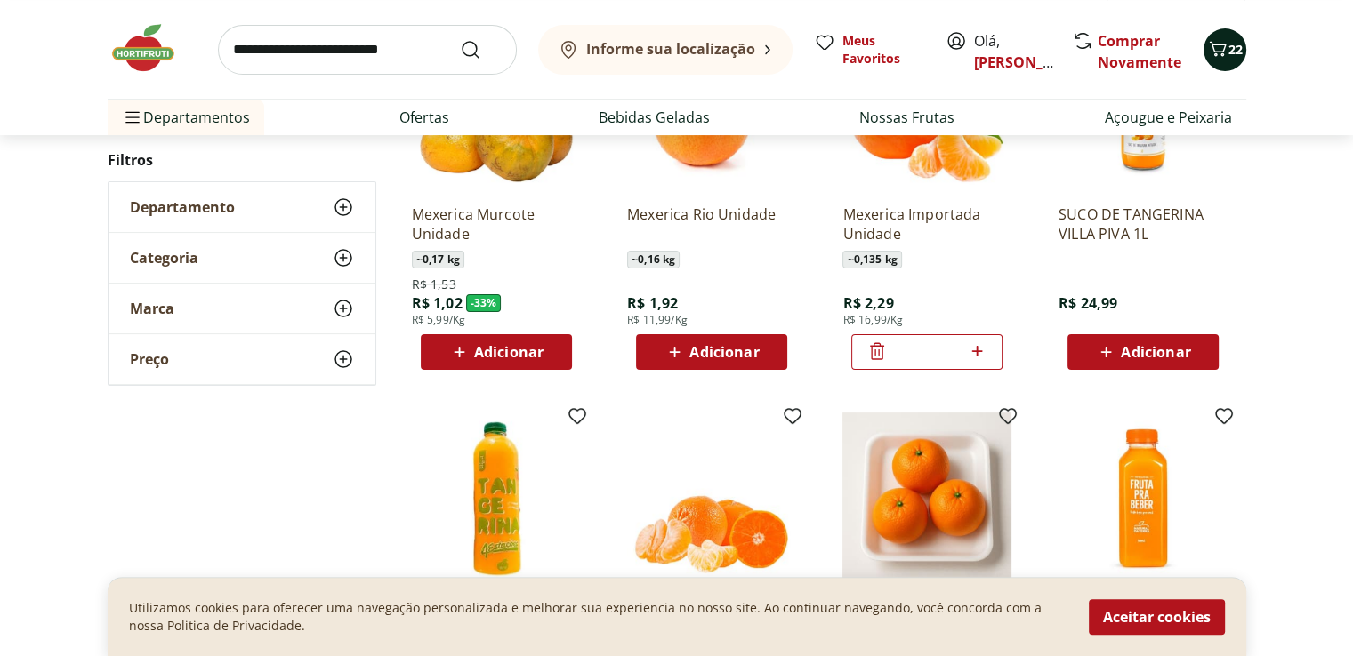
click at [1222, 61] on div "22" at bounding box center [1224, 50] width 14 height 28
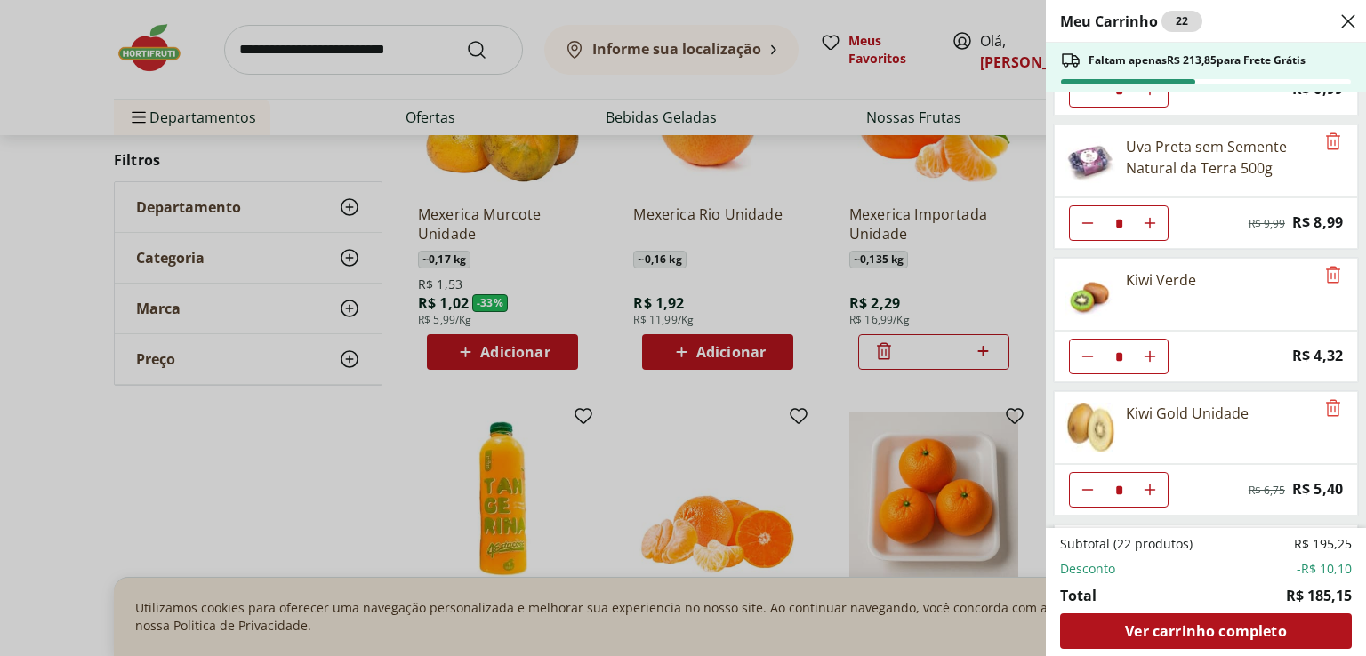
scroll to position [365, 0]
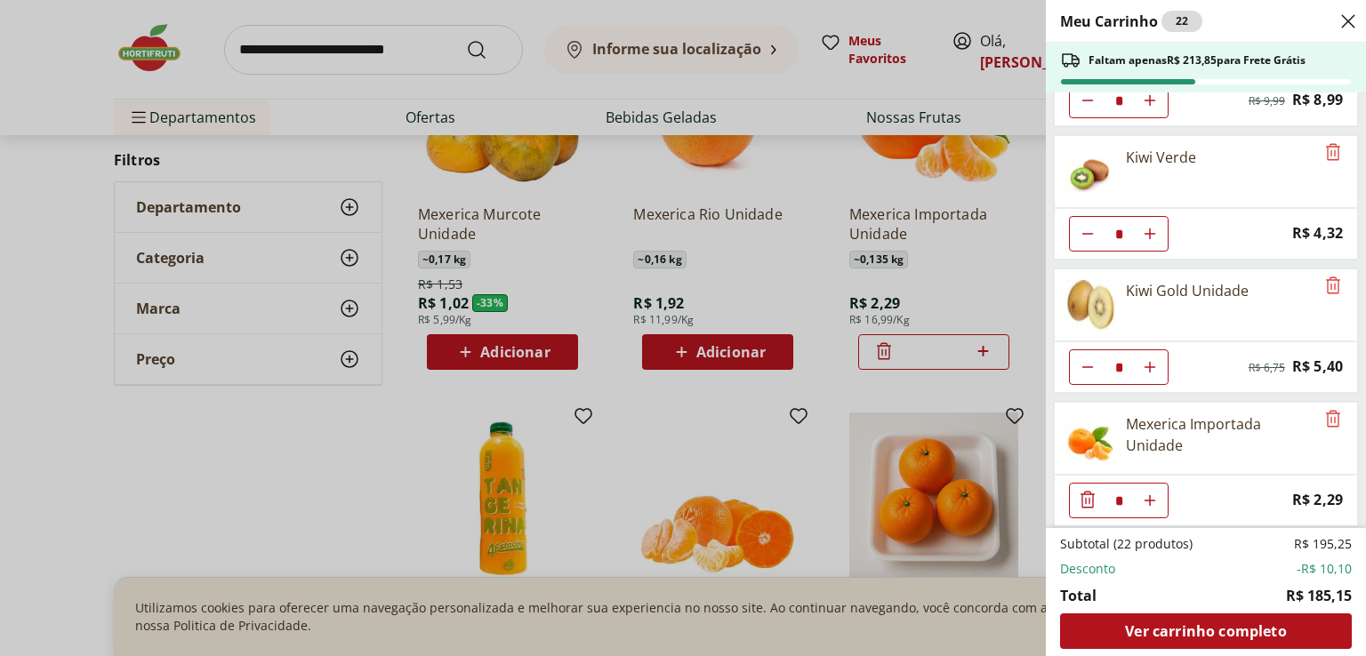
click at [1153, 494] on icon "Aumentar Quantidade" at bounding box center [1150, 501] width 14 height 14
type input "*"
click at [1153, 494] on icon "Aumentar Quantidade" at bounding box center [1150, 501] width 14 height 14
type input "*"
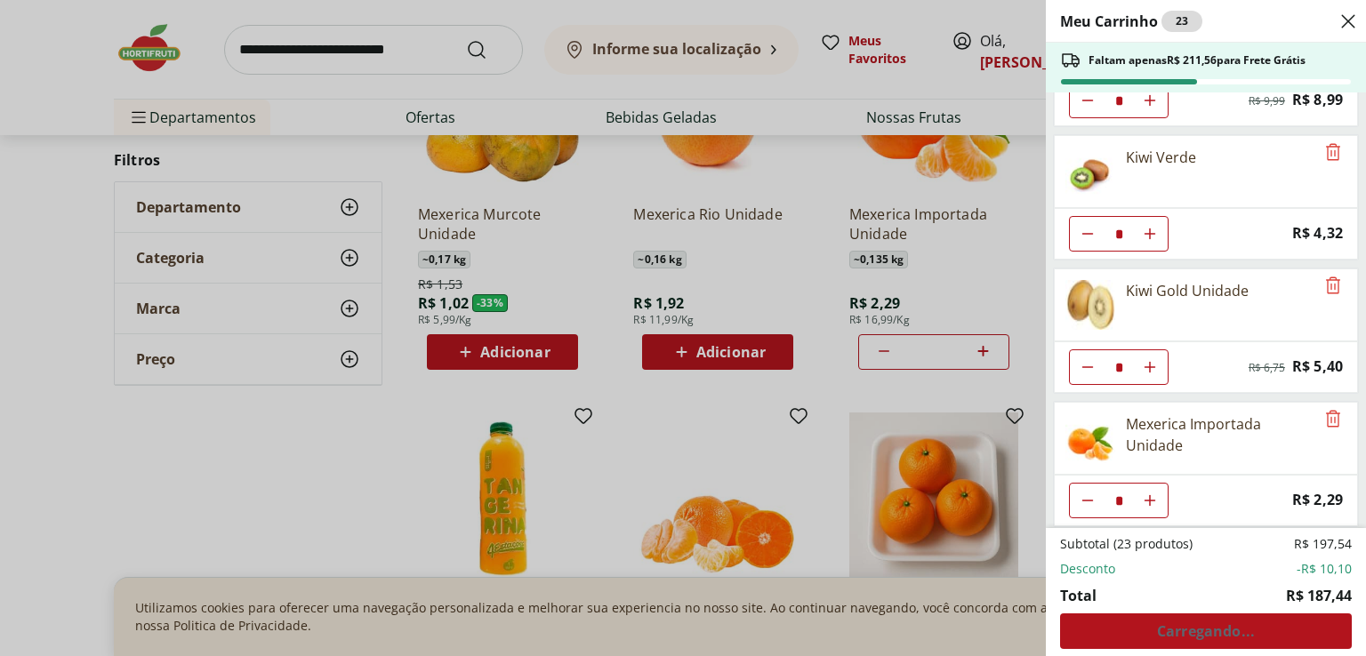
type input "*"
click at [1153, 494] on icon "Aumentar Quantidade" at bounding box center [1150, 501] width 14 height 14
type input "*"
click at [1153, 494] on icon "Aumentar Quantidade" at bounding box center [1150, 501] width 14 height 14
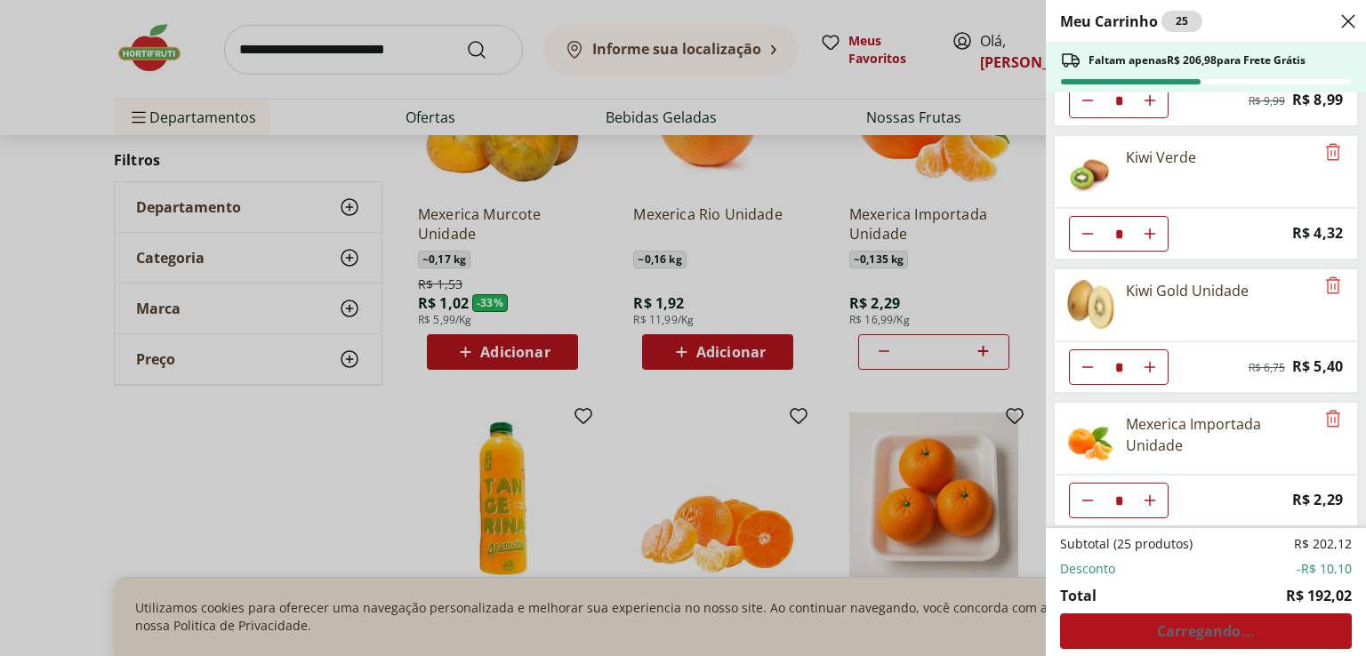
type input "*"
click at [1154, 494] on icon "Aumentar Quantidade" at bounding box center [1150, 501] width 14 height 14
type input "*"
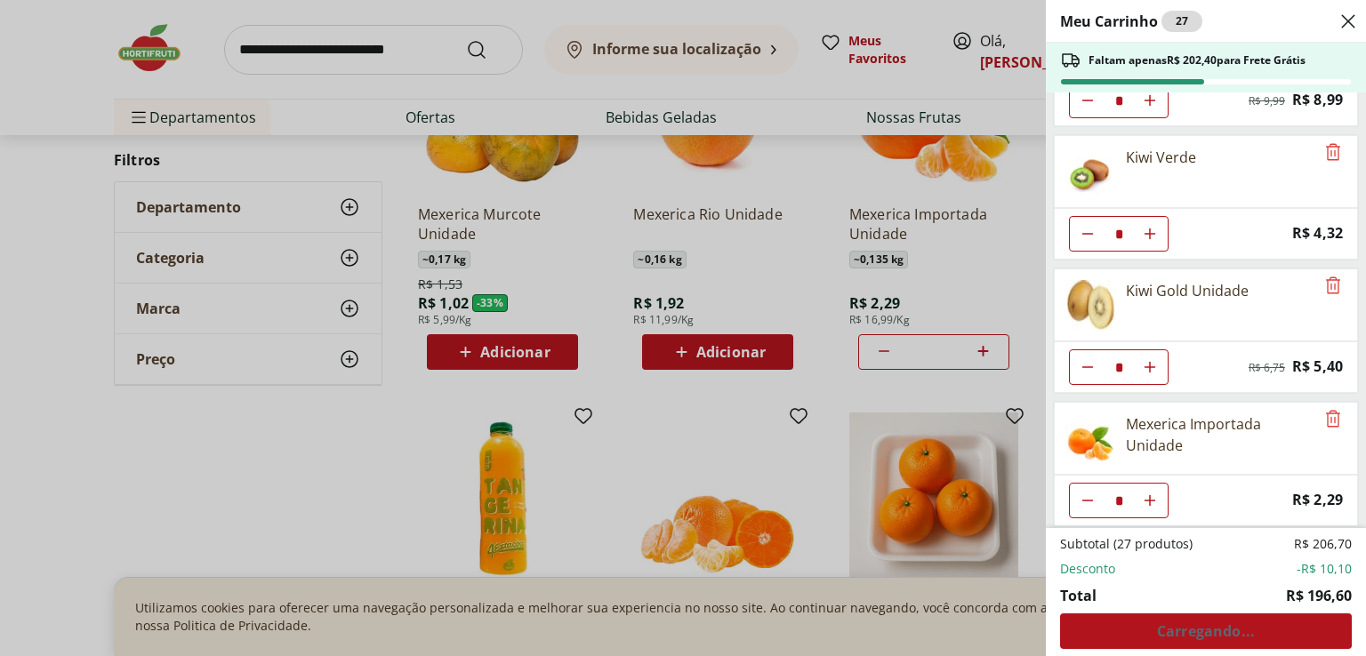
click at [1154, 494] on icon "Aumentar Quantidade" at bounding box center [1150, 501] width 14 height 14
type input "*"
click at [1154, 494] on icon "Aumentar Quantidade" at bounding box center [1150, 501] width 14 height 14
type input "*"
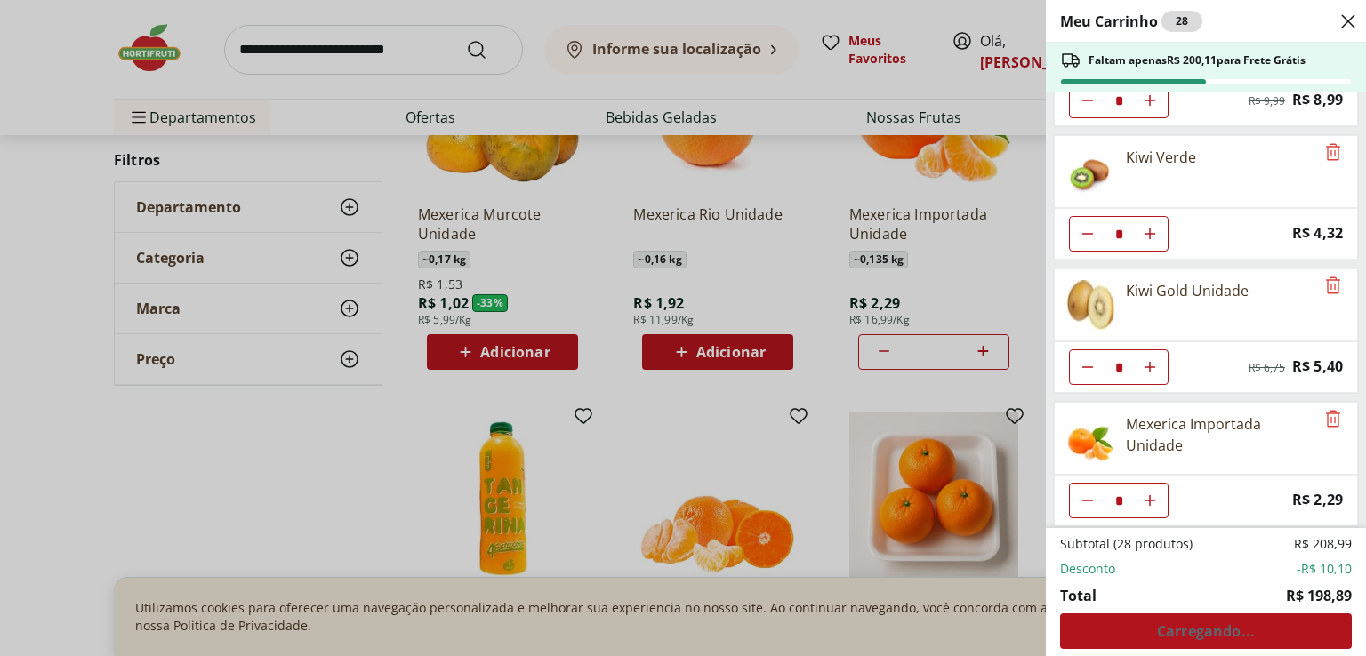
type input "*"
click at [1154, 494] on icon "Aumentar Quantidade" at bounding box center [1150, 501] width 14 height 14
type input "*"
click at [1154, 494] on icon "Aumentar Quantidade" at bounding box center [1150, 501] width 14 height 14
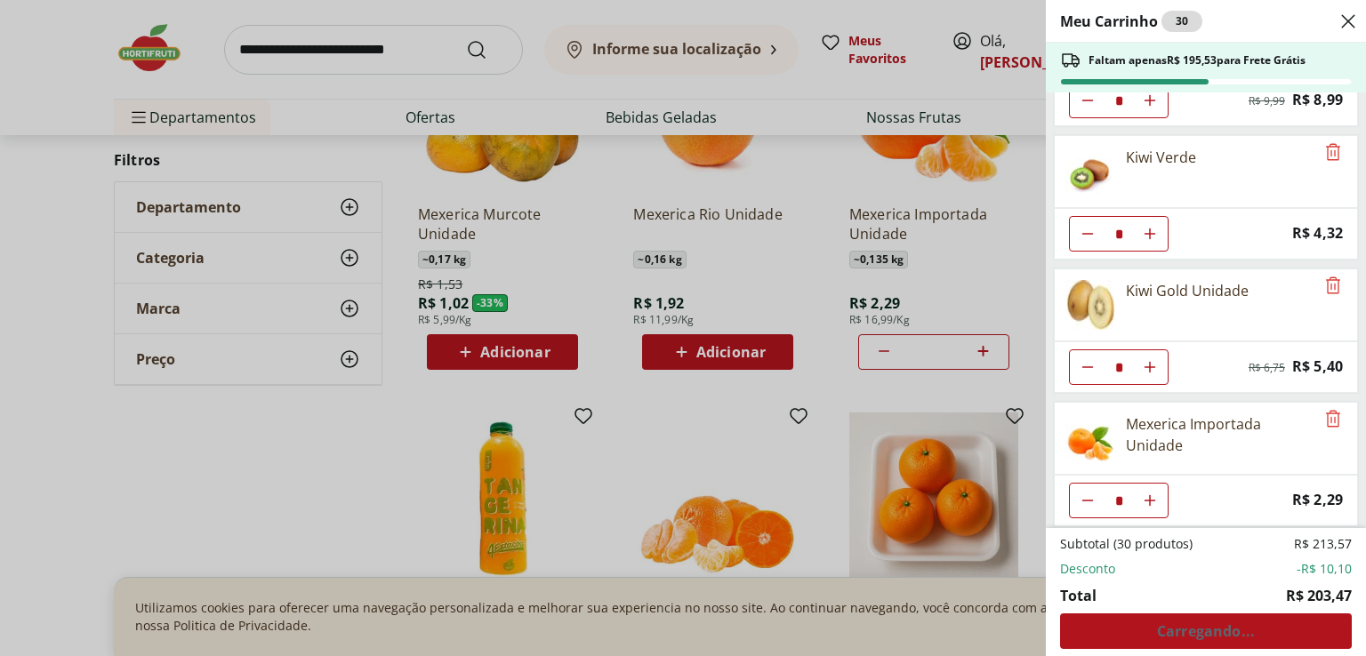
type input "**"
click at [1186, 625] on span "Ver carrinho completo" at bounding box center [1205, 631] width 161 height 14
